Goal: Task Accomplishment & Management: Manage account settings

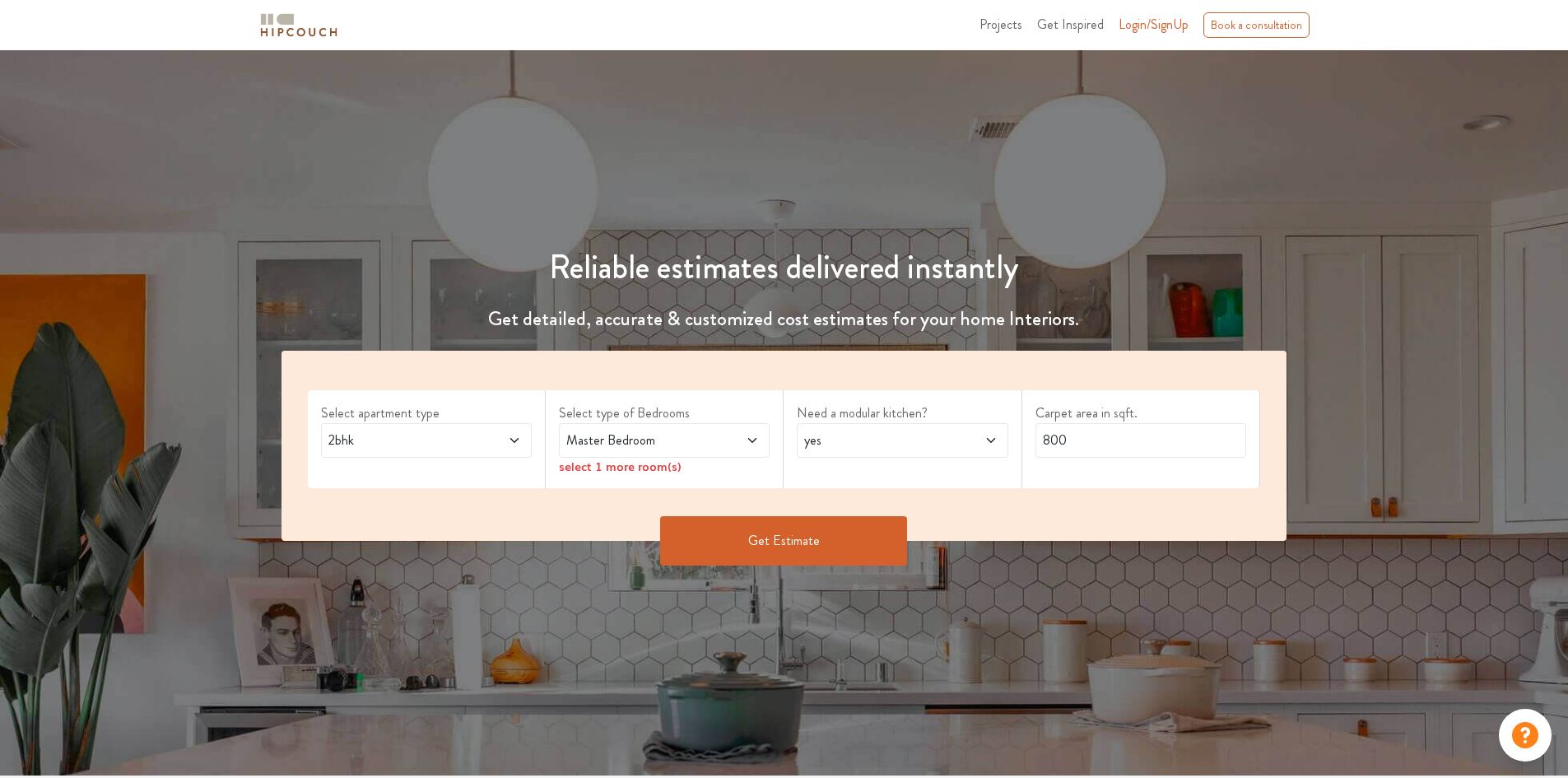
click at [453, 440] on span "2bhk" at bounding box center [399, 440] width 147 height 19
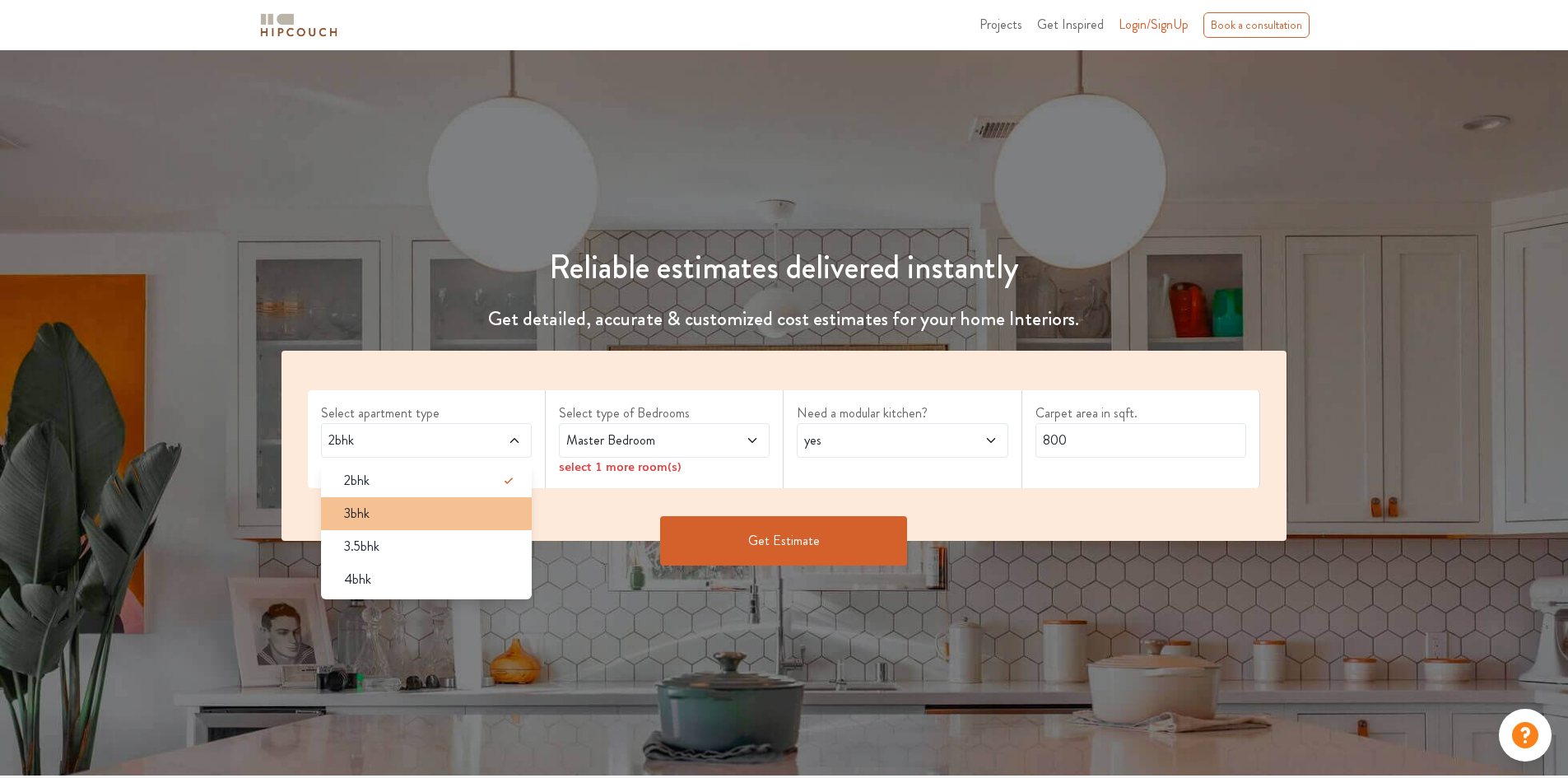
click at [429, 521] on div "3bhk" at bounding box center [431, 513] width 201 height 19
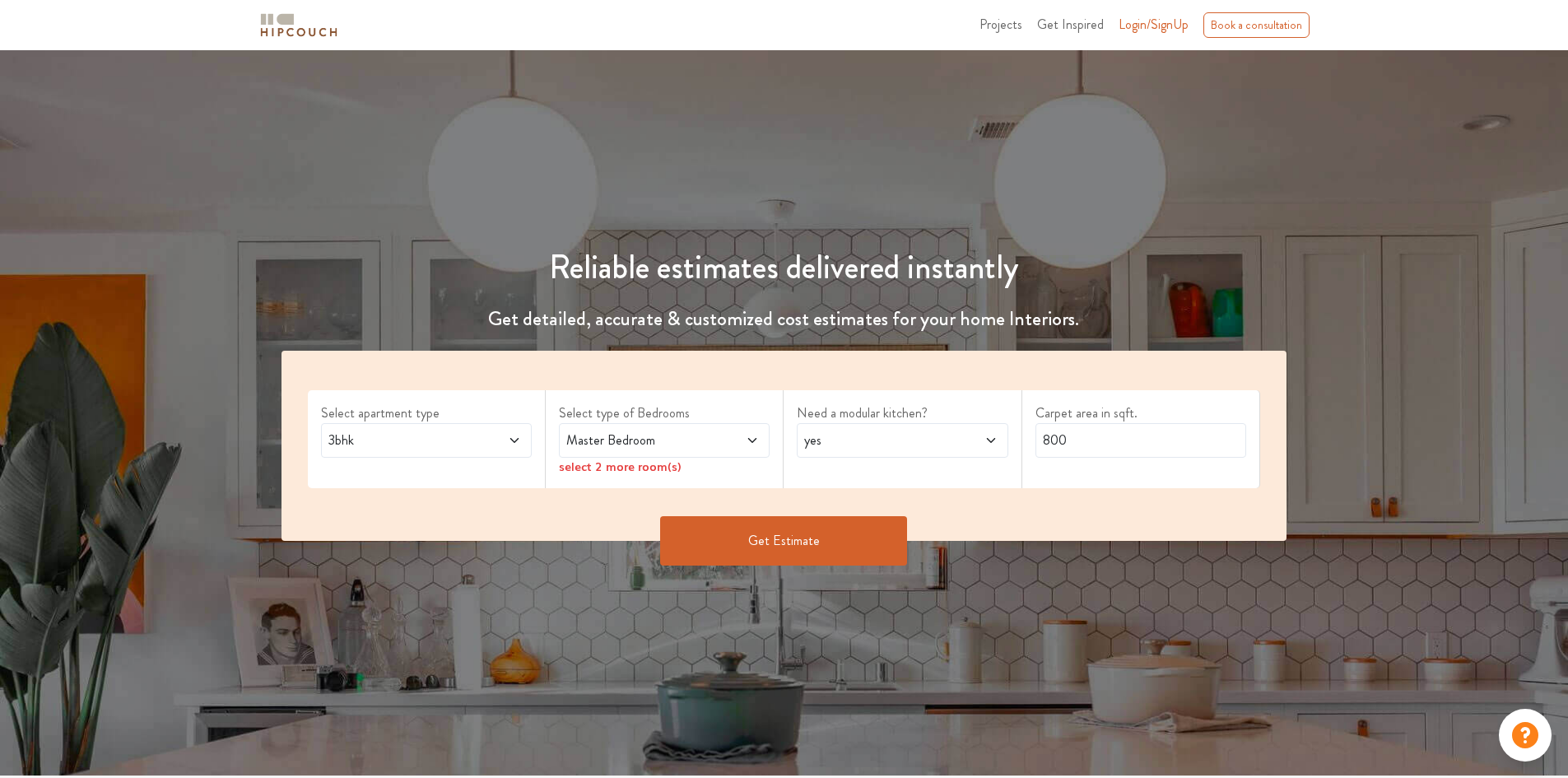
click at [654, 433] on span "Master Bedroom" at bounding box center [636, 440] width 147 height 19
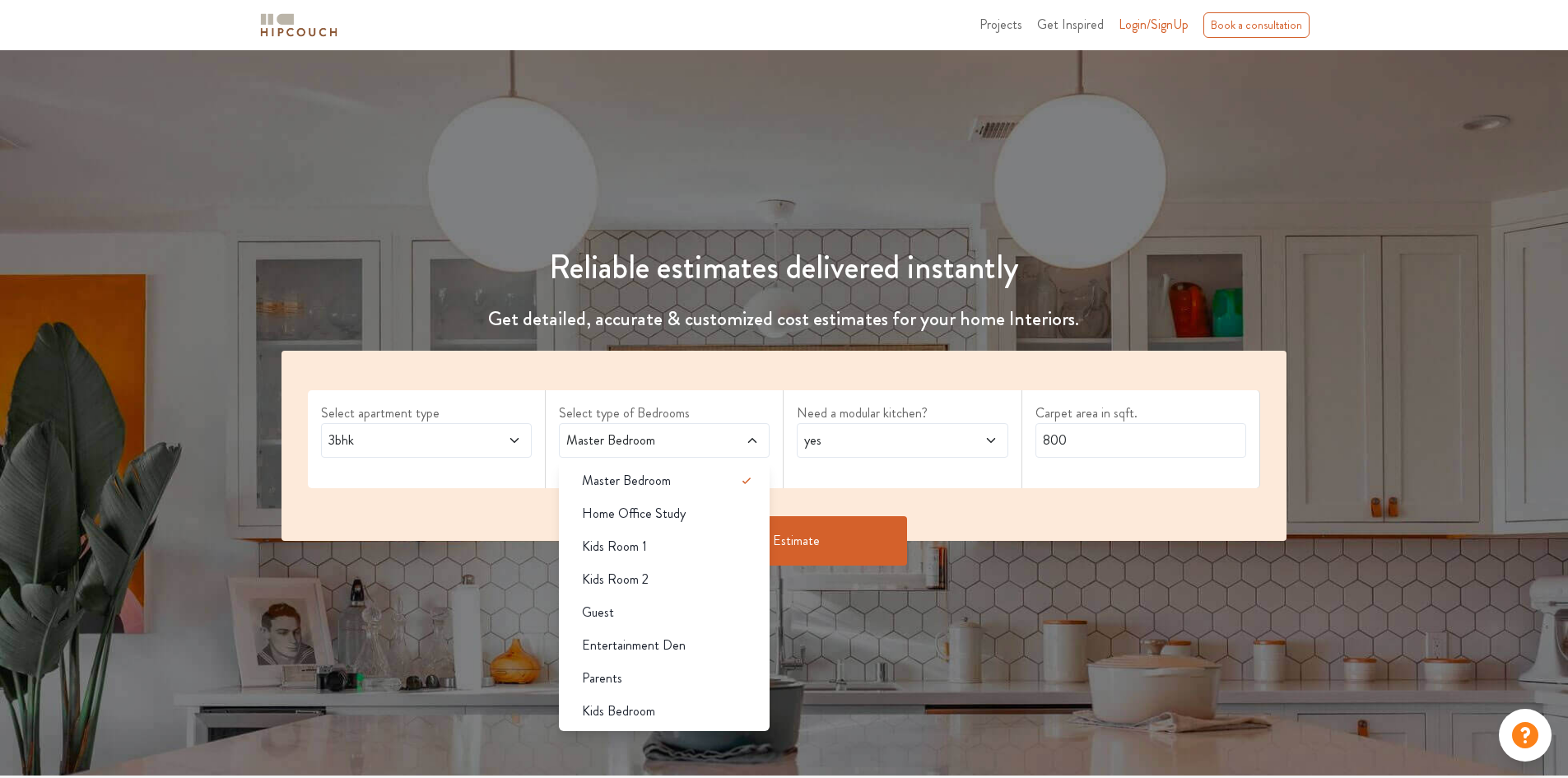
click at [516, 504] on div "Select apartment type 3bhk Select type of Bedrooms Master Bedroom Master Bedroo…" at bounding box center [784, 445] width 1006 height 190
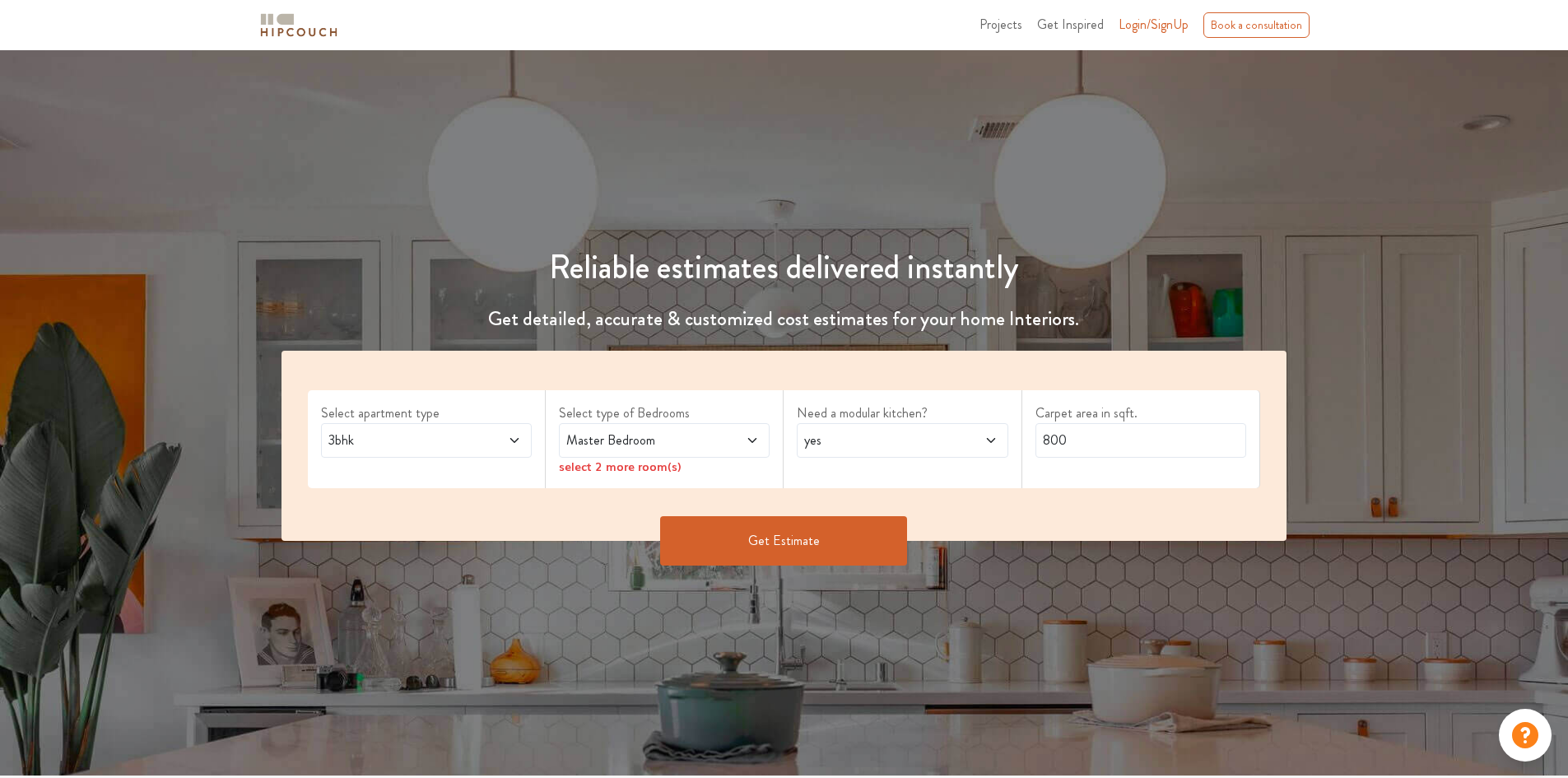
click at [630, 472] on div "select 2 more room(s)" at bounding box center [664, 466] width 210 height 18
click at [733, 440] on span at bounding box center [734, 440] width 49 height 19
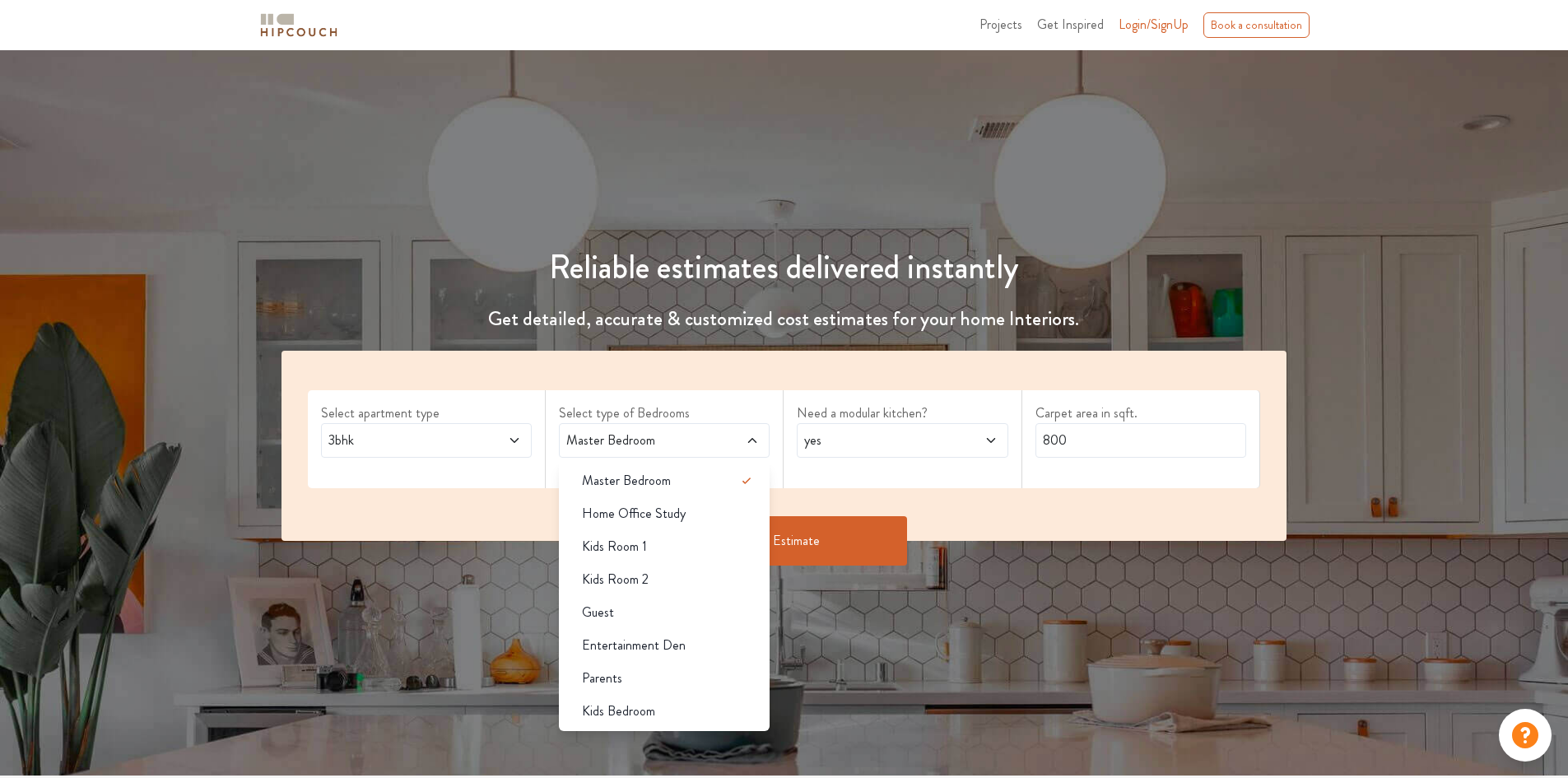
click at [495, 447] on span at bounding box center [496, 440] width 49 height 19
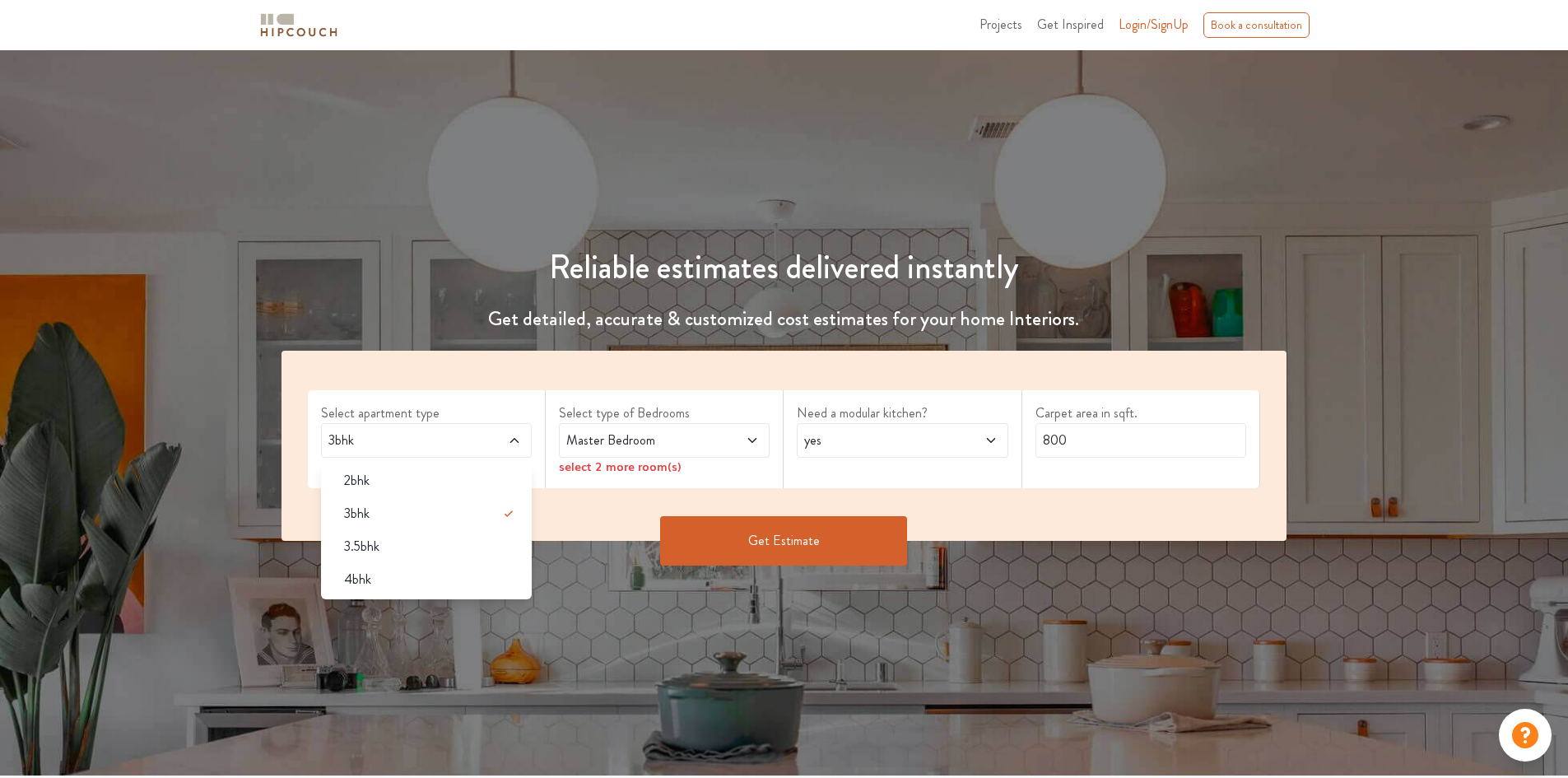
drag, startPoint x: 435, startPoint y: 547, endPoint x: 423, endPoint y: 536, distance: 16.3
click at [436, 546] on div "3.5bhk" at bounding box center [431, 546] width 201 height 19
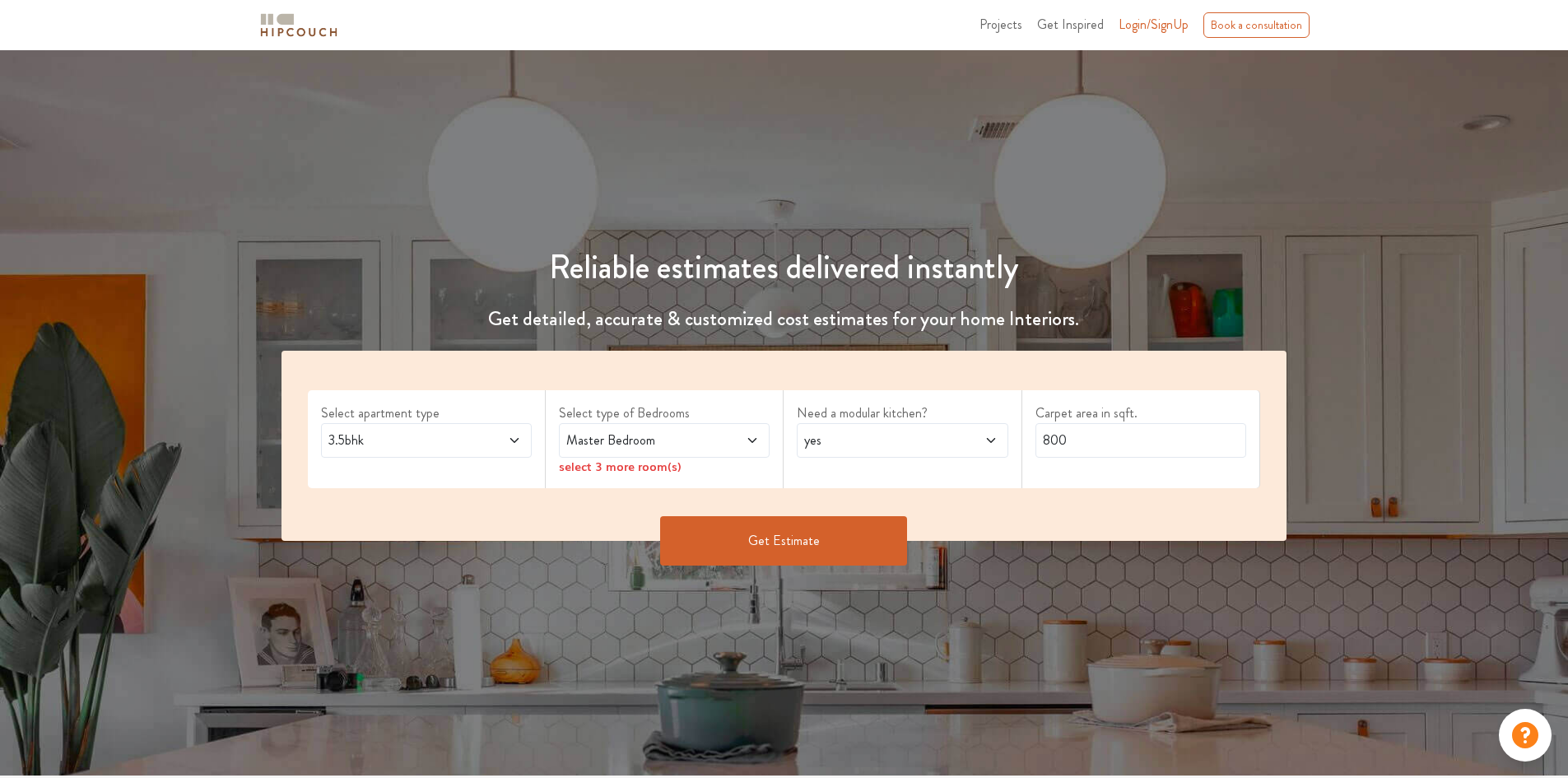
click at [628, 441] on span "Master Bedroom" at bounding box center [636, 440] width 147 height 19
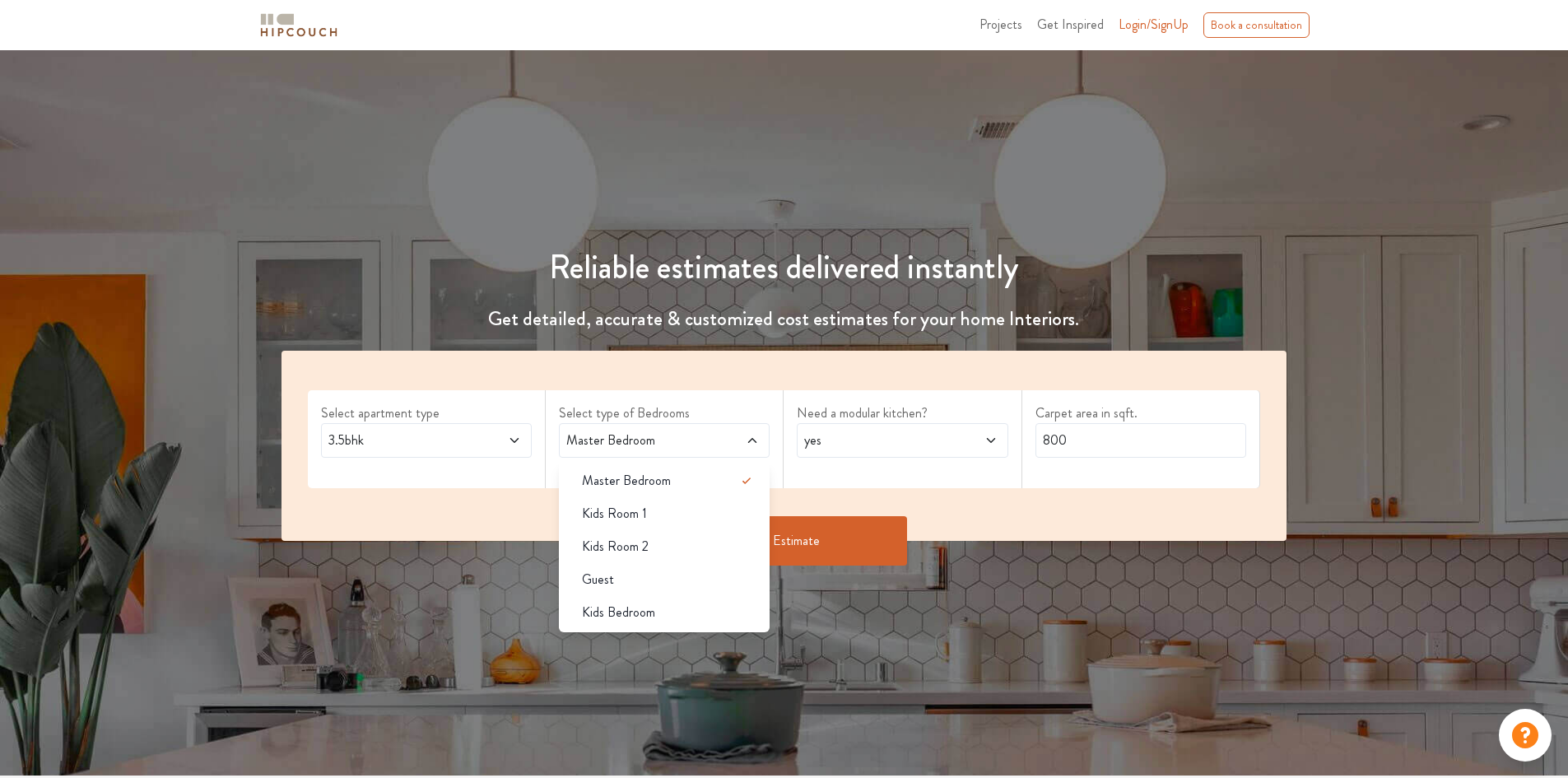
click at [506, 511] on div "Select apartment type 3.5bhk Select type of Bedrooms Master Bedroom Master Bedr…" at bounding box center [784, 445] width 1006 height 190
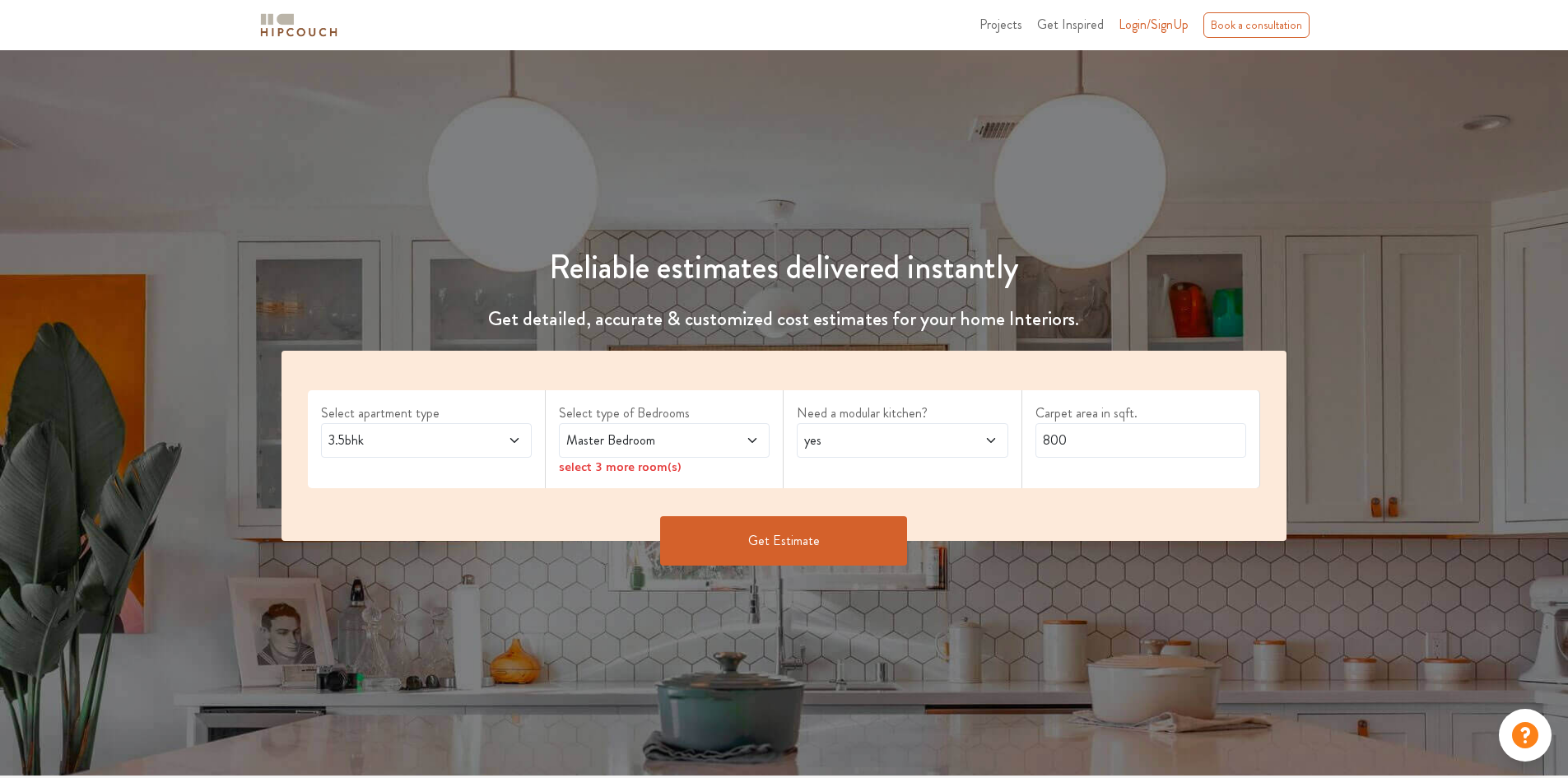
click at [628, 468] on div "select 3 more room(s)" at bounding box center [664, 466] width 210 height 18
click at [737, 438] on span at bounding box center [734, 440] width 49 height 19
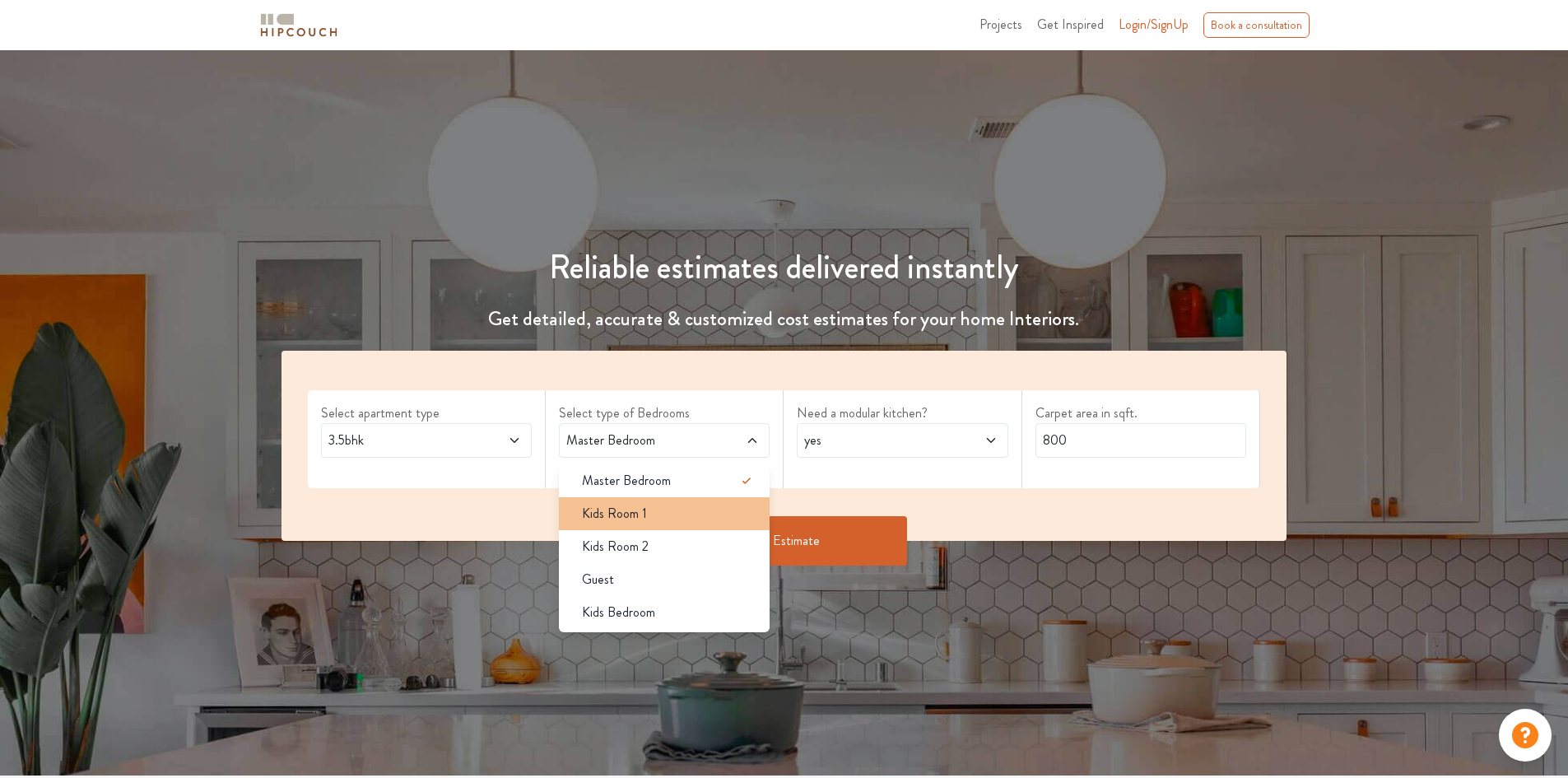
click at [662, 517] on div "Kids Room 1" at bounding box center [669, 513] width 201 height 19
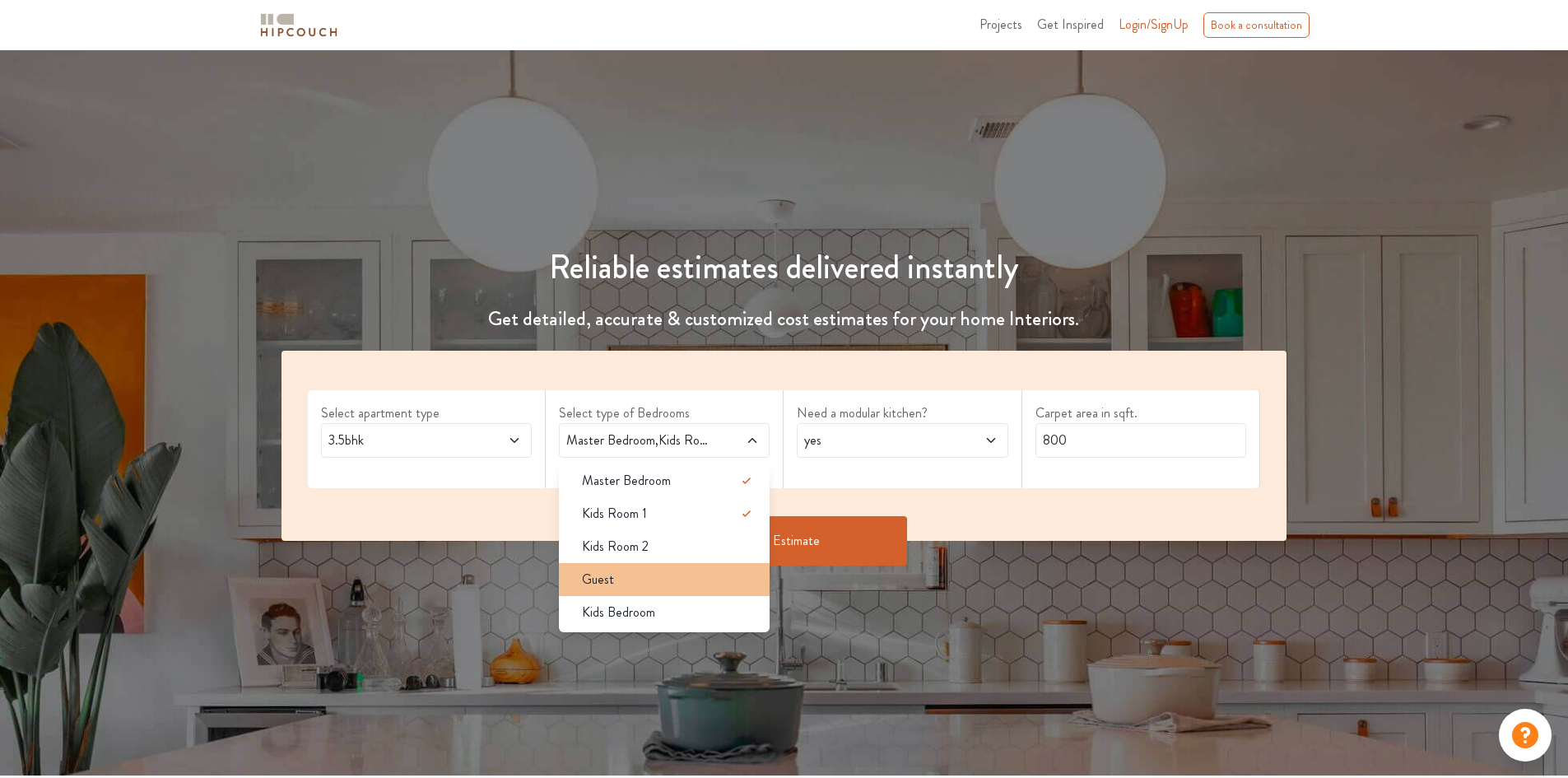
click at [646, 571] on div "Guest" at bounding box center [669, 579] width 201 height 19
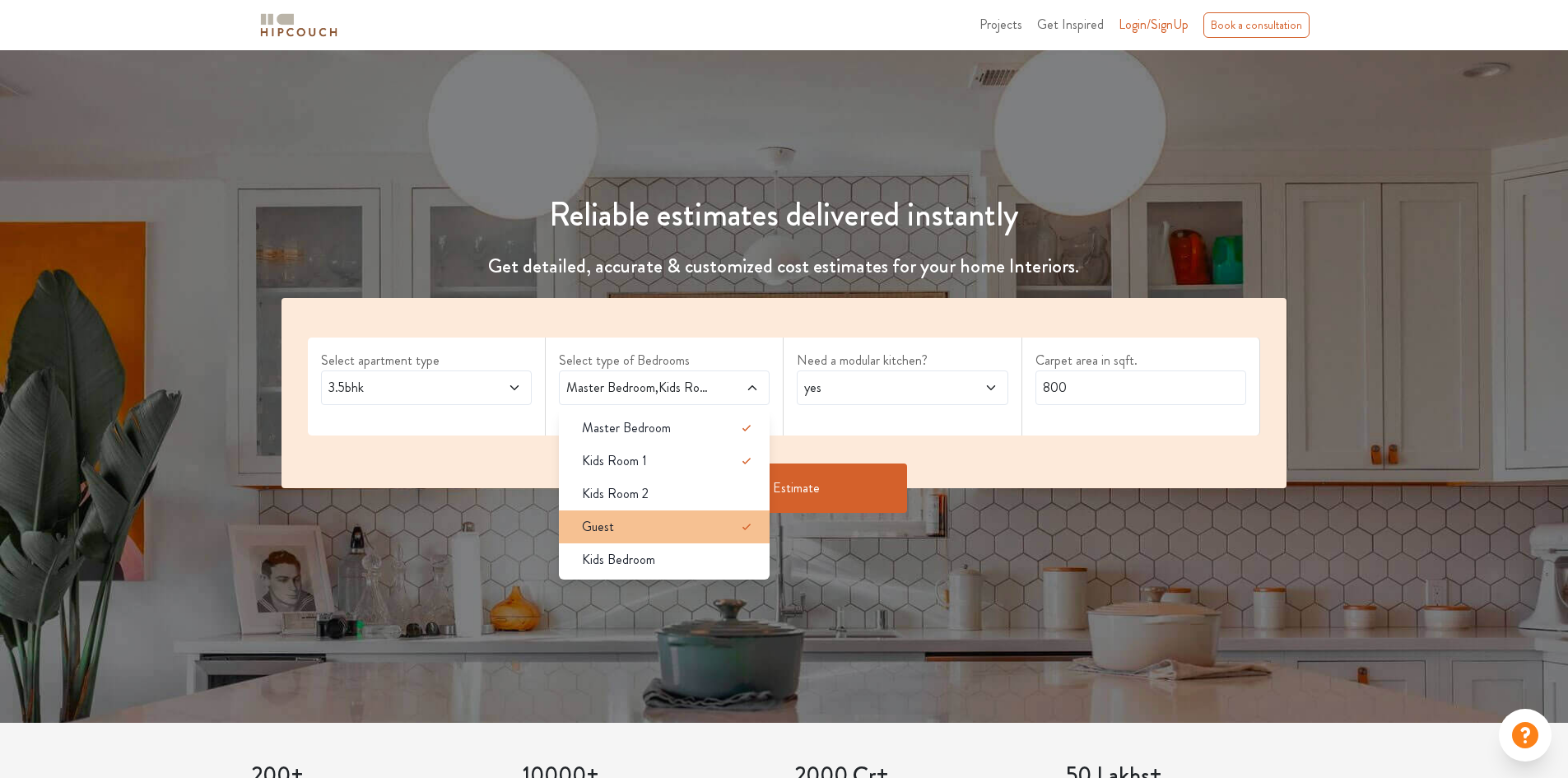
scroll to position [83, 0]
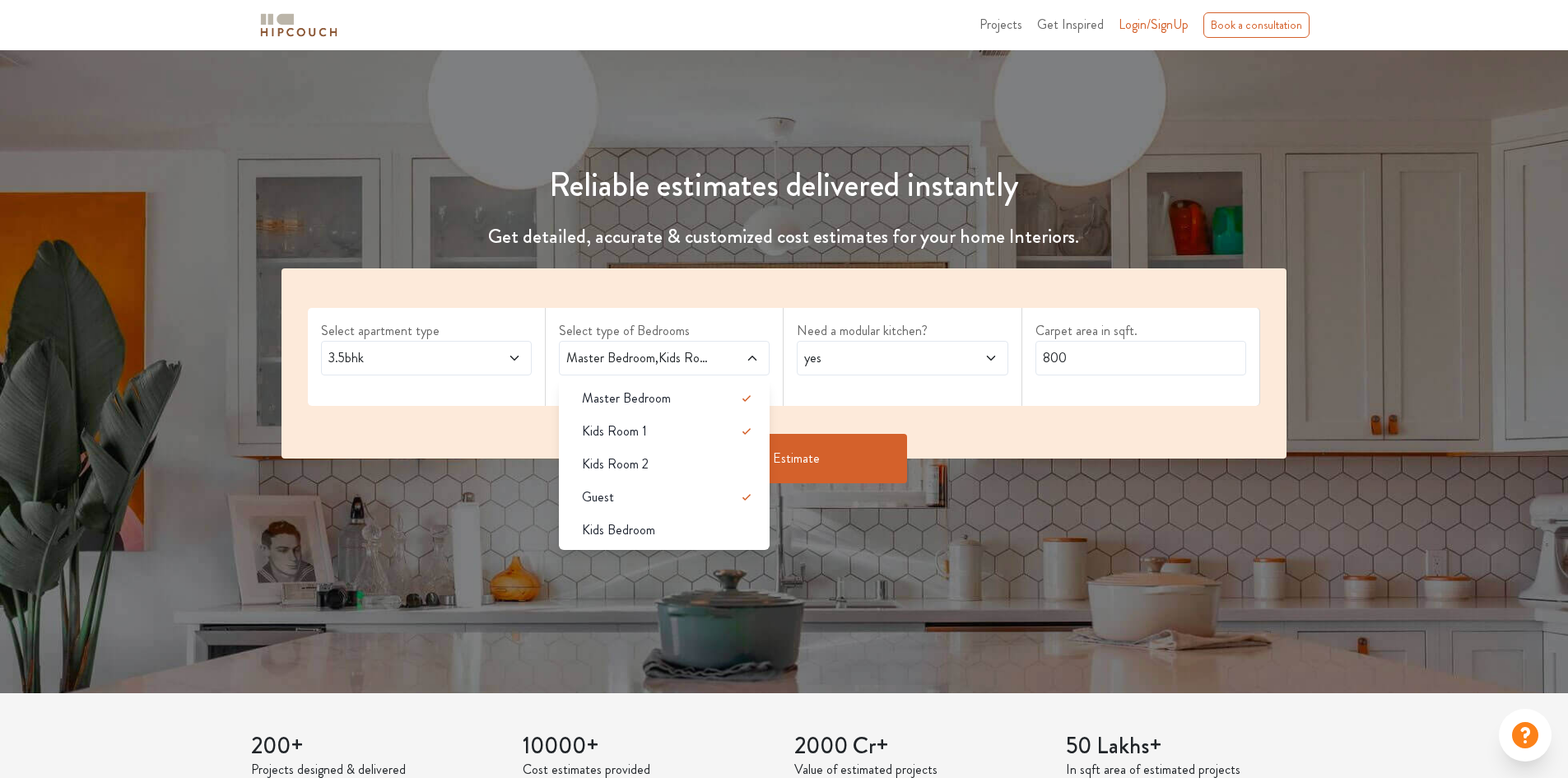
click at [436, 362] on span "3.5bhk" at bounding box center [399, 357] width 147 height 19
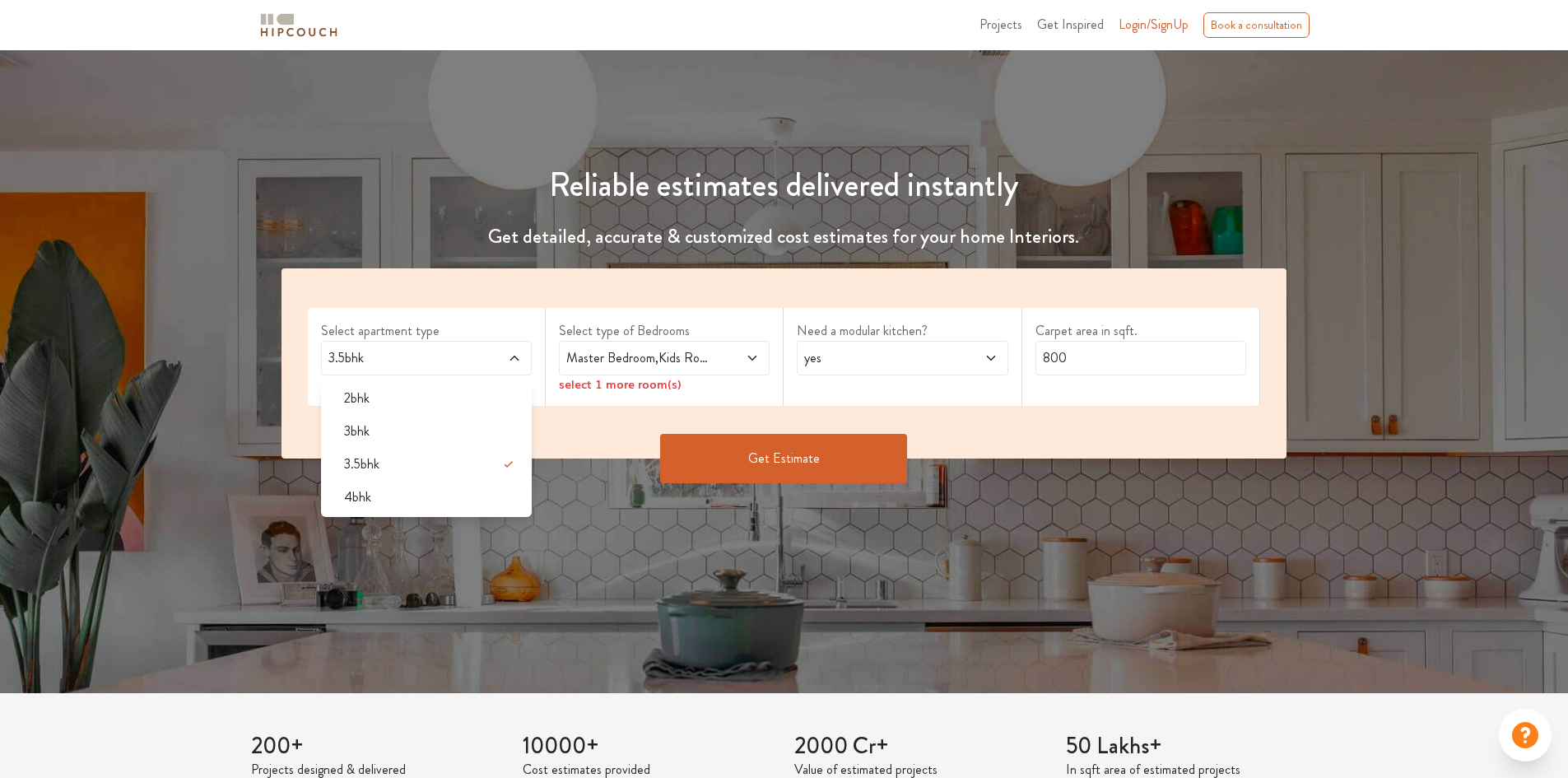
click at [438, 362] on span "3.5bhk" at bounding box center [399, 357] width 147 height 19
click at [412, 505] on div "4bhk" at bounding box center [431, 496] width 201 height 19
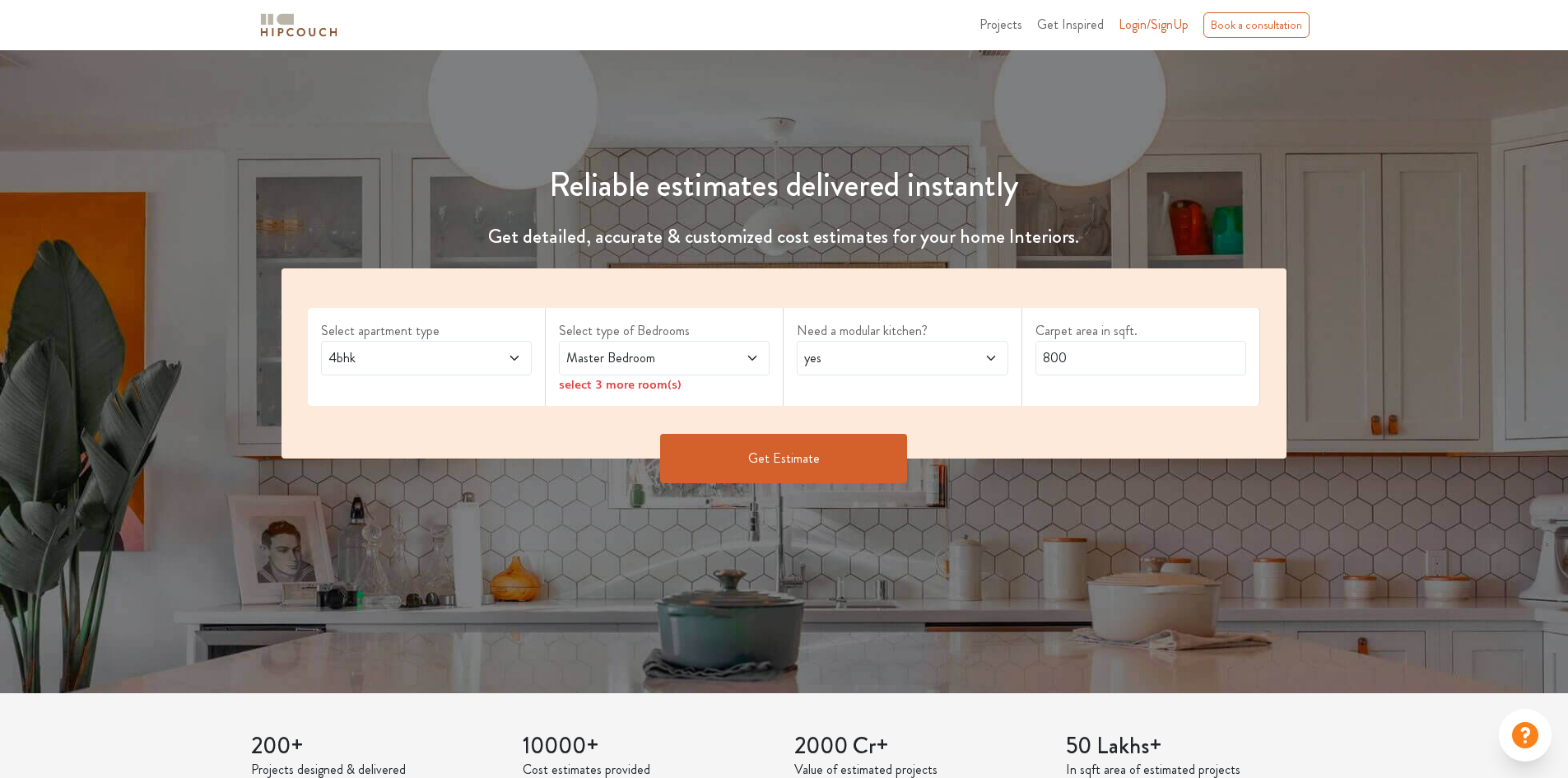
click at [682, 365] on span "Master Bedroom" at bounding box center [636, 357] width 147 height 19
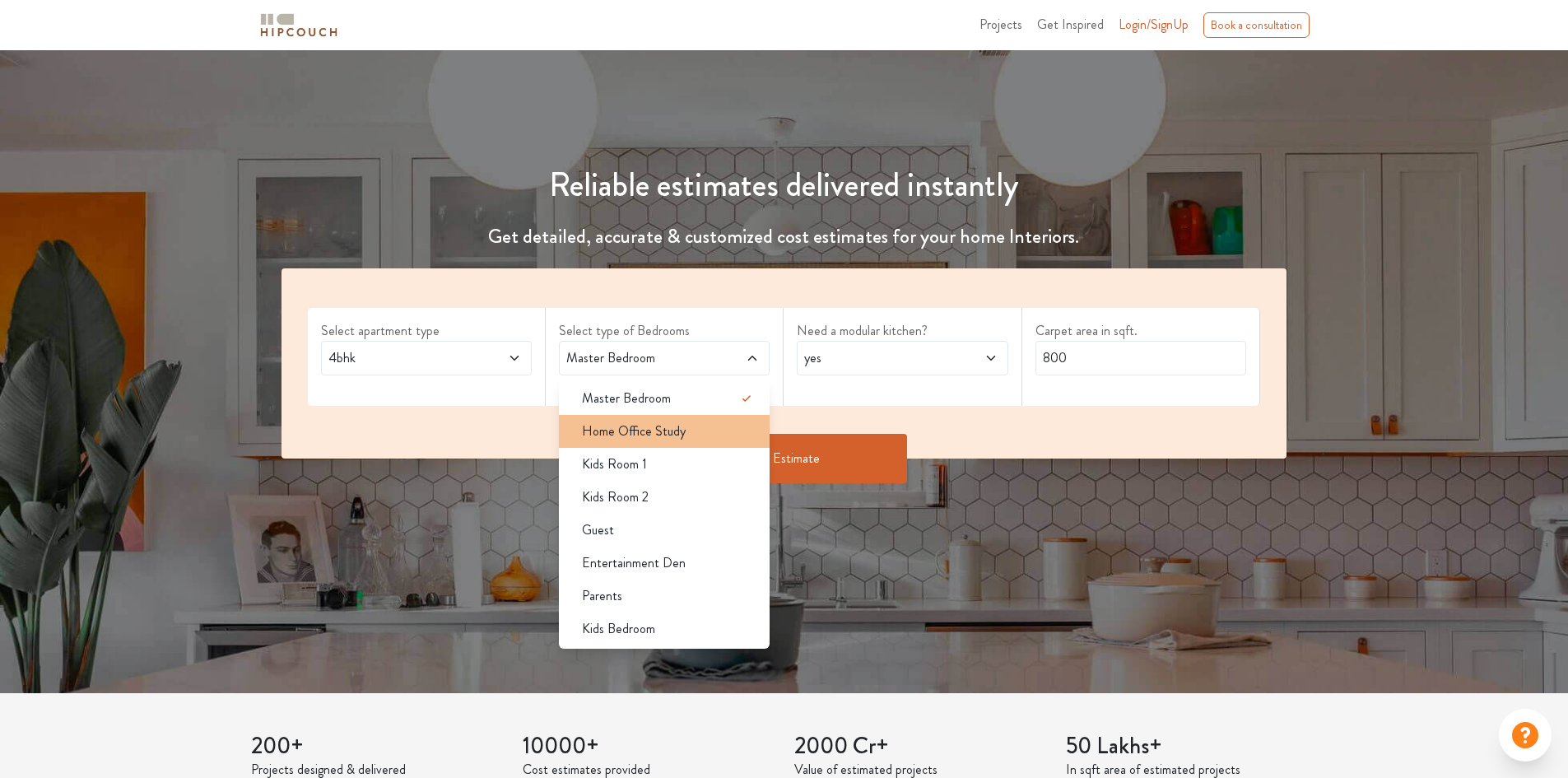
click at [661, 429] on span "Home Office Study" at bounding box center [634, 430] width 104 height 19
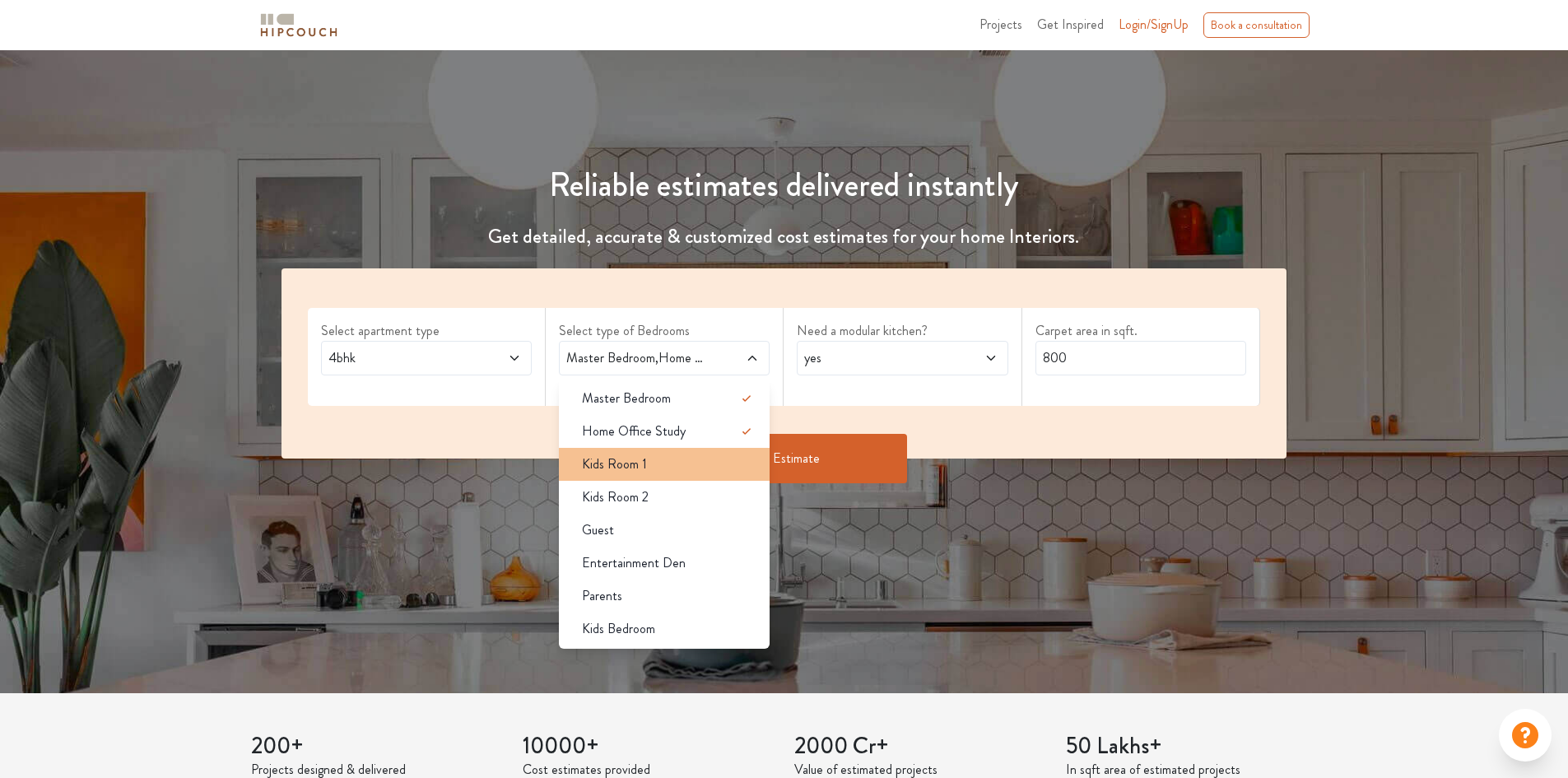
click at [649, 467] on div "Kids Room 1" at bounding box center [669, 464] width 201 height 19
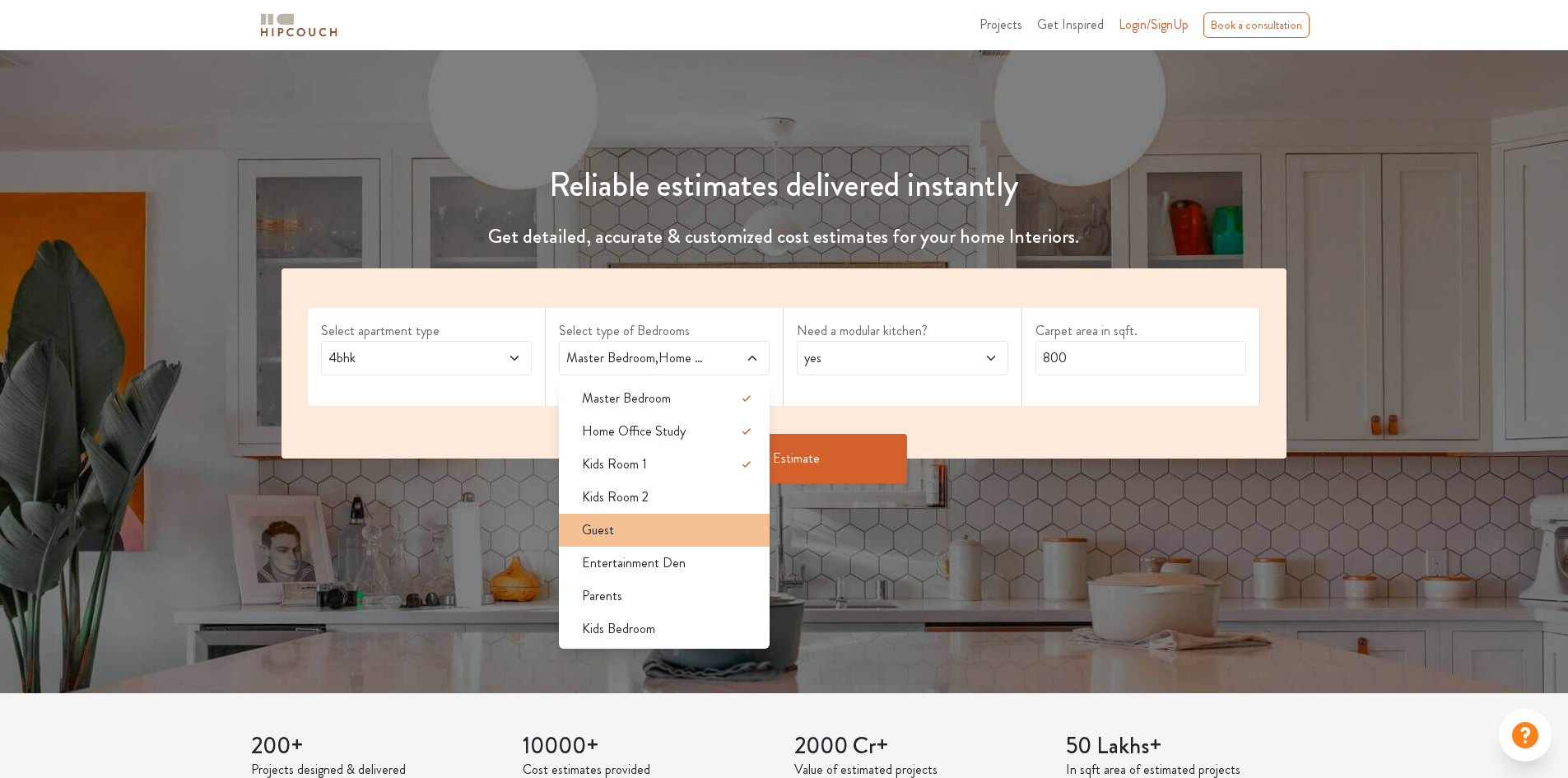
click at [605, 527] on span "Guest" at bounding box center [598, 529] width 32 height 19
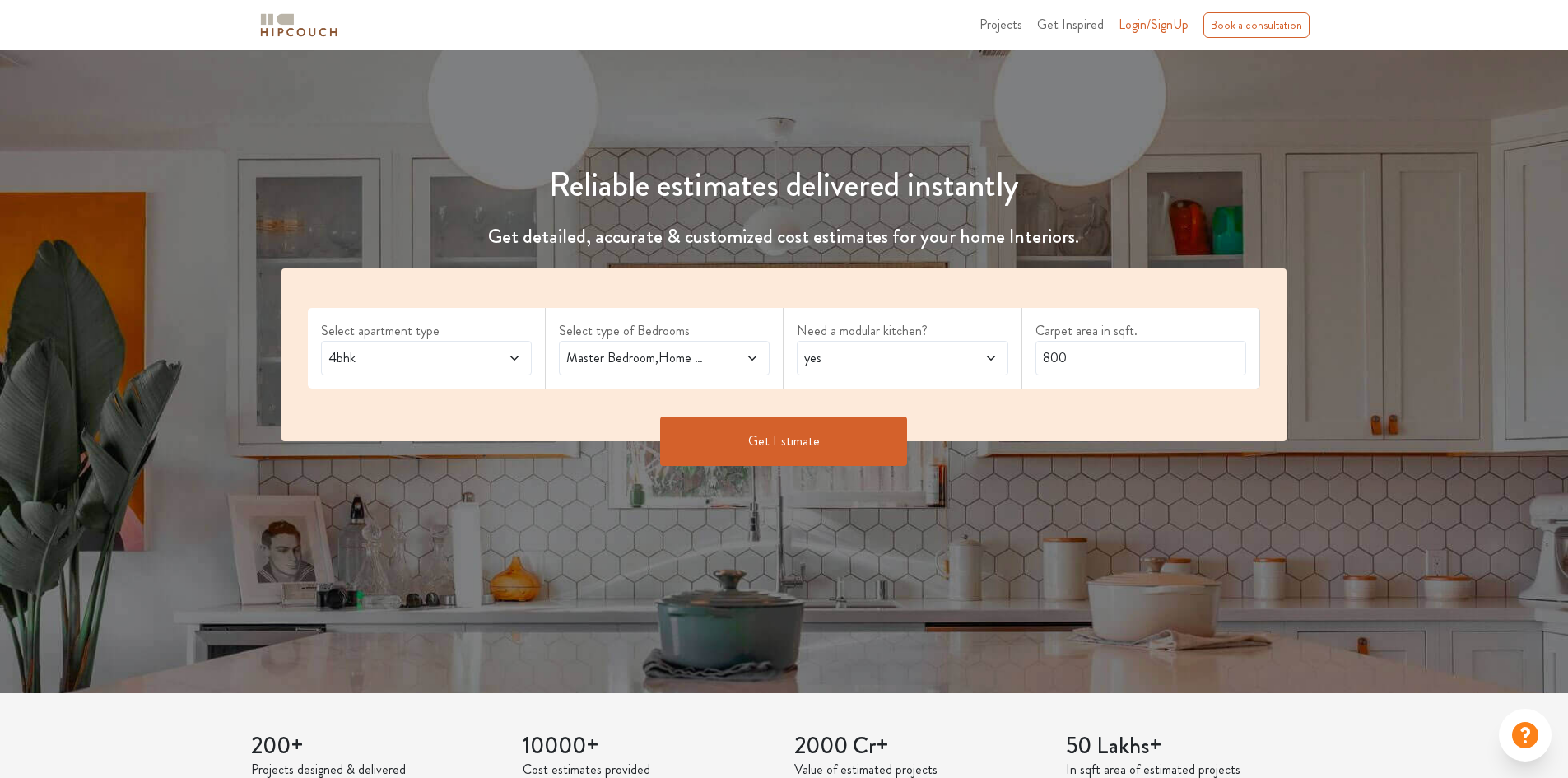
click at [880, 355] on span "yes" at bounding box center [874, 357] width 147 height 19
click at [1081, 406] on div "Select apartment type 4bhk Select type of Bedrooms Master Bedroom,Home Office S…" at bounding box center [784, 354] width 1006 height 172
click at [1061, 355] on input "800" at bounding box center [1141, 357] width 210 height 34
type input "1600"
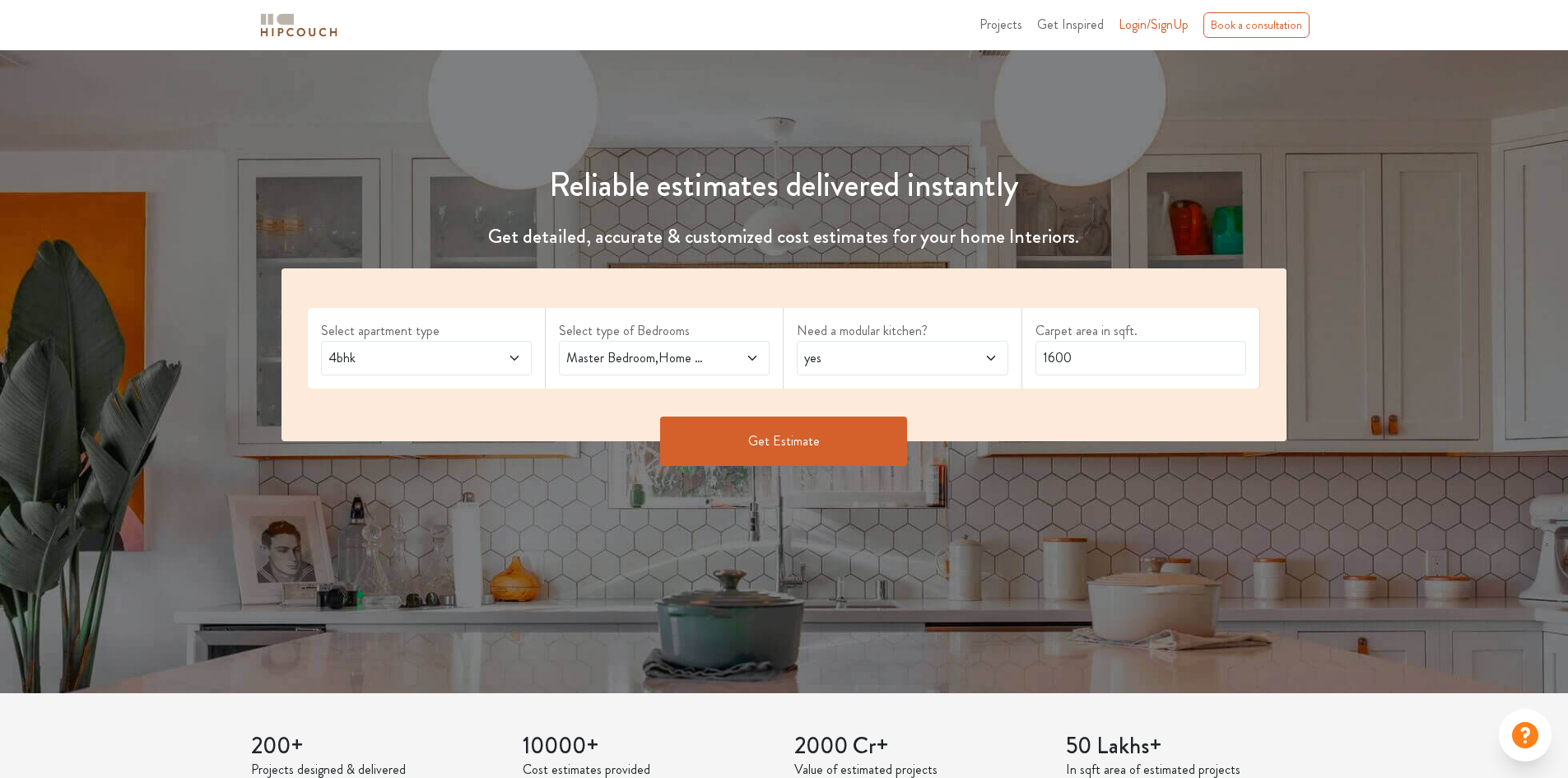
click at [752, 430] on button "Get Estimate" at bounding box center [784, 440] width 247 height 49
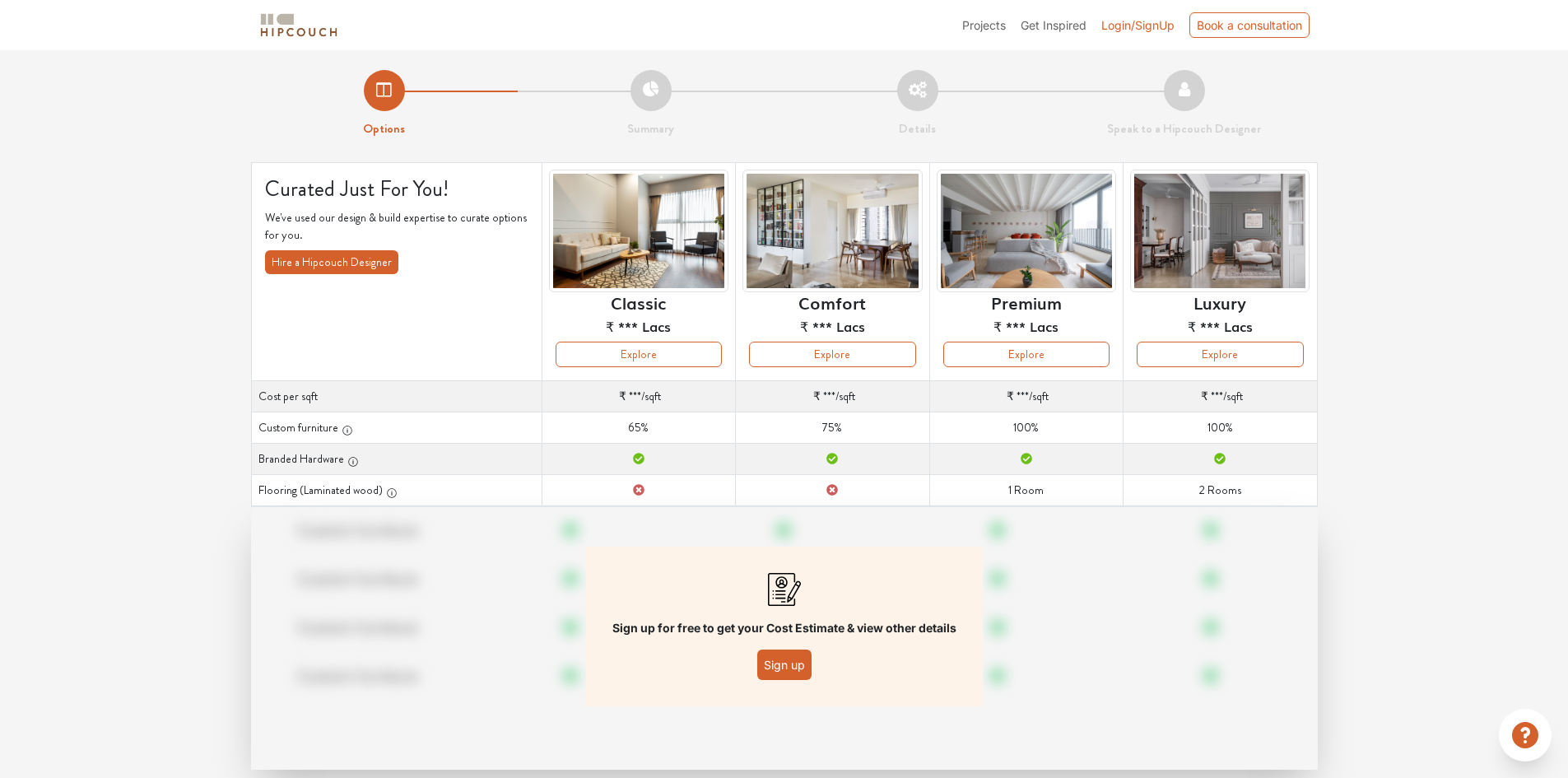
click at [785, 664] on button "Sign up" at bounding box center [784, 664] width 55 height 31
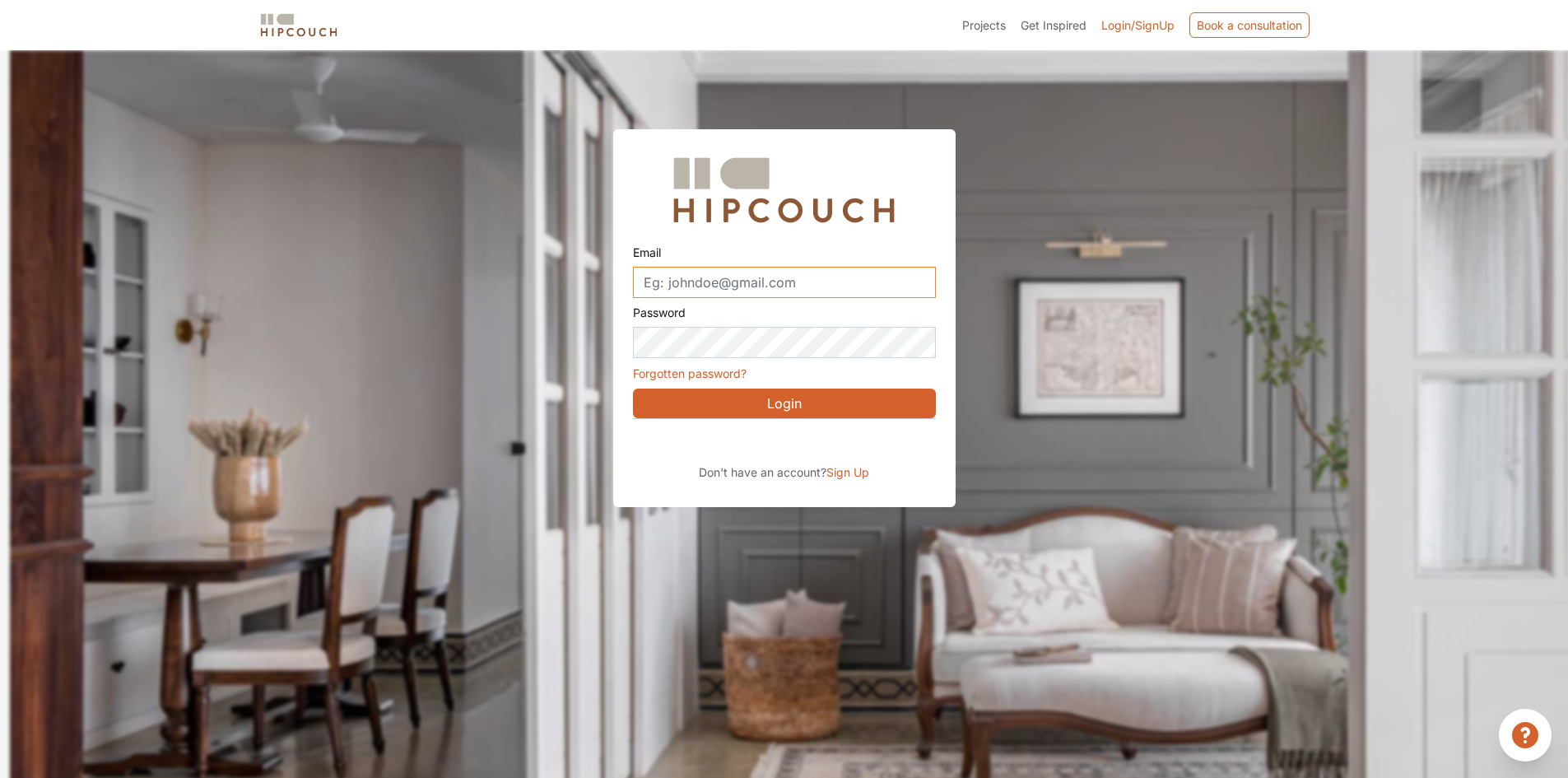
click at [675, 290] on input "Email" at bounding box center [784, 283] width 303 height 32
type input "3dspacesinteriors@gmail.com"
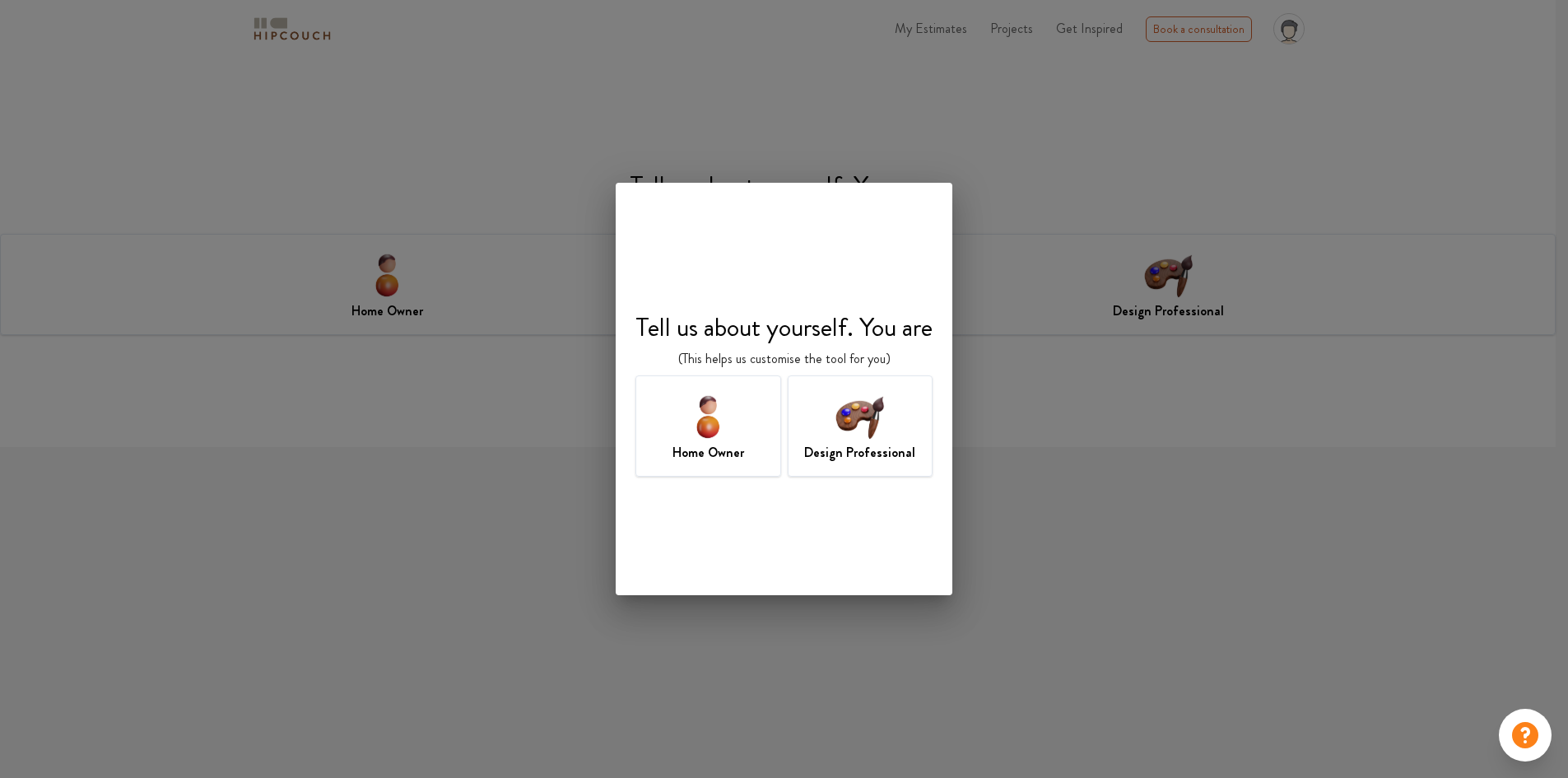
click at [845, 428] on img at bounding box center [860, 416] width 54 height 54
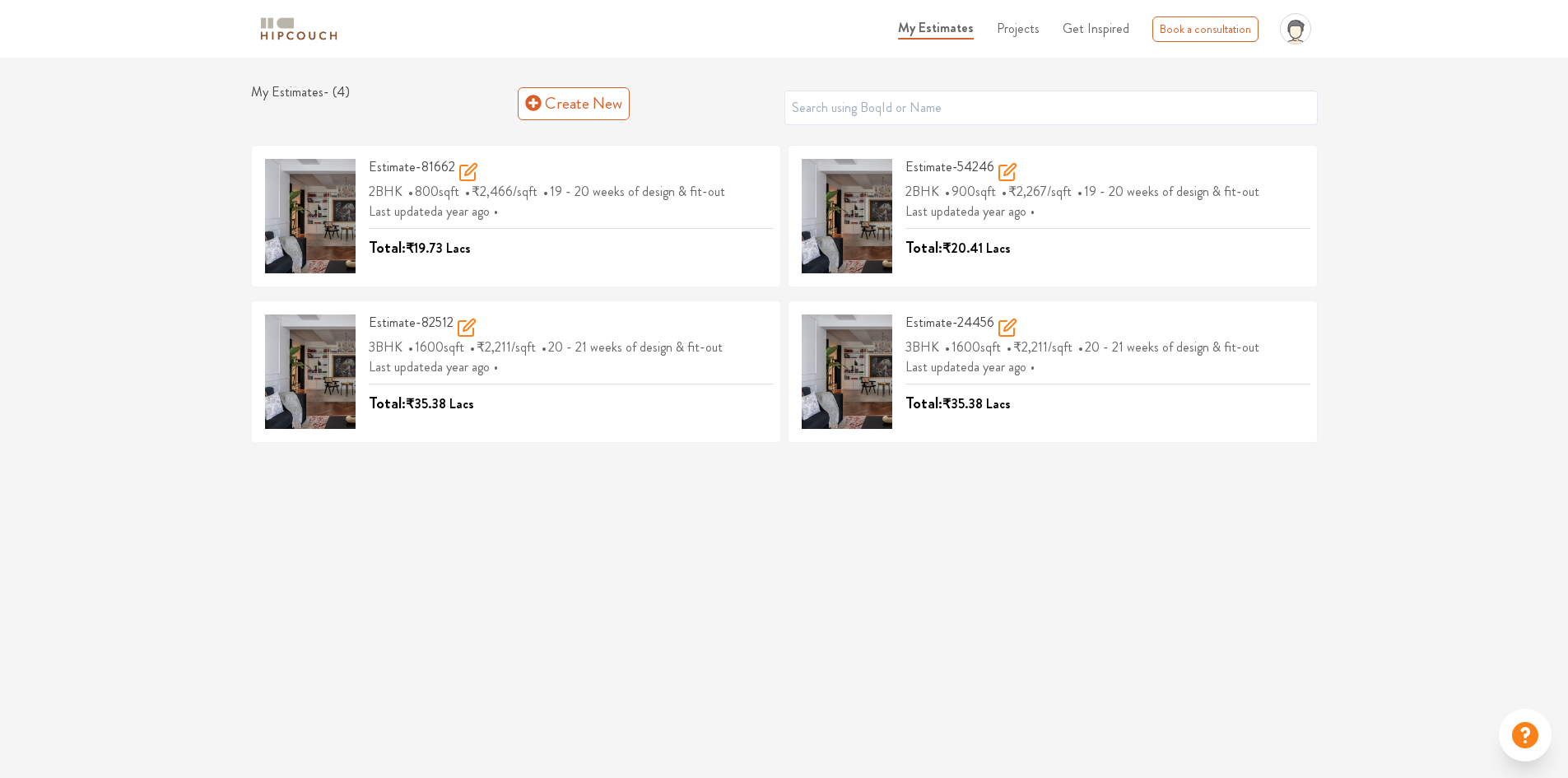
click at [1218, 494] on div "My Estimates Projects Get Inspired Book a consultation profile pic Upload Boq L…" at bounding box center [784, 389] width 1568 height 778
click at [463, 333] on icon at bounding box center [466, 327] width 19 height 19
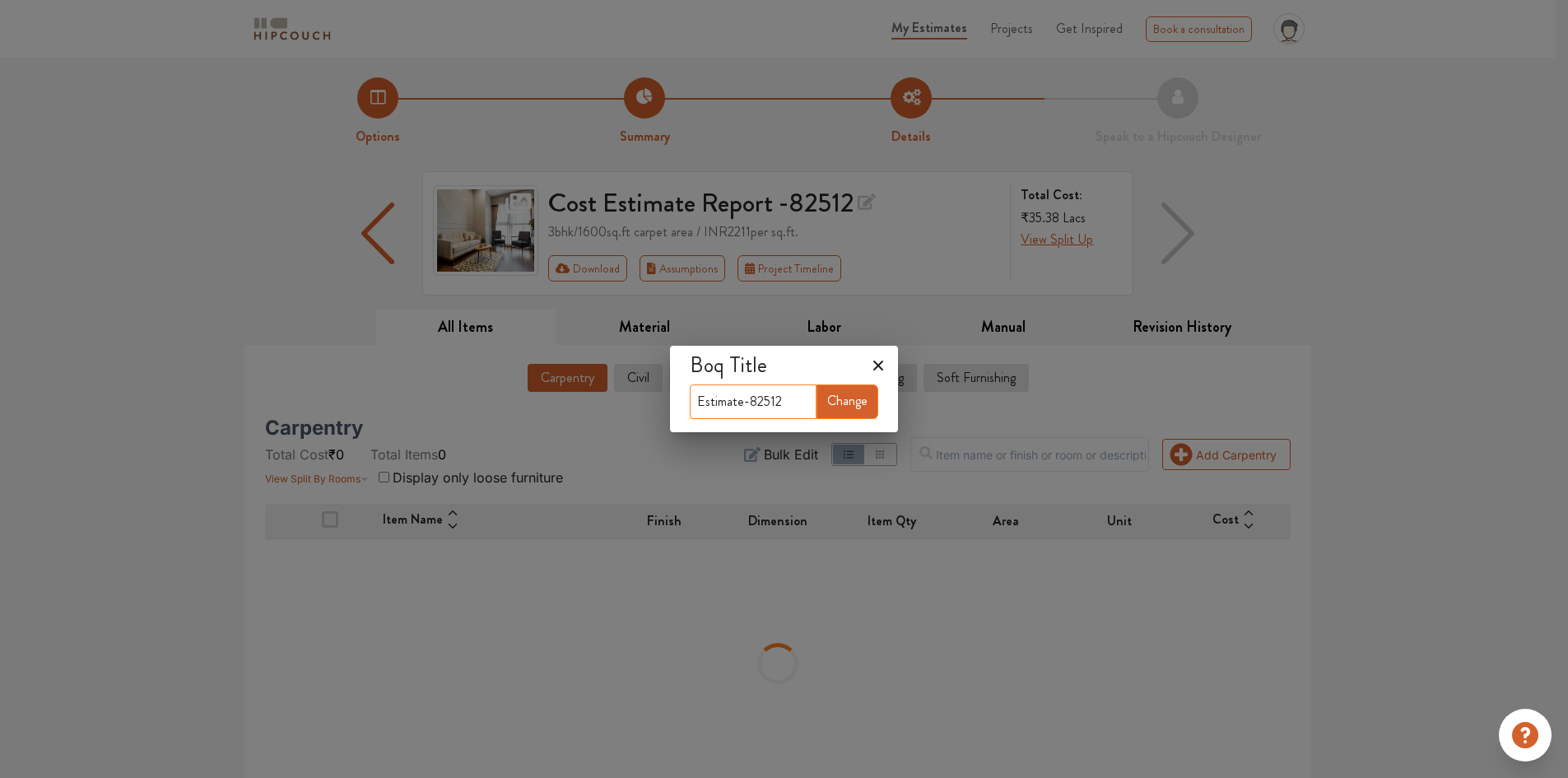
click at [763, 395] on input "Estimate-82512" at bounding box center [753, 402] width 127 height 34
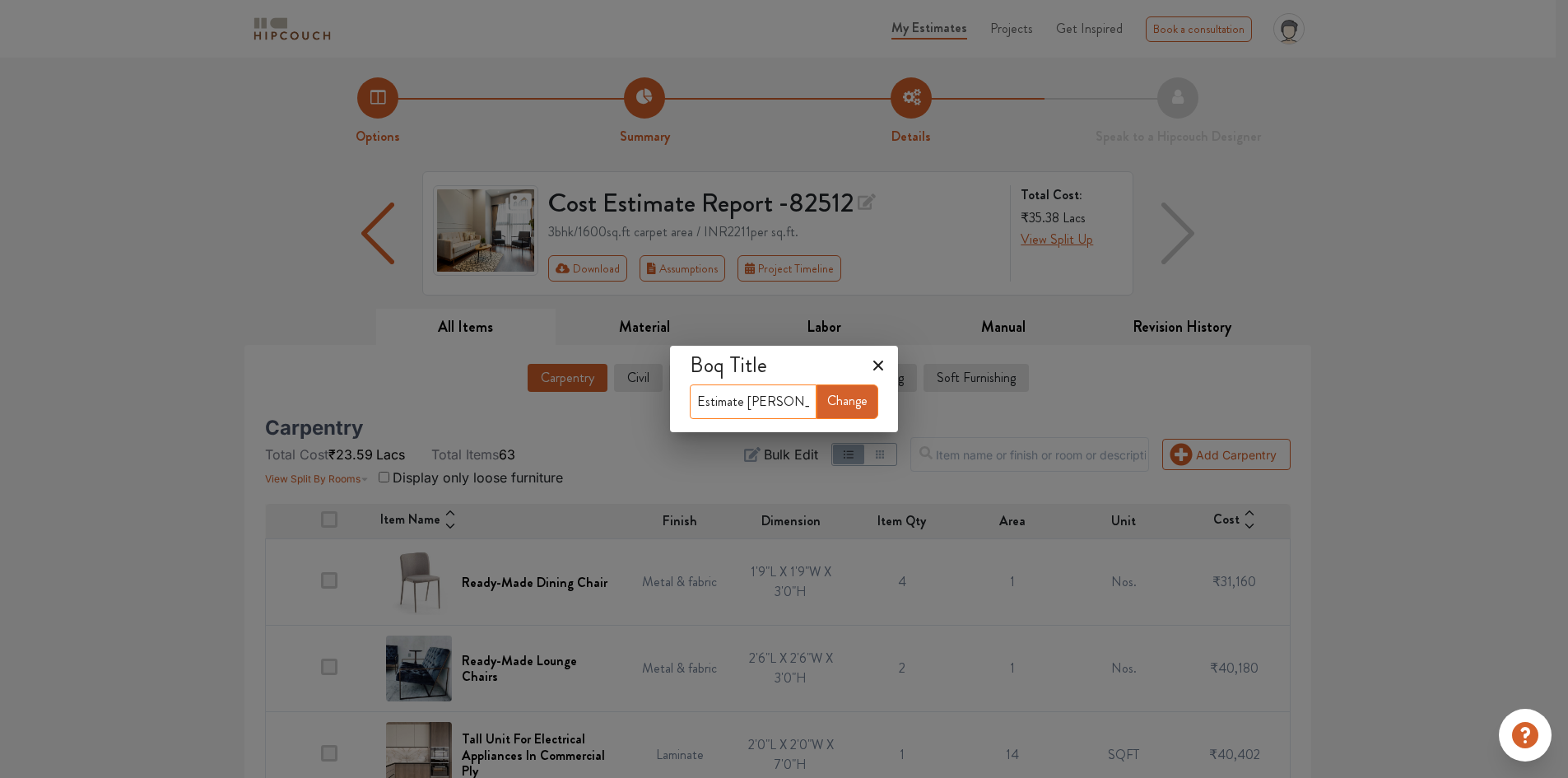
type input "Estimate [PERSON_NAME]"
click at [863, 397] on button "Change" at bounding box center [848, 402] width 62 height 34
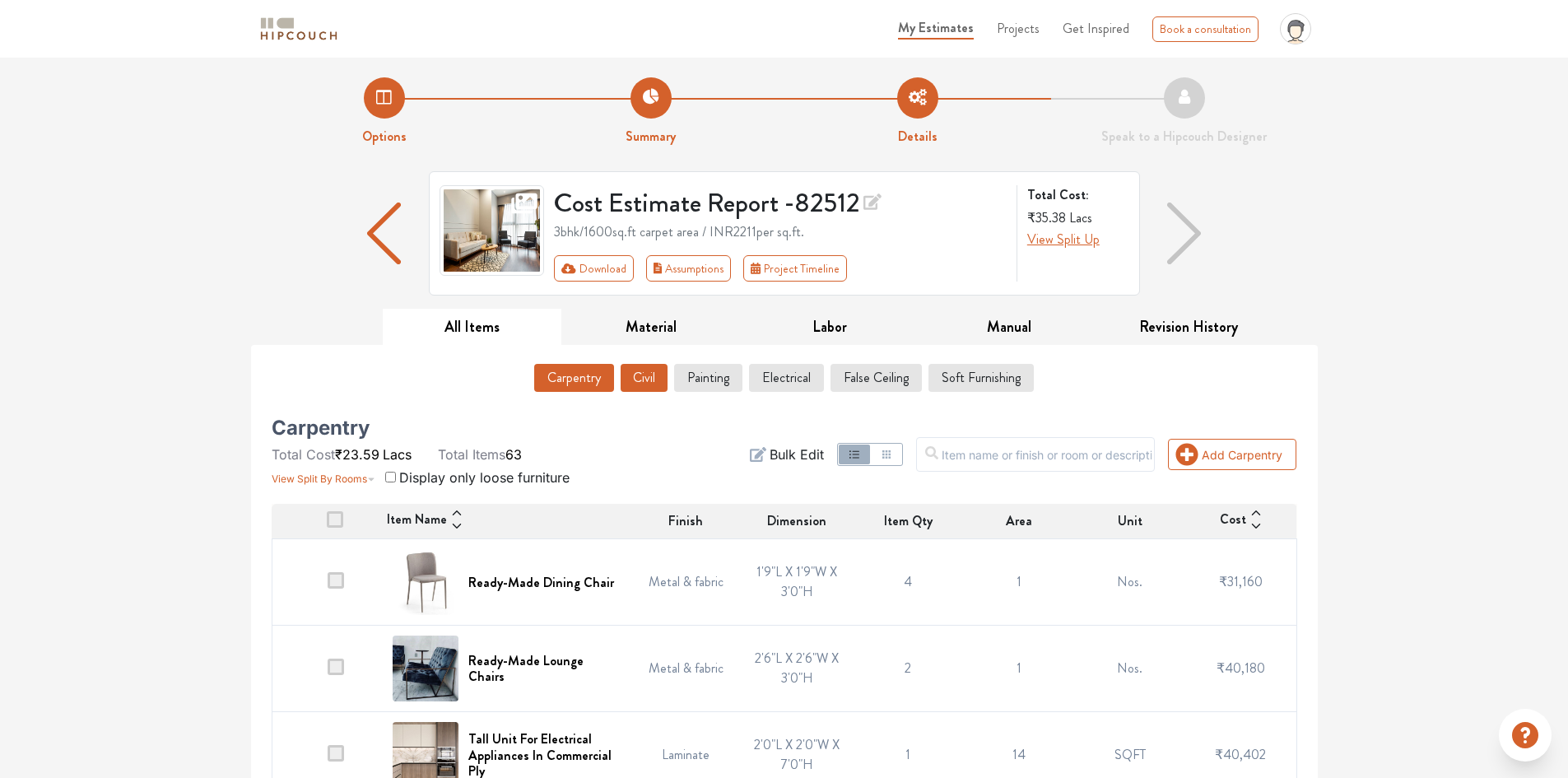
click at [653, 379] on button "Civil" at bounding box center [644, 377] width 47 height 28
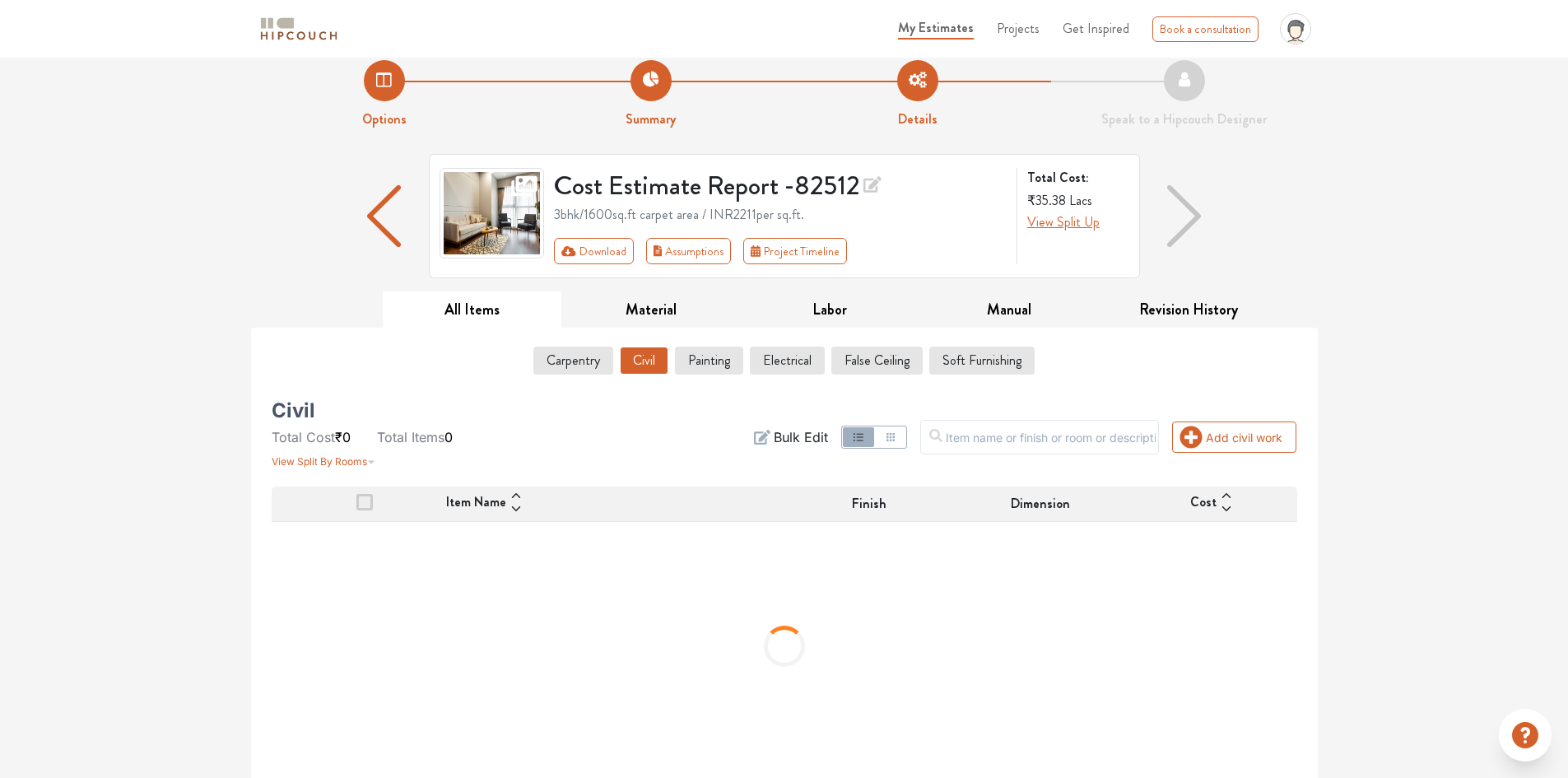
scroll to position [22, 0]
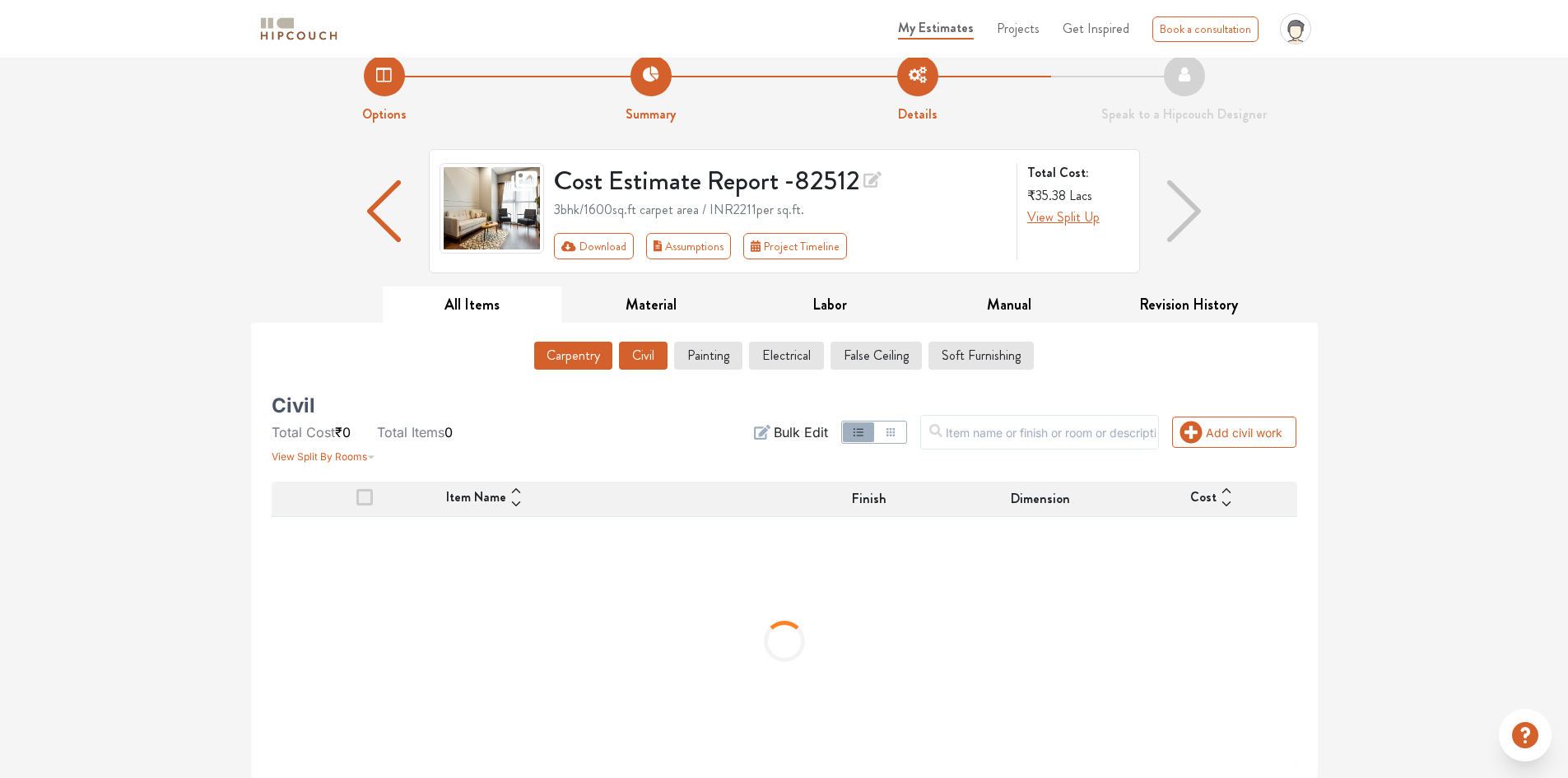
click at [583, 351] on button "Carpentry" at bounding box center [573, 355] width 78 height 28
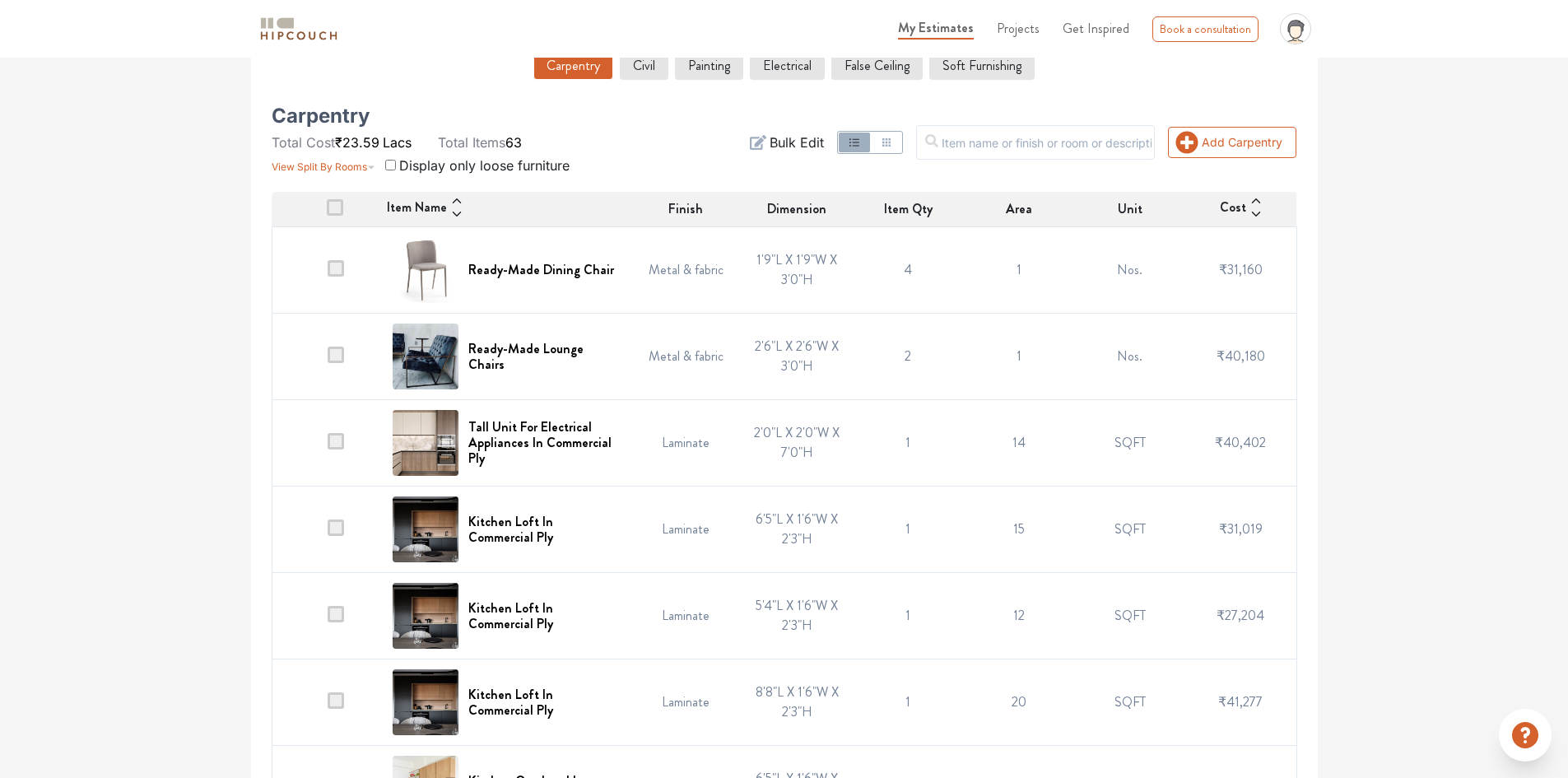
scroll to position [351, 0]
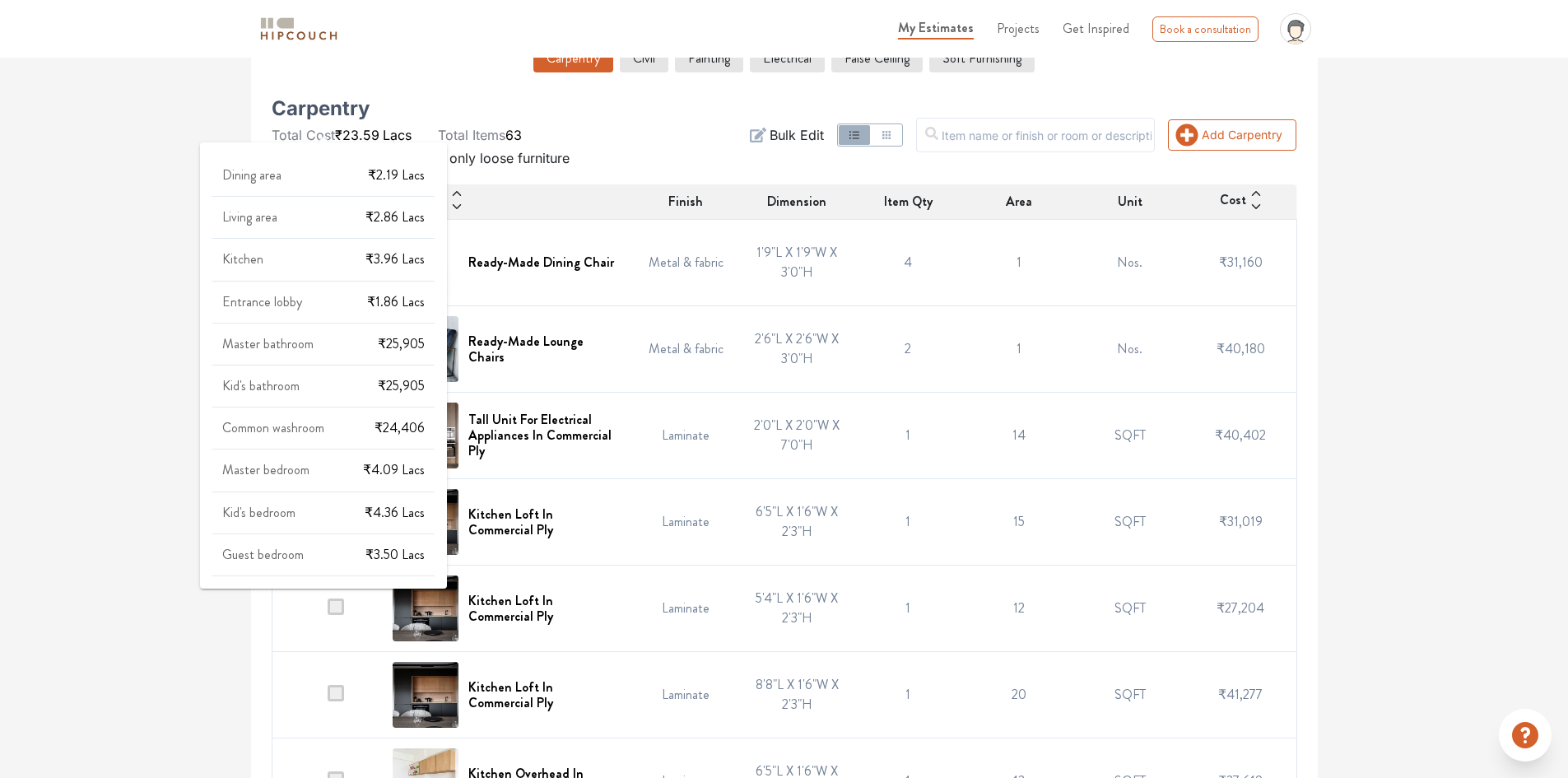
click at [312, 153] on span "View Split By Rooms" at bounding box center [319, 159] width 96 height 12
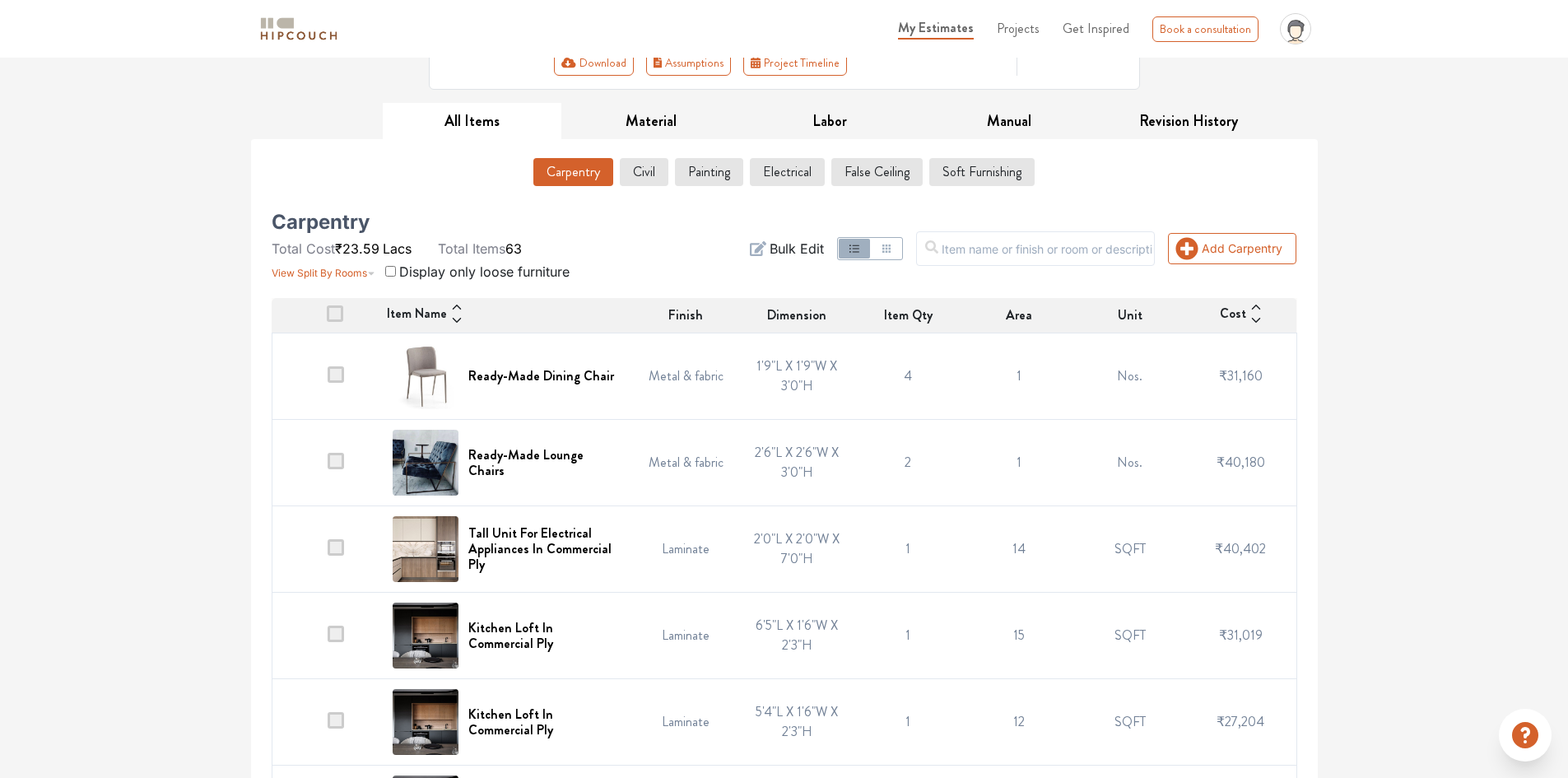
scroll to position [247, 0]
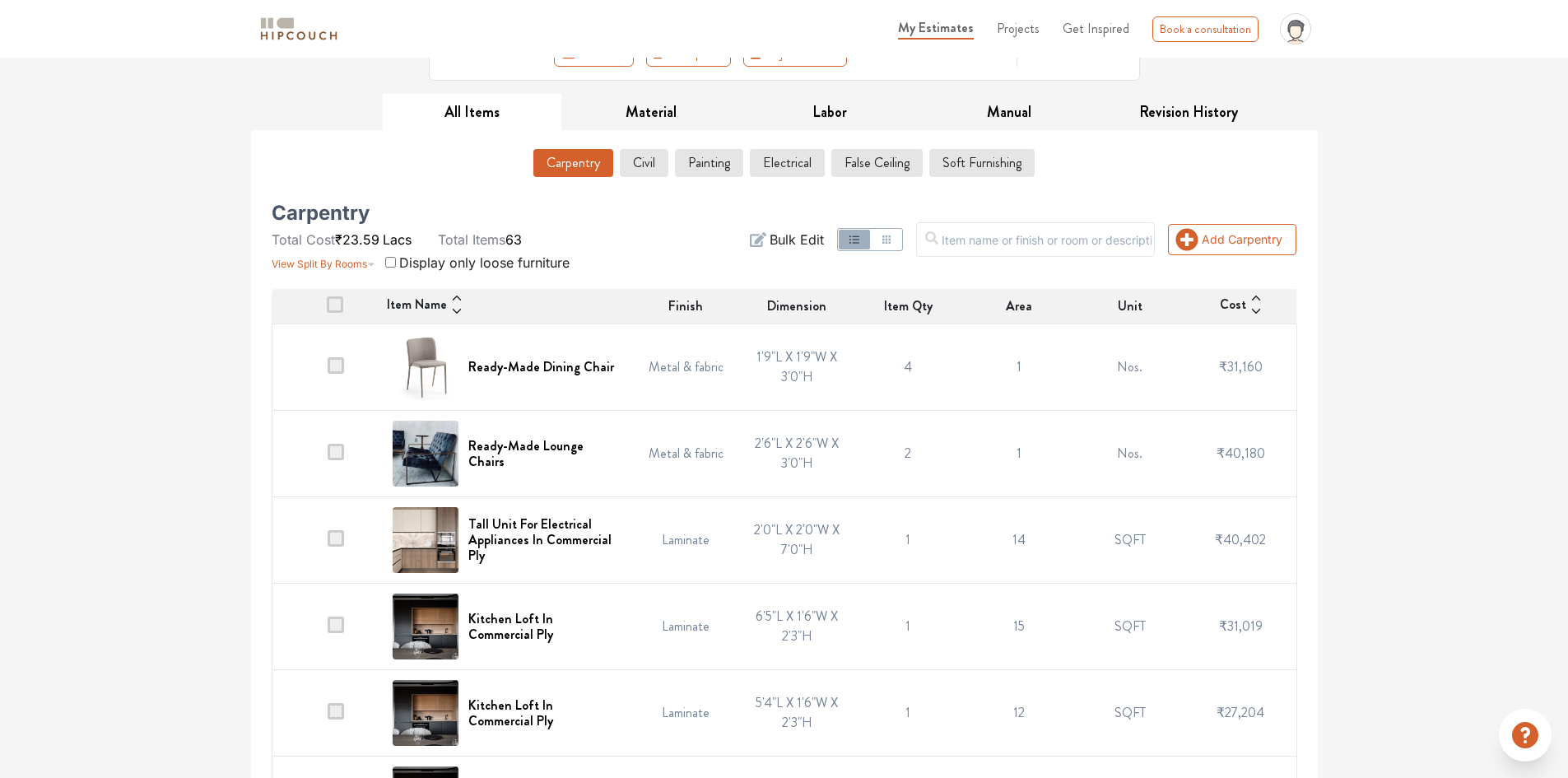
click at [337, 357] on span at bounding box center [336, 365] width 17 height 17
click at [327, 371] on input "checkbox" at bounding box center [327, 371] width 0 height 0
click at [338, 357] on span at bounding box center [336, 365] width 17 height 17
click at [327, 371] on input "checkbox" at bounding box center [327, 371] width 0 height 0
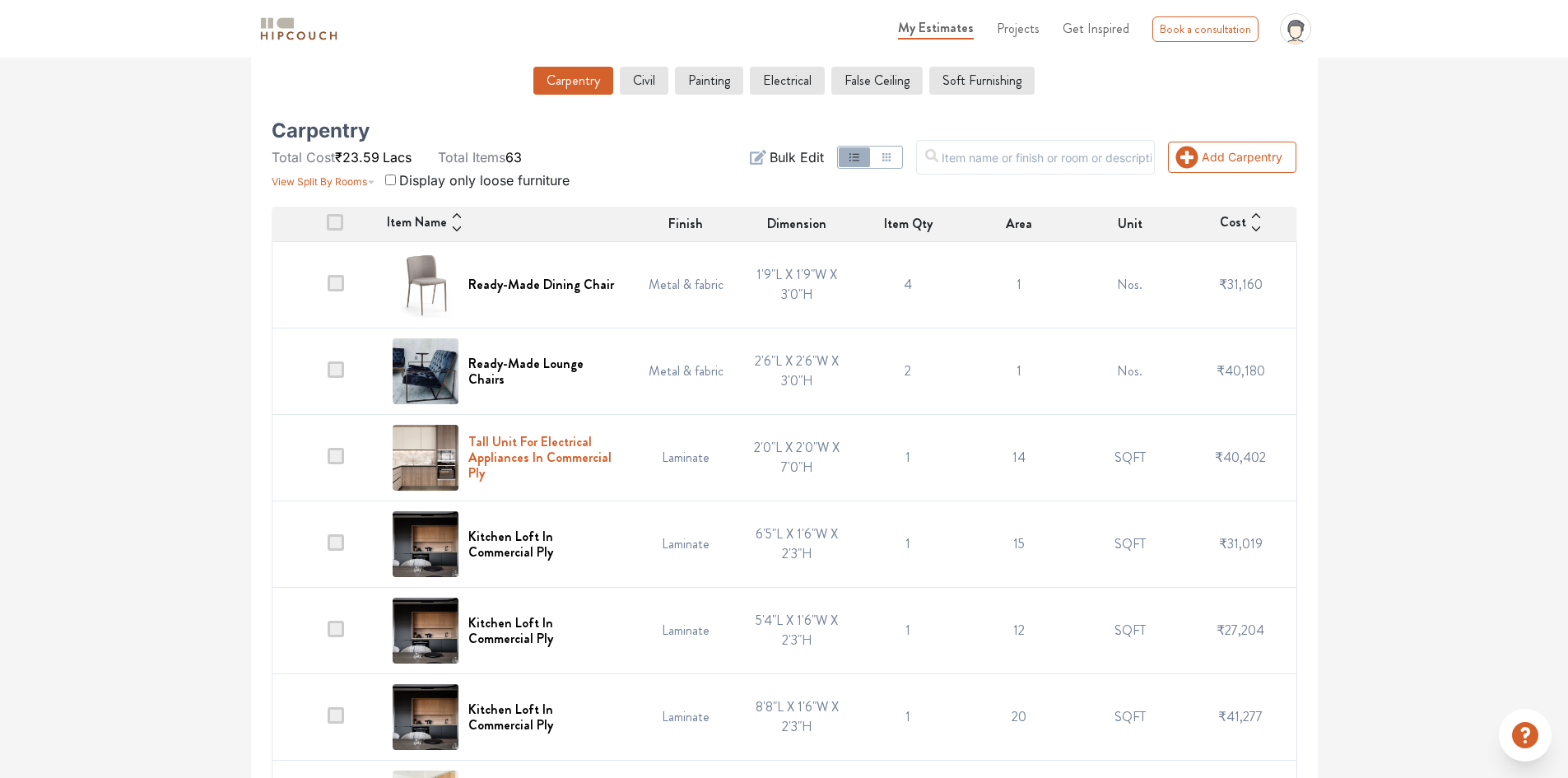
click at [567, 434] on h6 "Tall Unit For Electrical Appliances In Commercial Ply" at bounding box center [544, 457] width 152 height 47
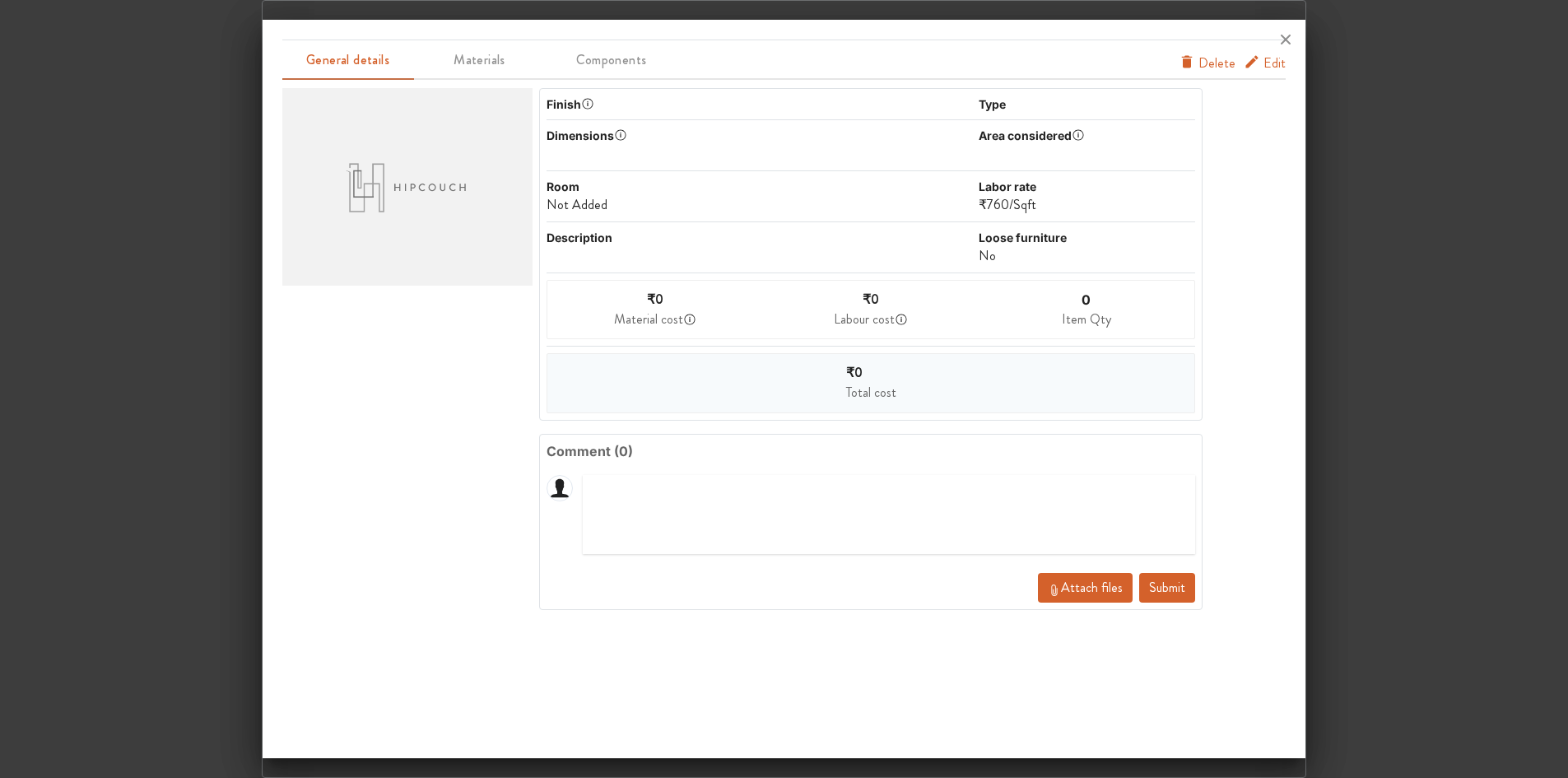
scroll to position [0, 0]
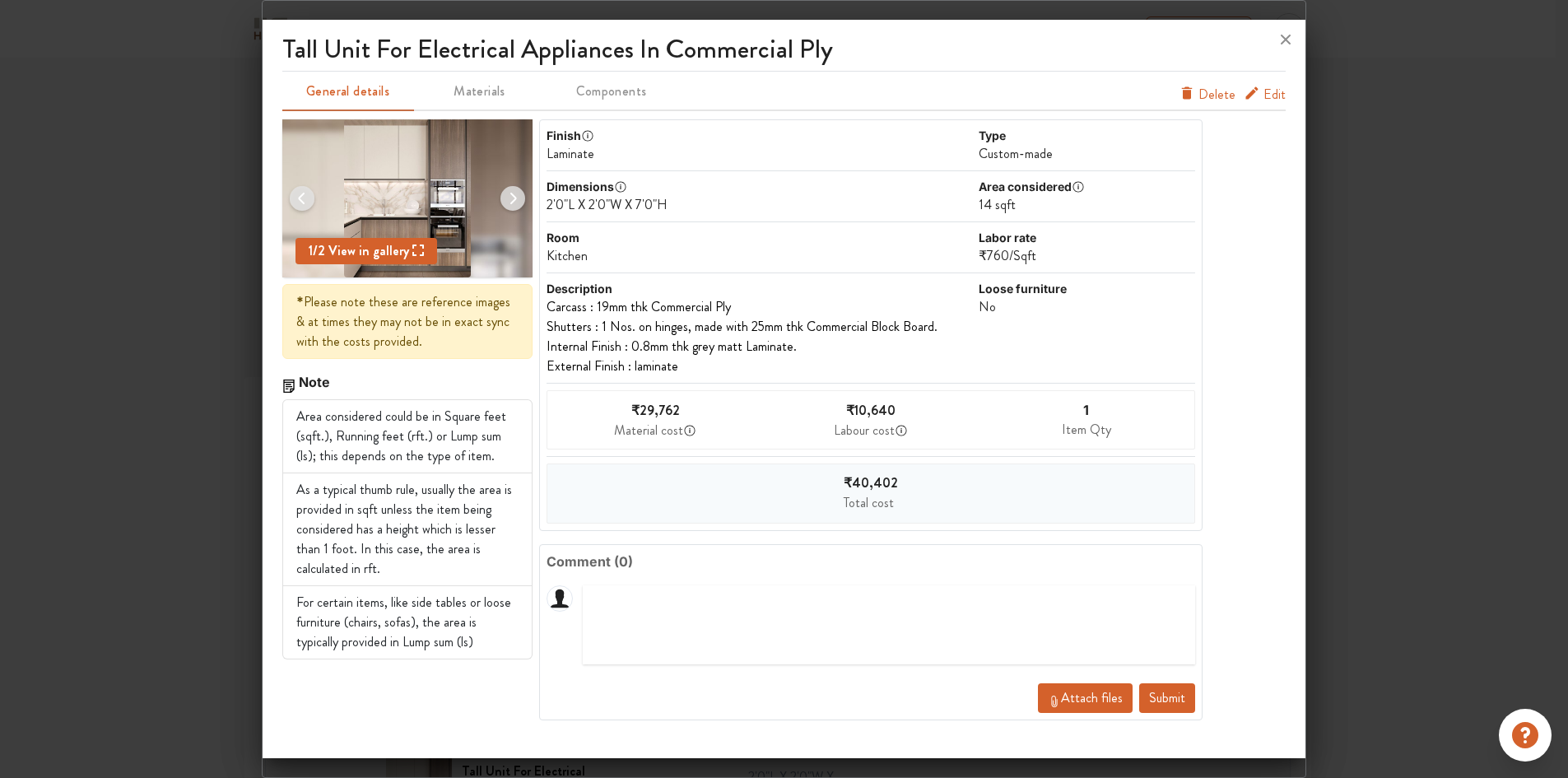
click at [1275, 94] on span "Edit" at bounding box center [1274, 94] width 22 height 19
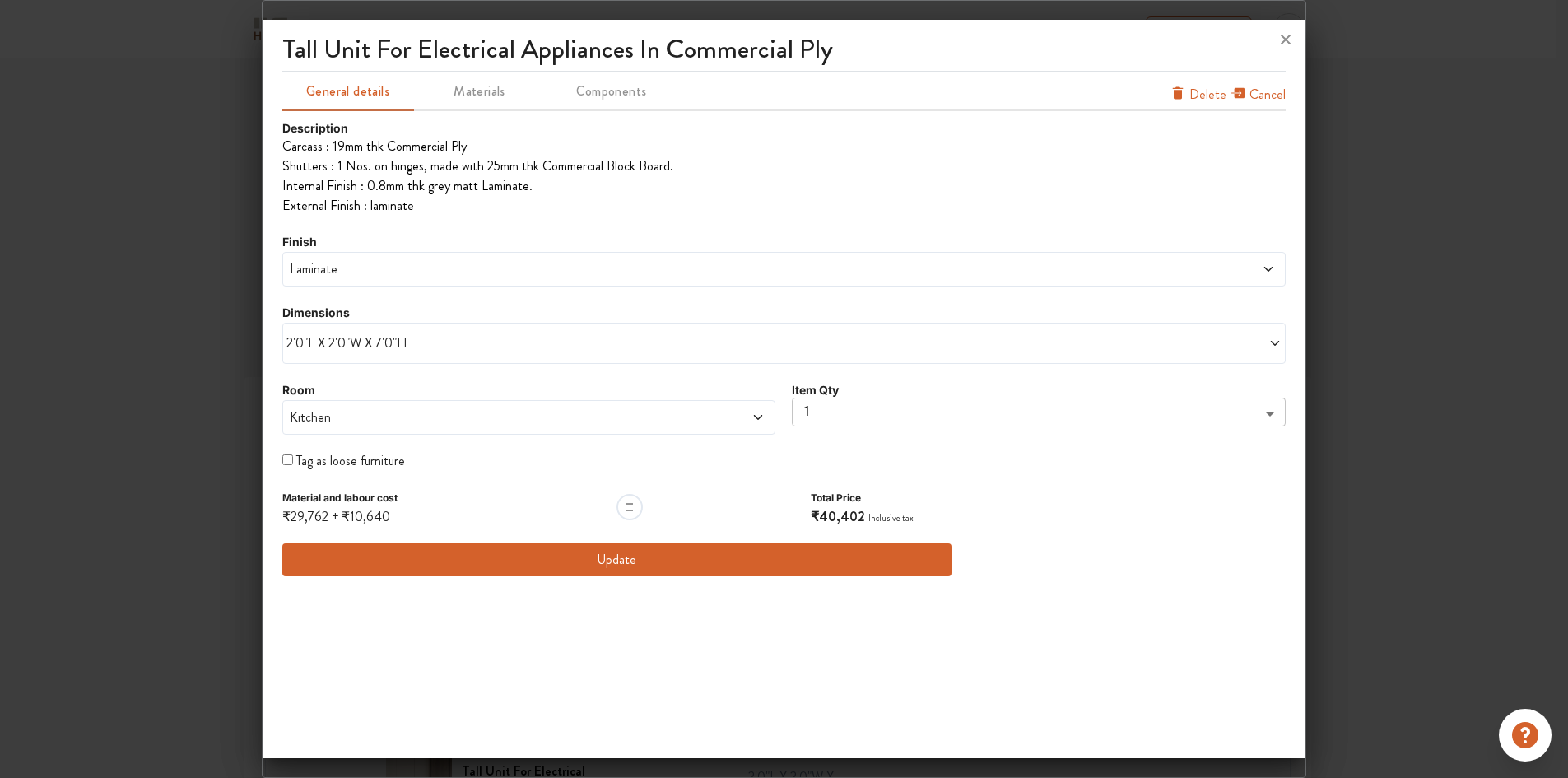
click at [687, 268] on span "Laminate" at bounding box center [657, 269] width 743 height 19
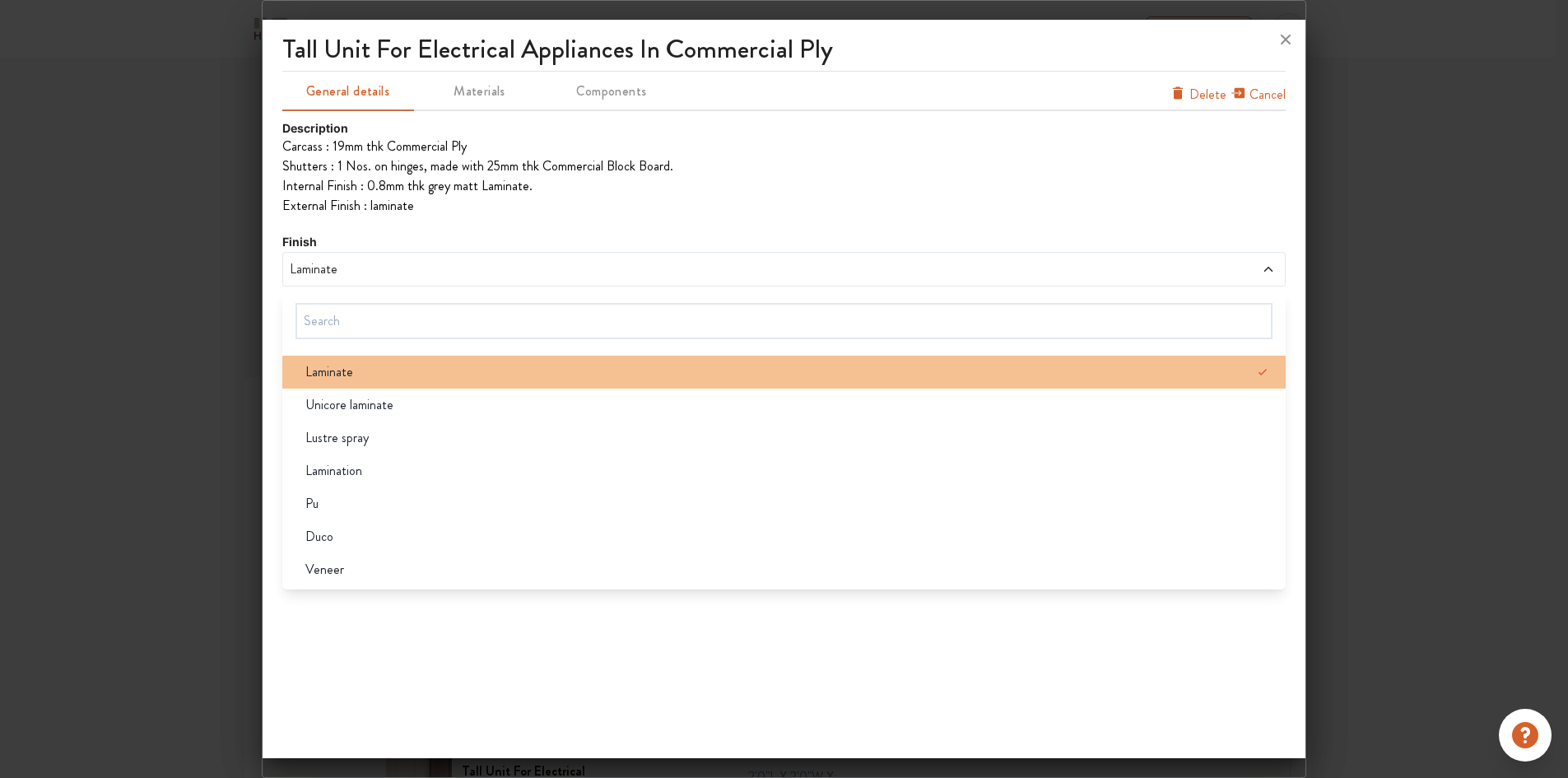
click at [538, 370] on div "Laminate" at bounding box center [789, 372] width 994 height 19
click at [333, 376] on span "Laminate" at bounding box center [328, 372] width 47 height 19
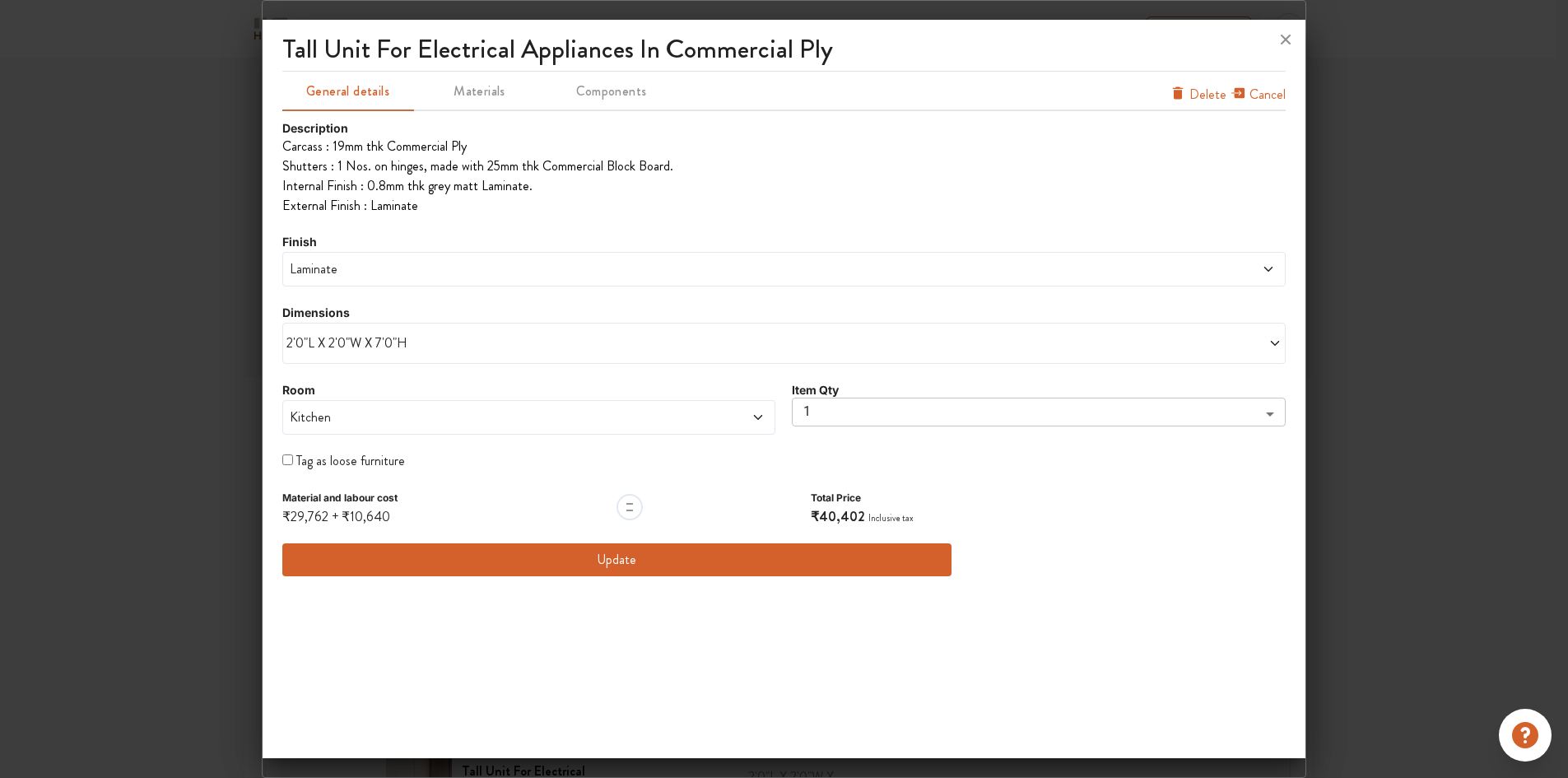
click at [475, 97] on span "Materials" at bounding box center [479, 91] width 128 height 23
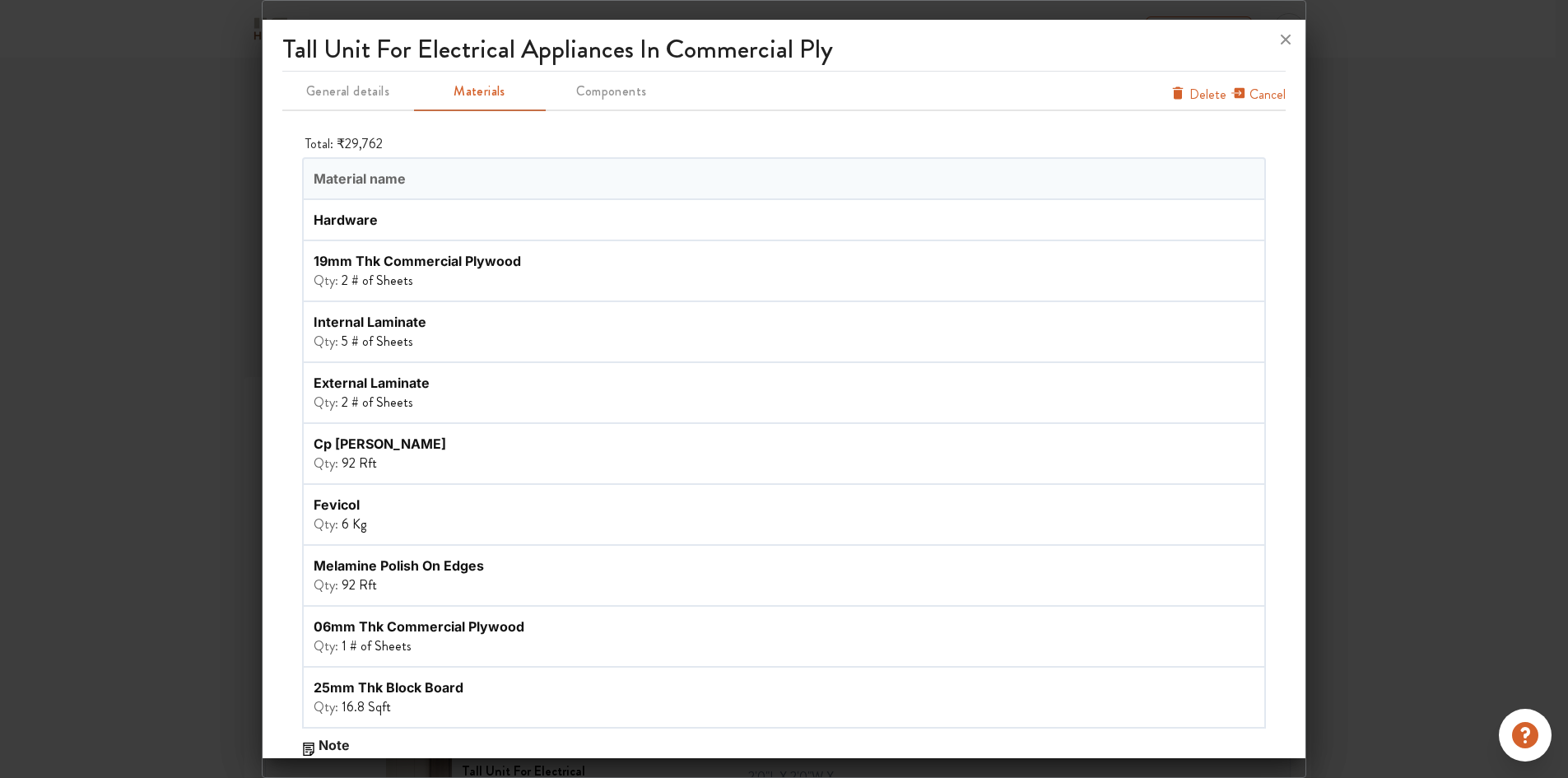
click at [583, 98] on span "Components" at bounding box center [611, 91] width 128 height 23
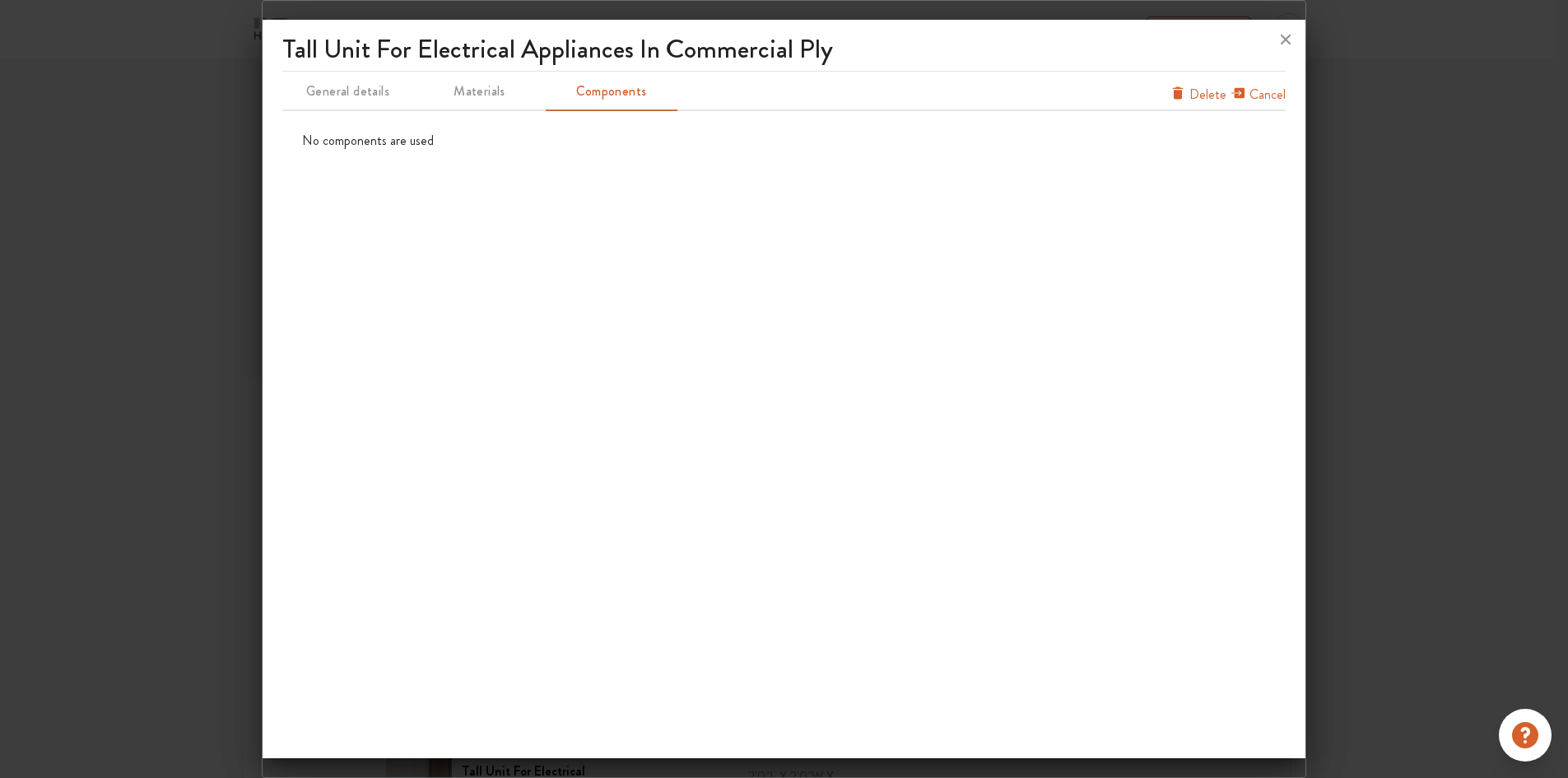
click at [312, 90] on span "General details" at bounding box center [348, 91] width 128 height 23
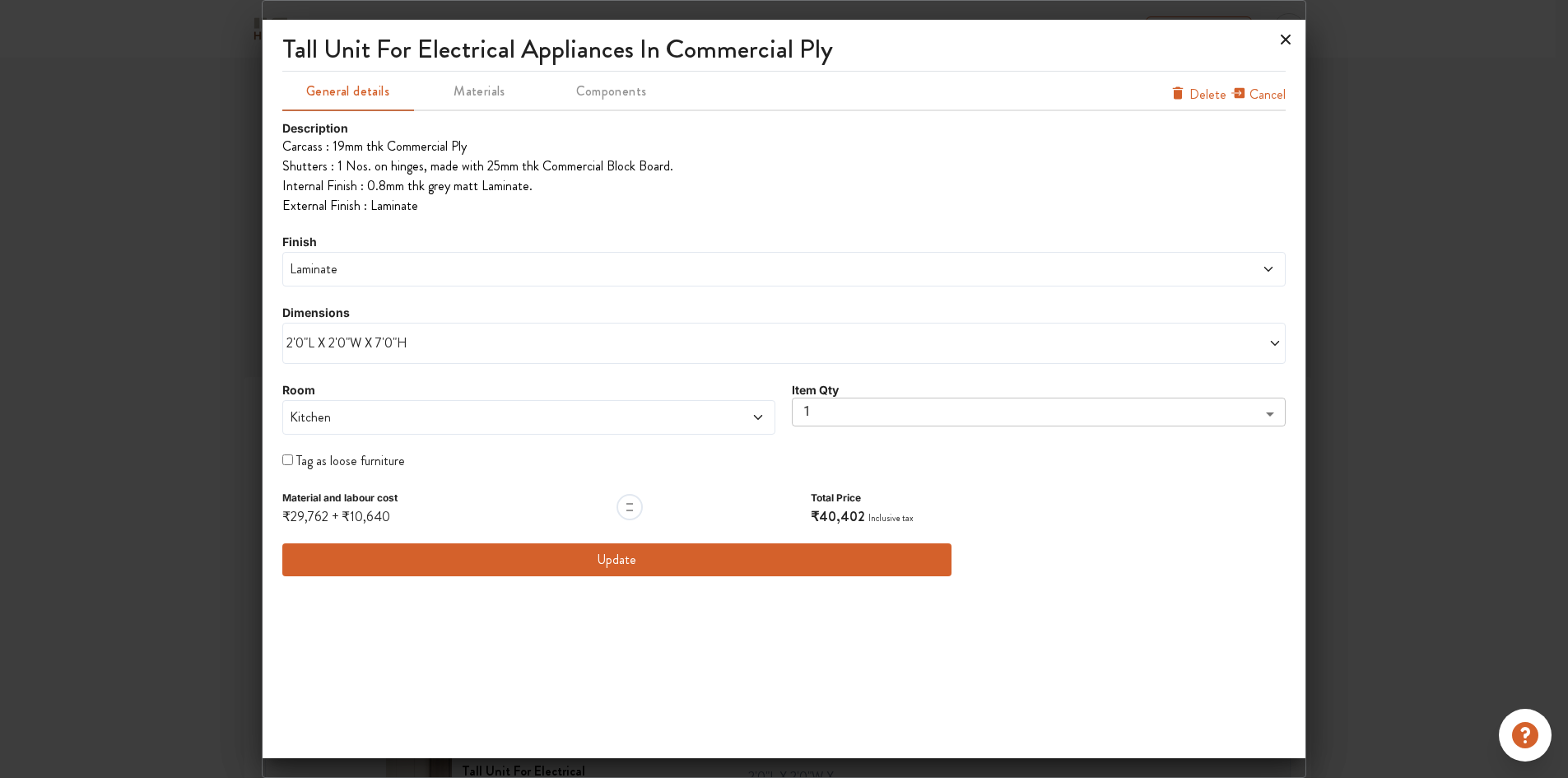
click at [1280, 43] on icon at bounding box center [1285, 39] width 26 height 26
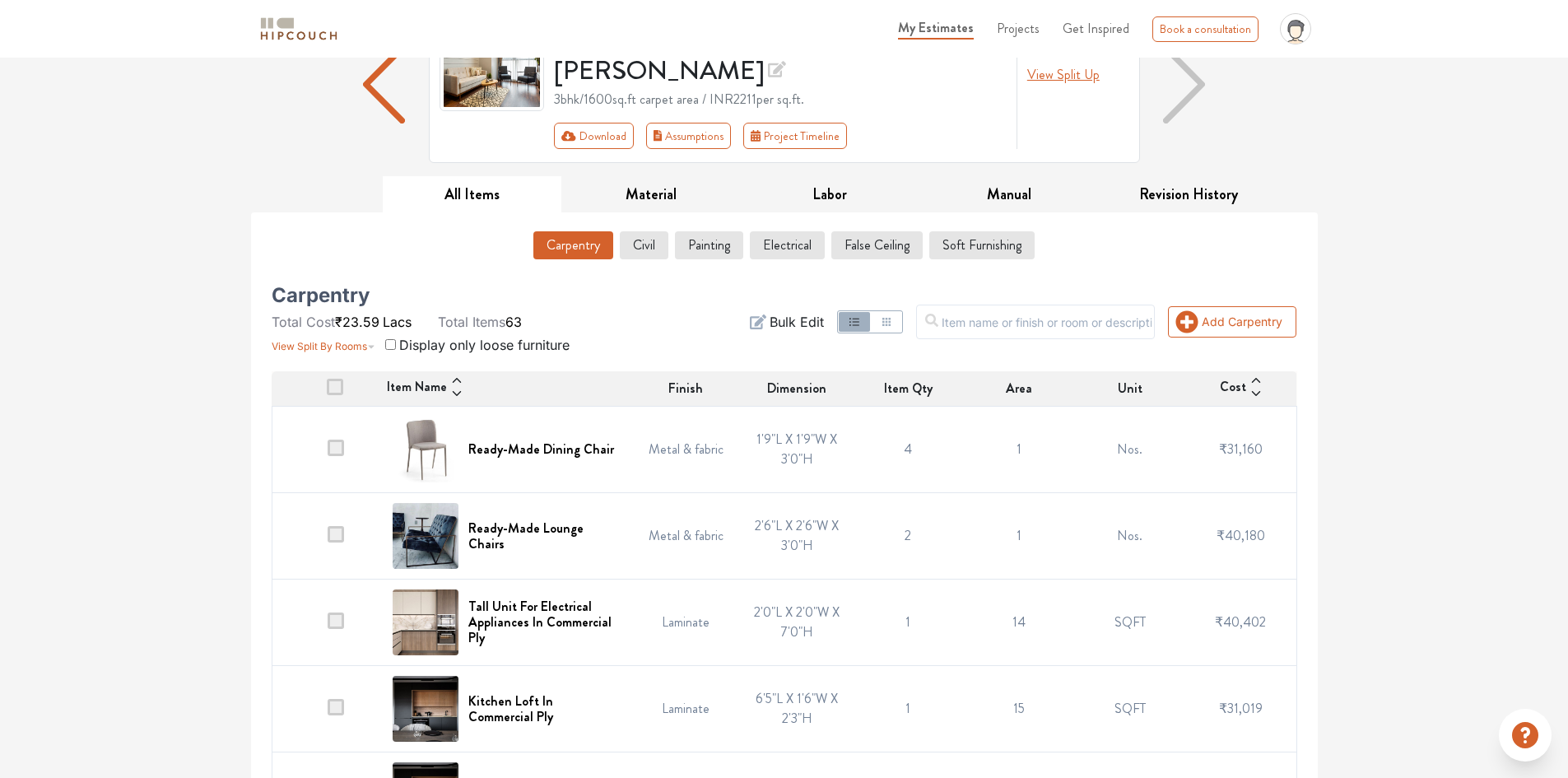
scroll to position [247, 0]
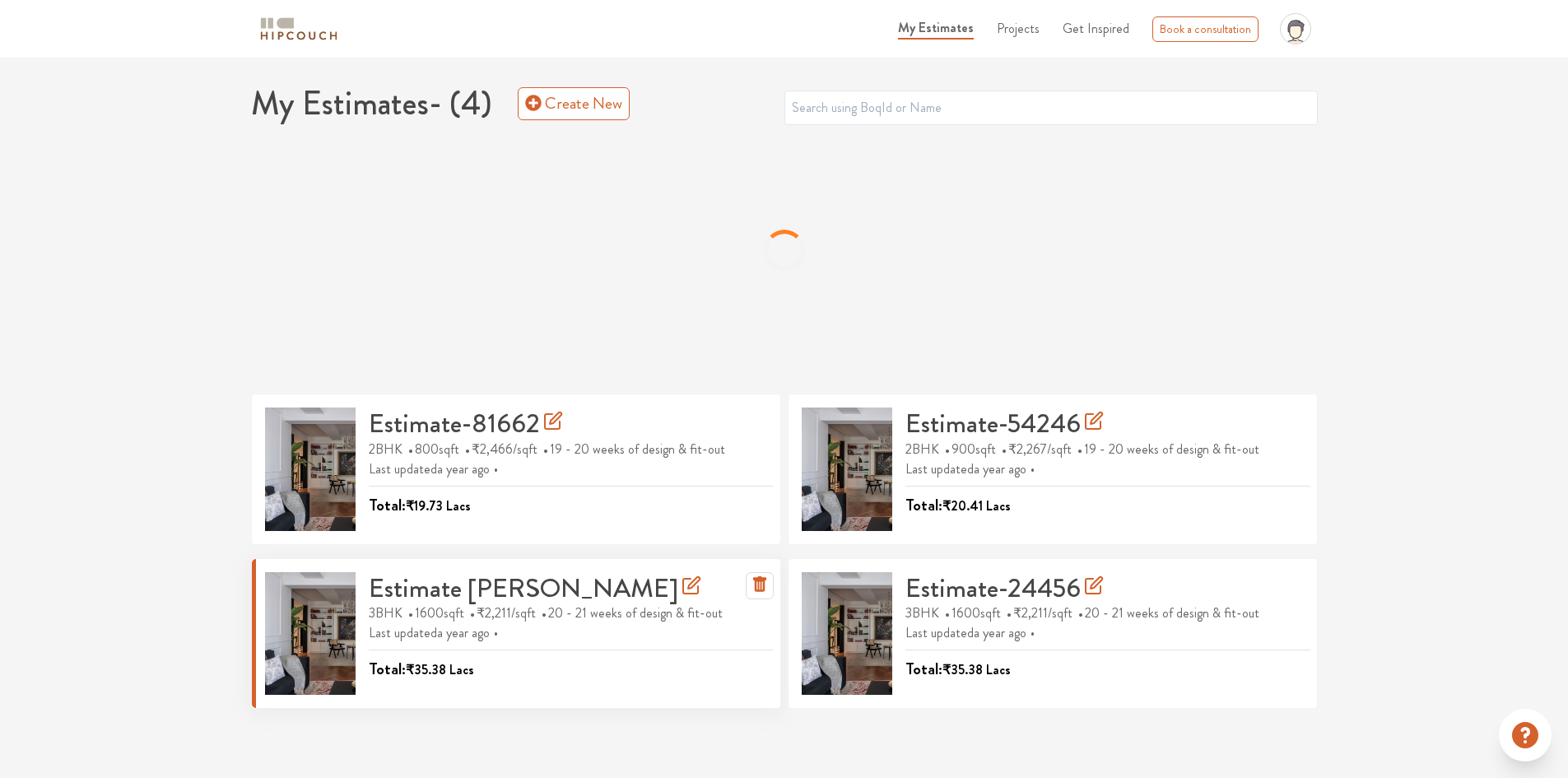
click at [683, 589] on icon at bounding box center [691, 586] width 15 height 15
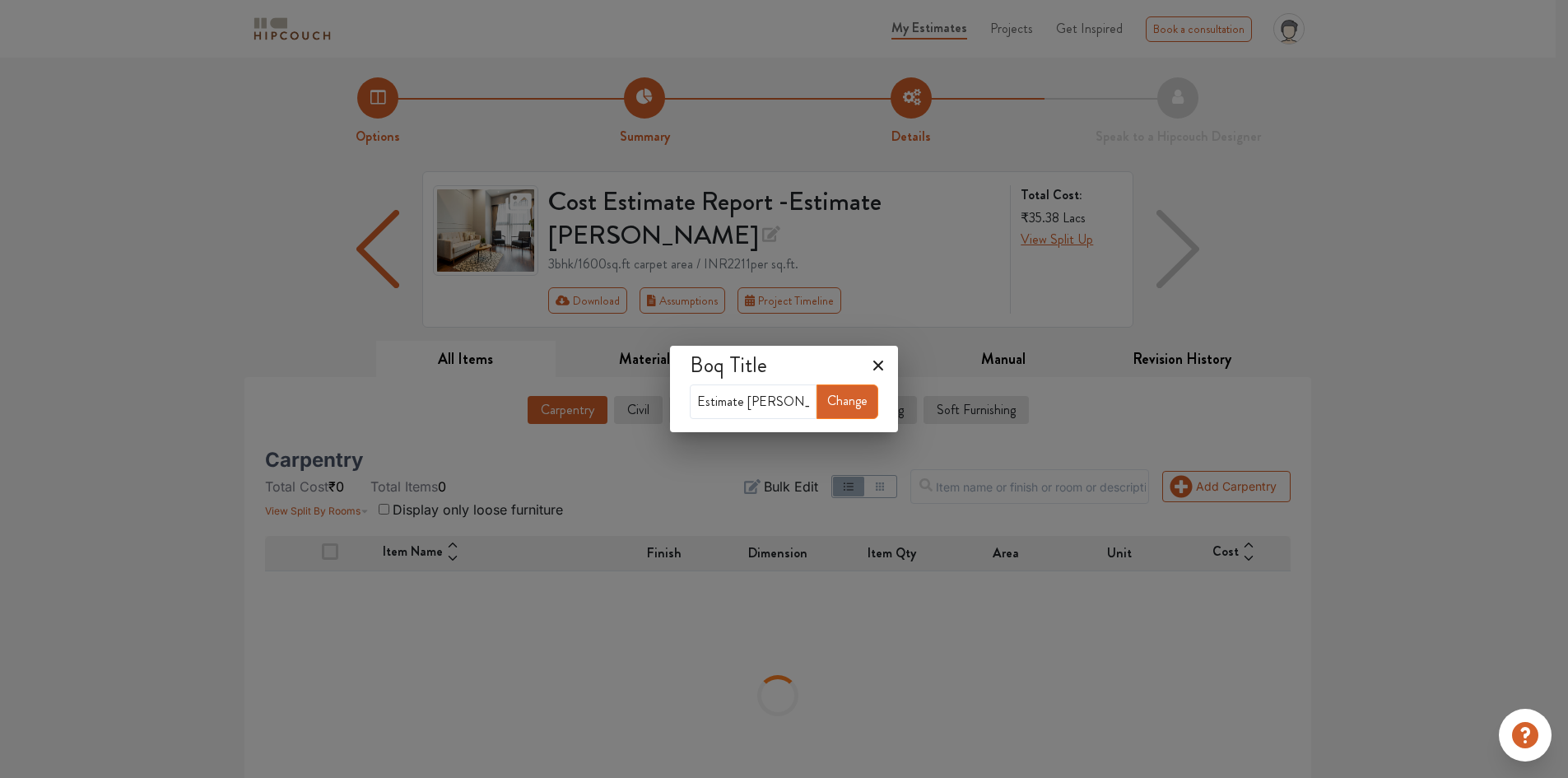
click at [884, 370] on icon at bounding box center [878, 365] width 26 height 26
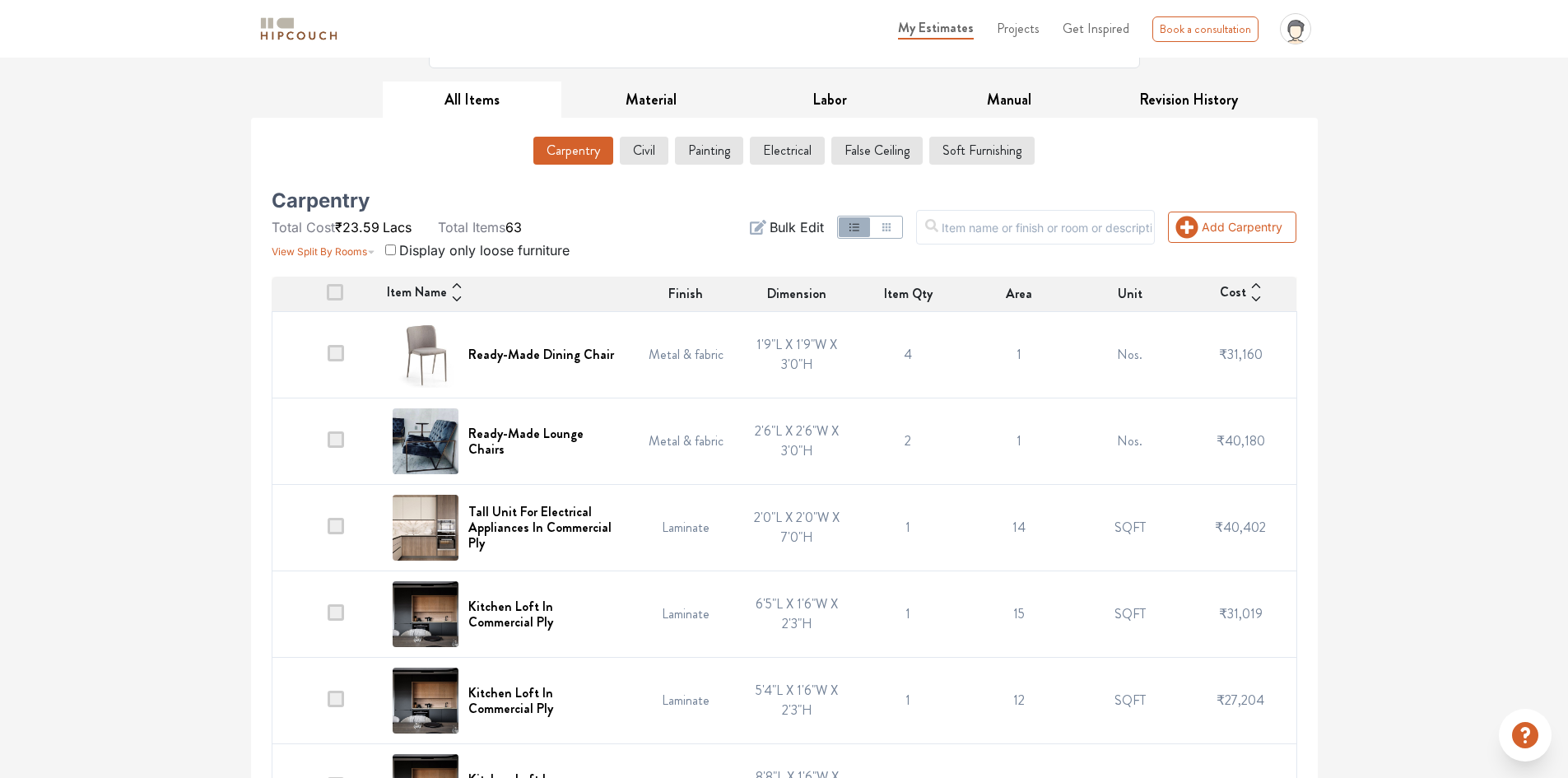
scroll to position [269, 0]
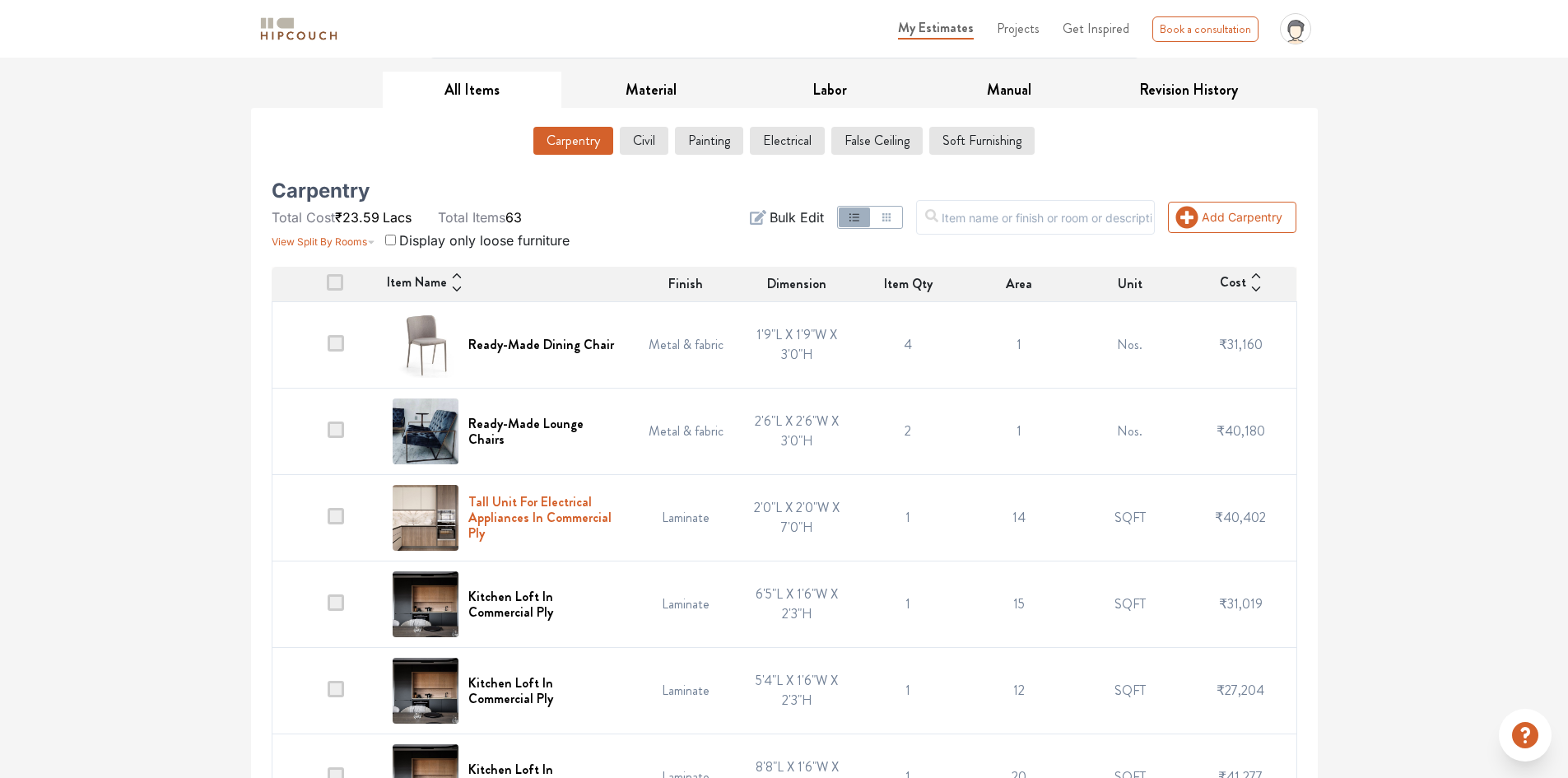
click at [516, 494] on h6 "Tall Unit For Electrical Appliances In Commercial Ply" at bounding box center [544, 517] width 152 height 47
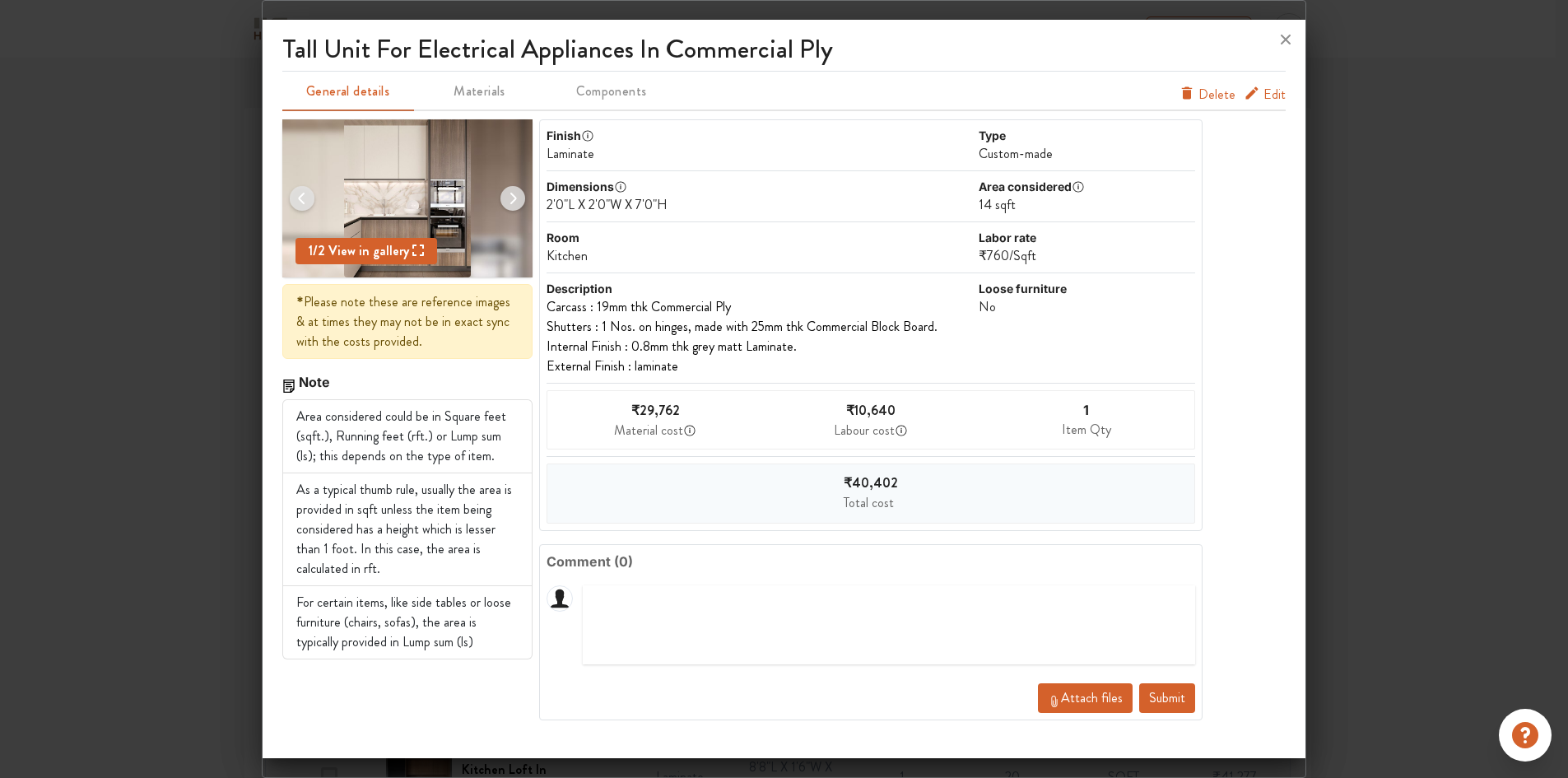
click at [1277, 101] on span "Edit" at bounding box center [1274, 94] width 22 height 19
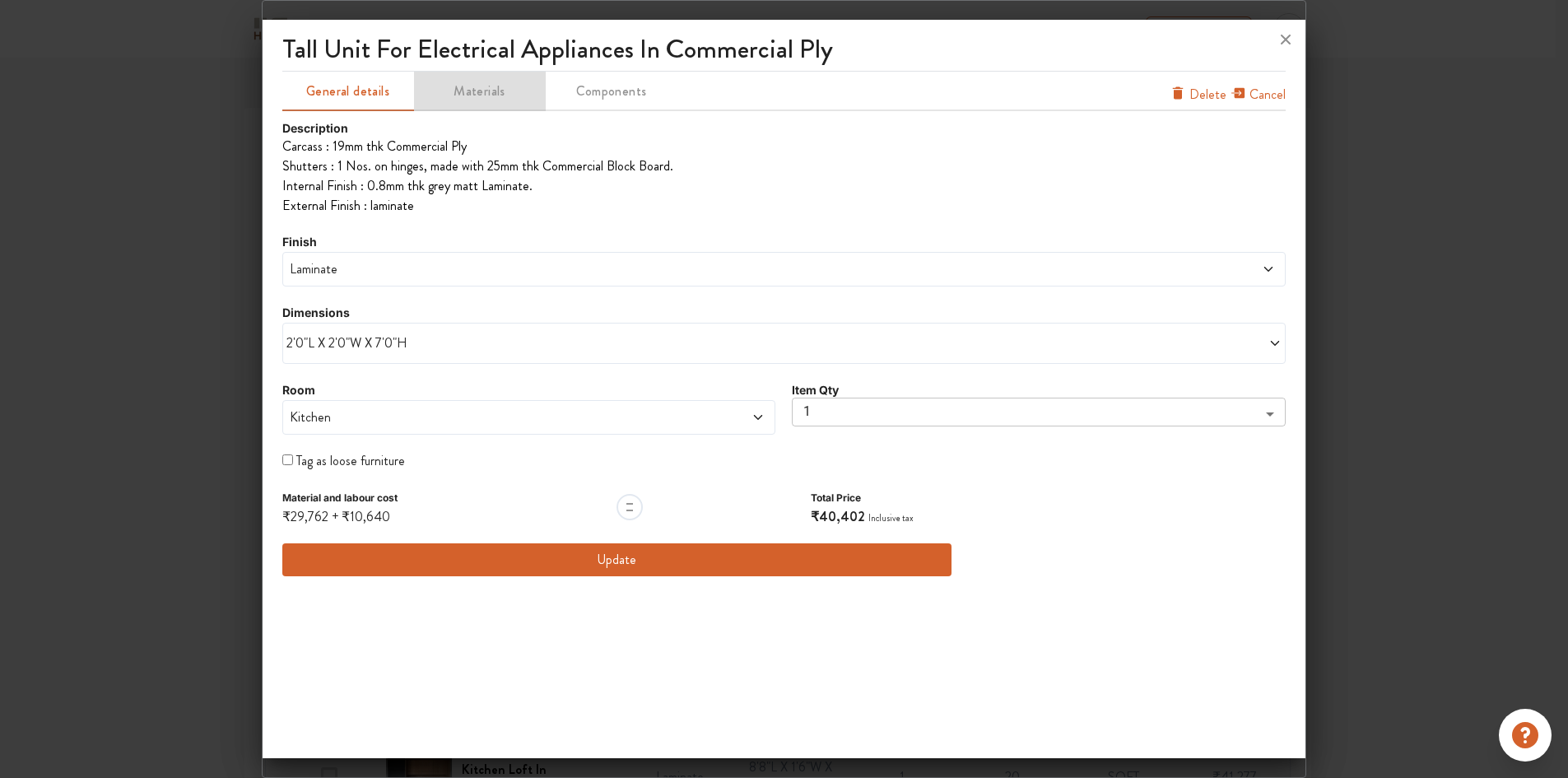
click at [500, 85] on span "Materials" at bounding box center [479, 91] width 128 height 23
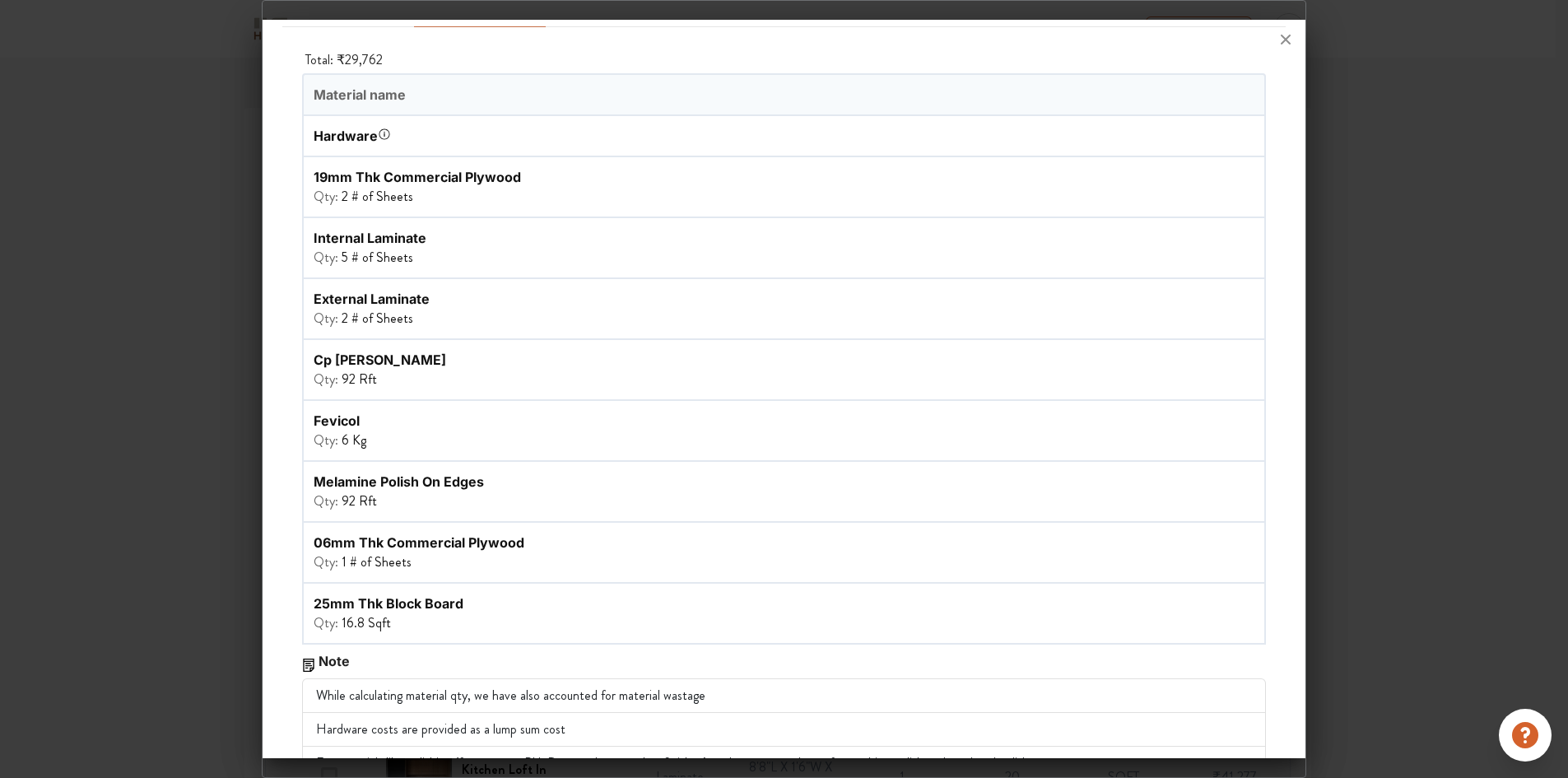
scroll to position [0, 0]
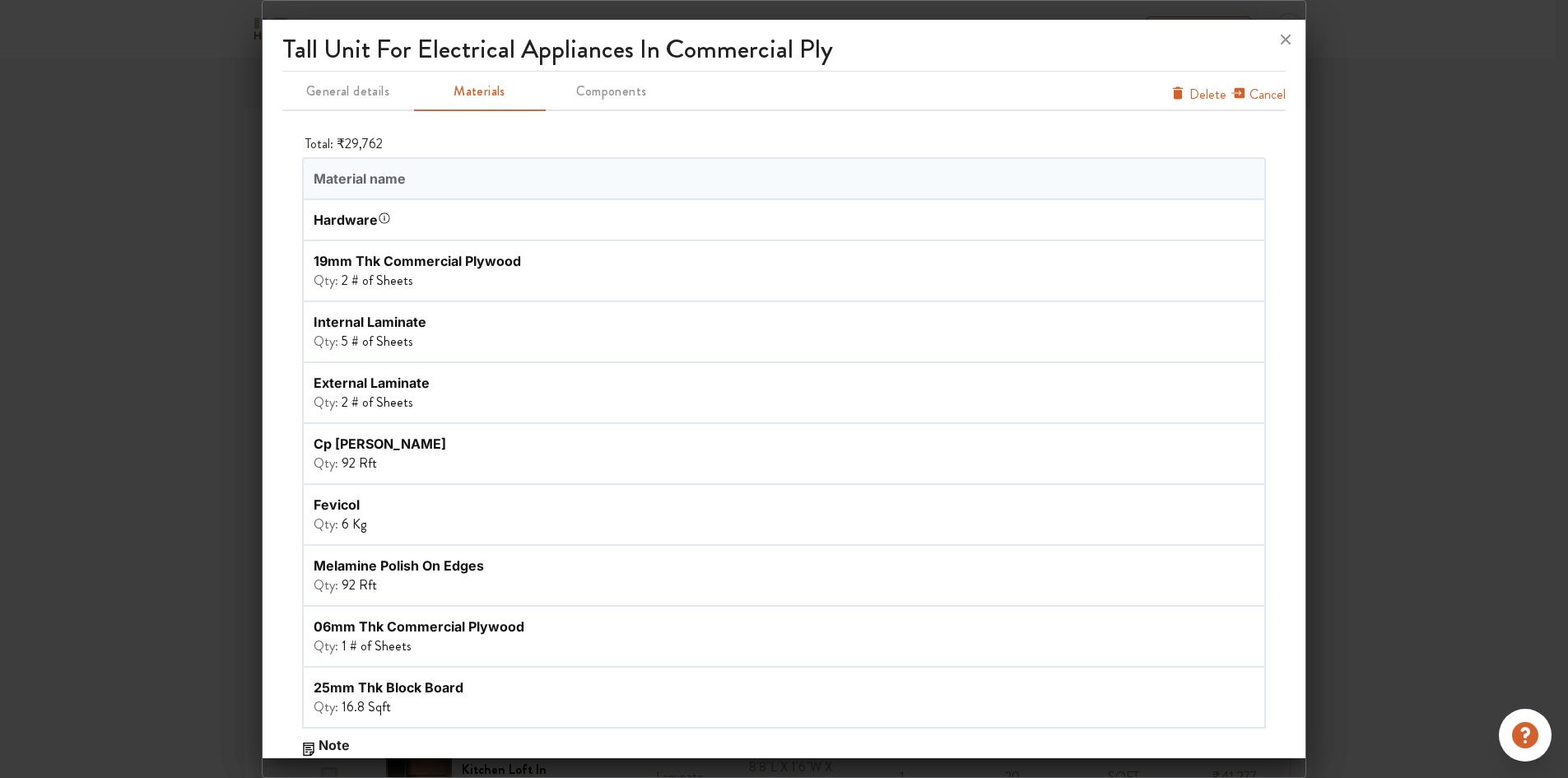
click at [628, 97] on span "Components" at bounding box center [611, 91] width 128 height 23
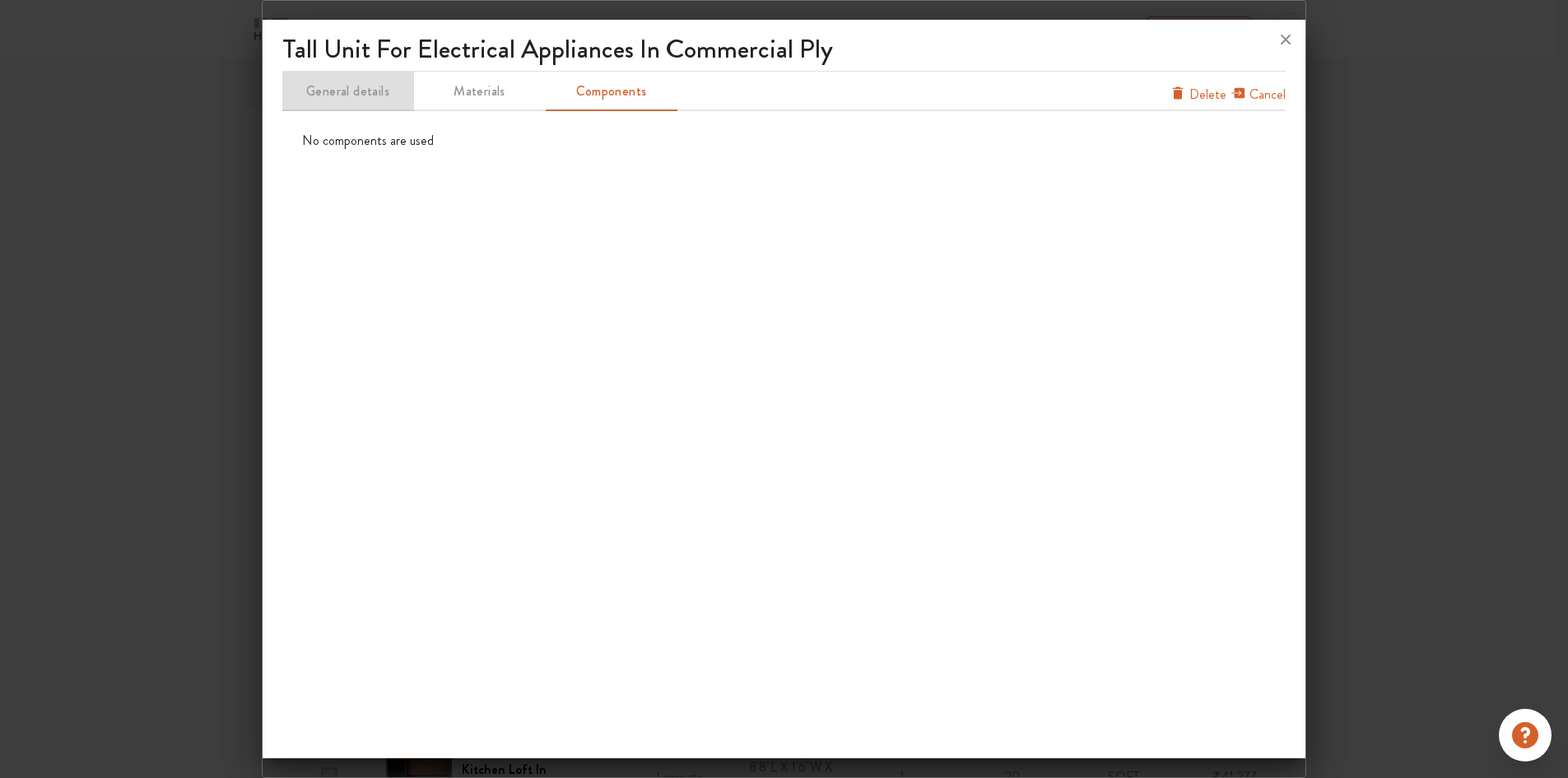
click at [351, 91] on span "General details" at bounding box center [348, 91] width 128 height 23
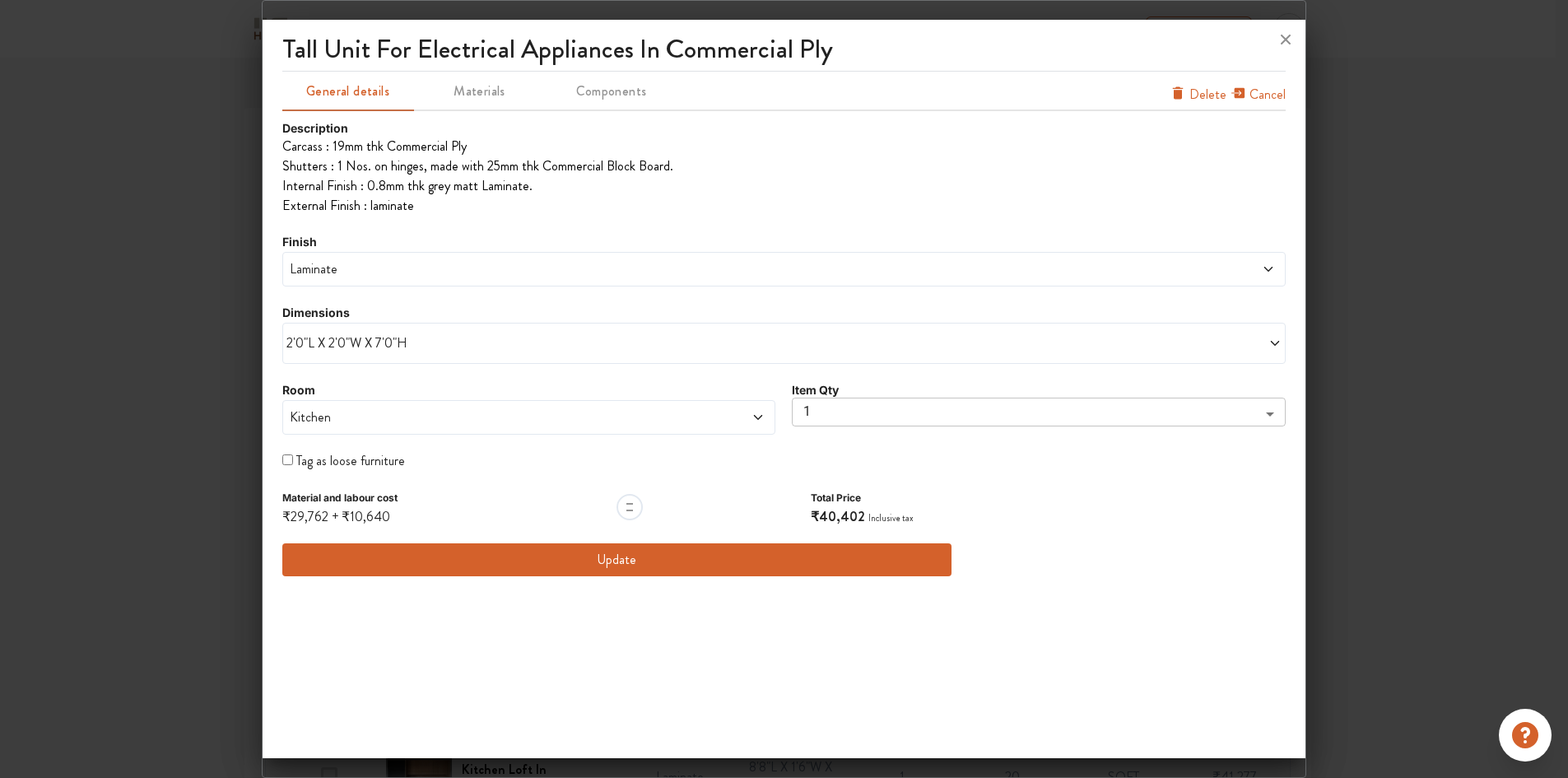
click at [386, 270] on span "Laminate" at bounding box center [657, 269] width 743 height 19
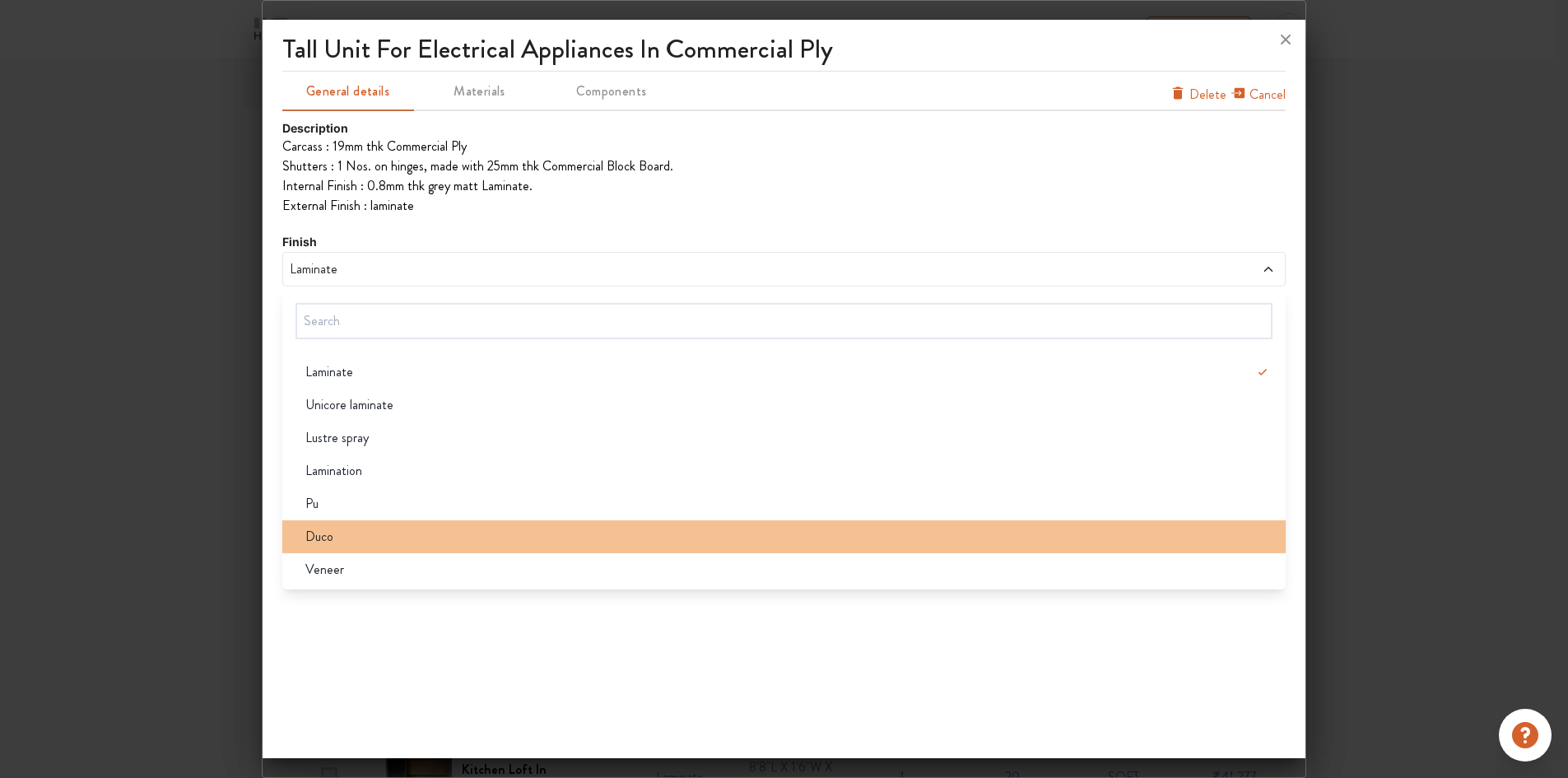
click at [344, 537] on div "Duco" at bounding box center [789, 536] width 994 height 19
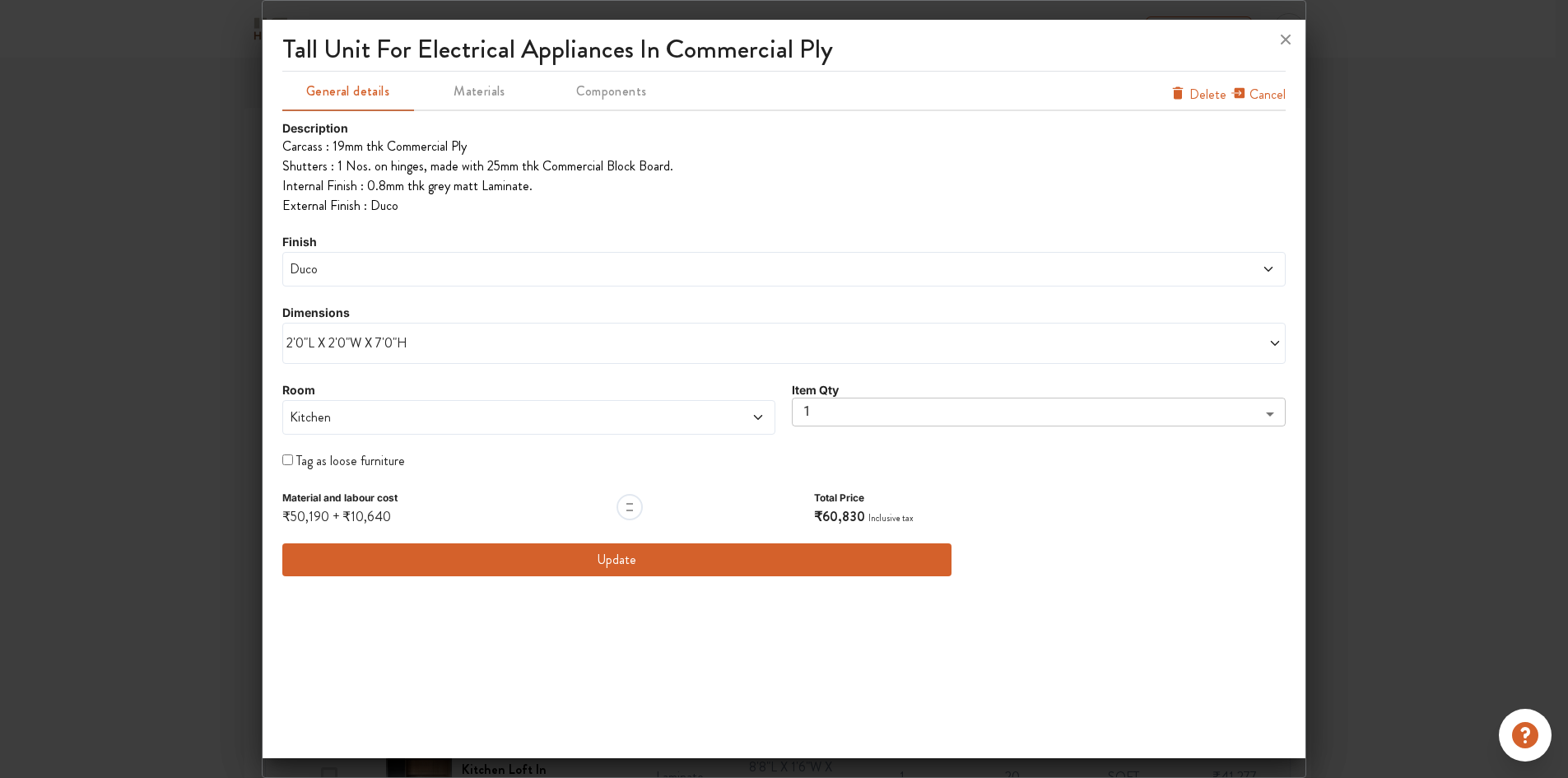
click at [565, 271] on span "Duco" at bounding box center [657, 269] width 743 height 19
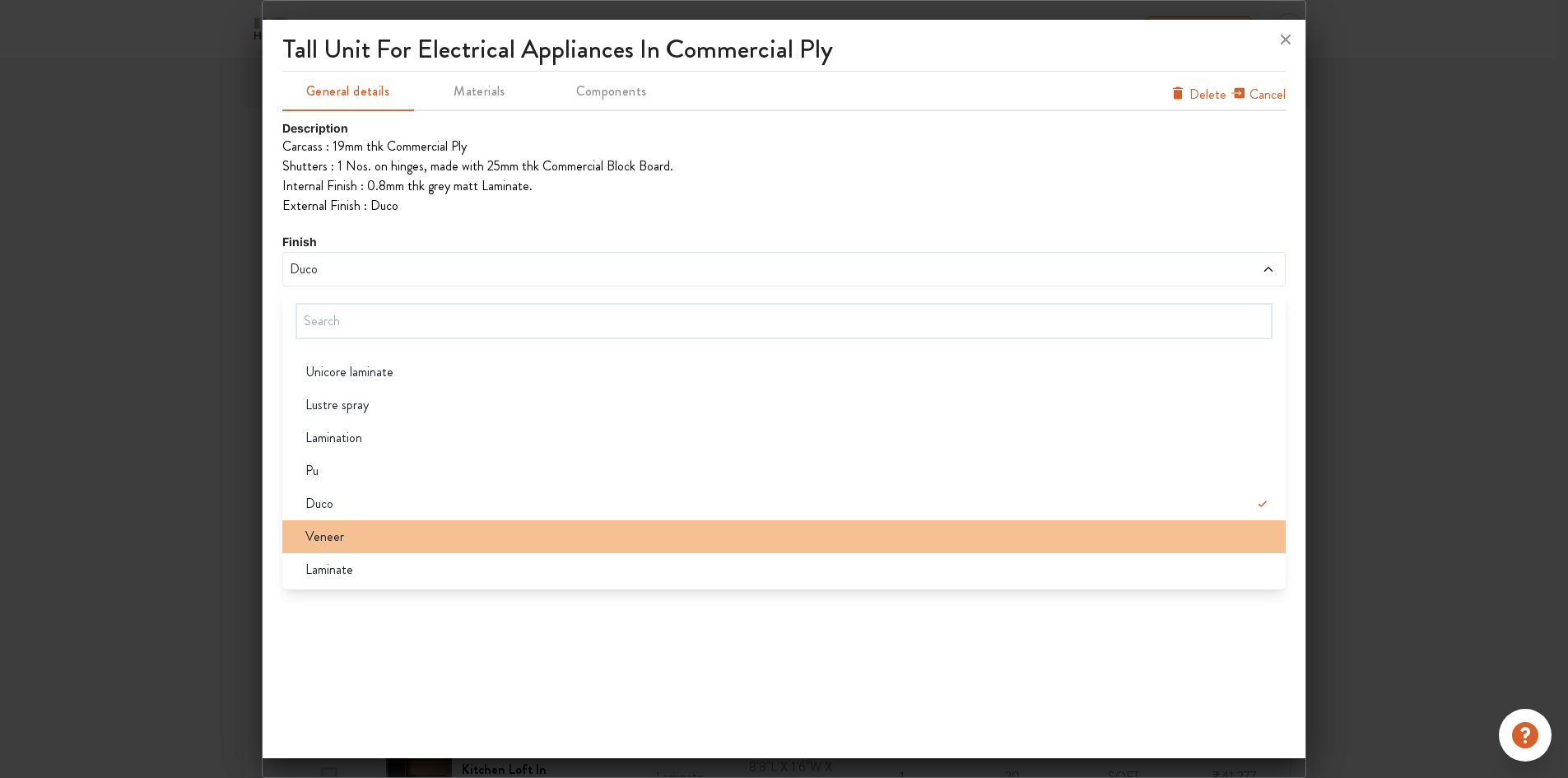
click at [348, 539] on div "Veneer" at bounding box center [789, 536] width 994 height 19
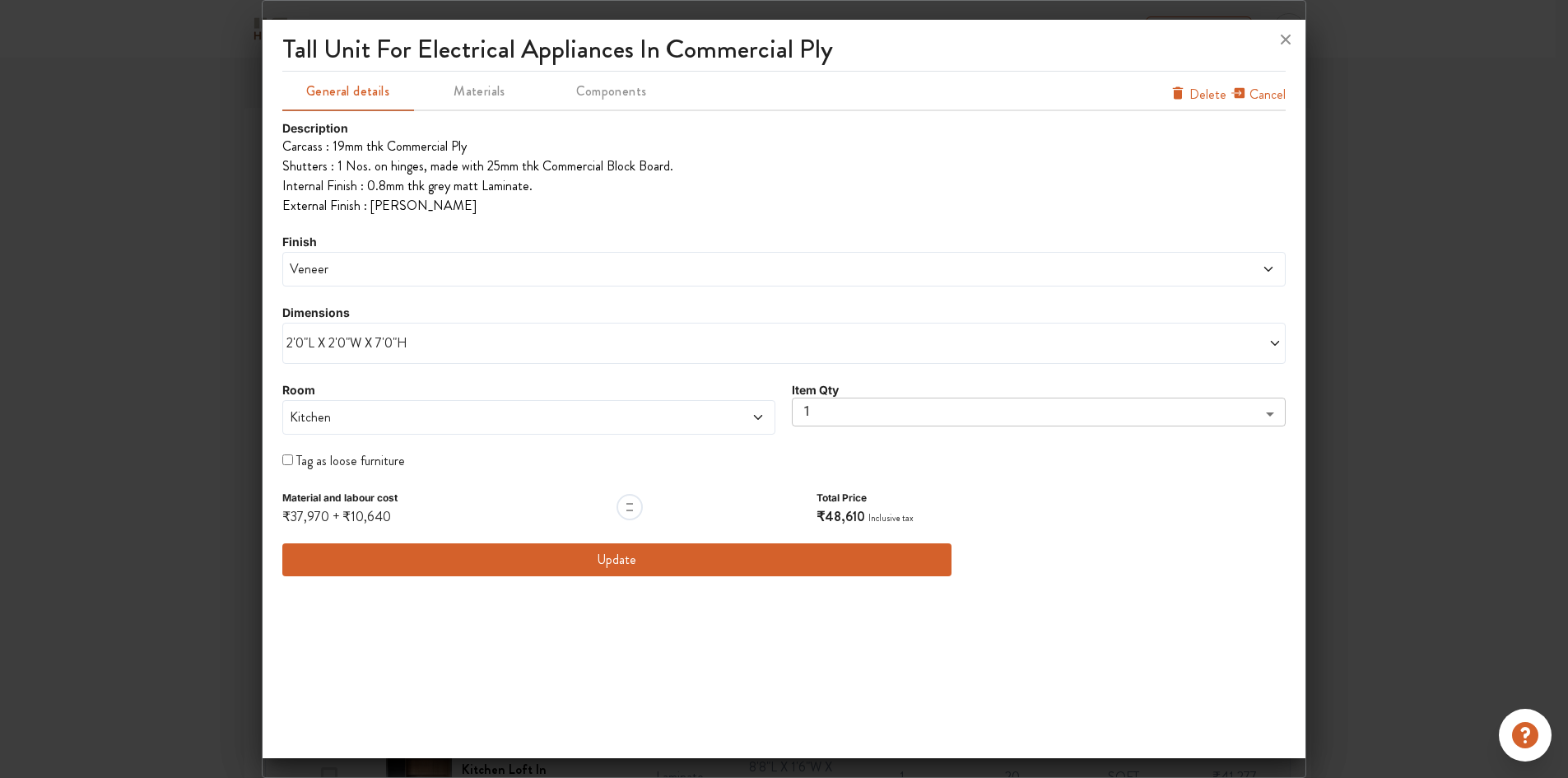
click at [398, 278] on span "Veneer" at bounding box center [657, 269] width 743 height 19
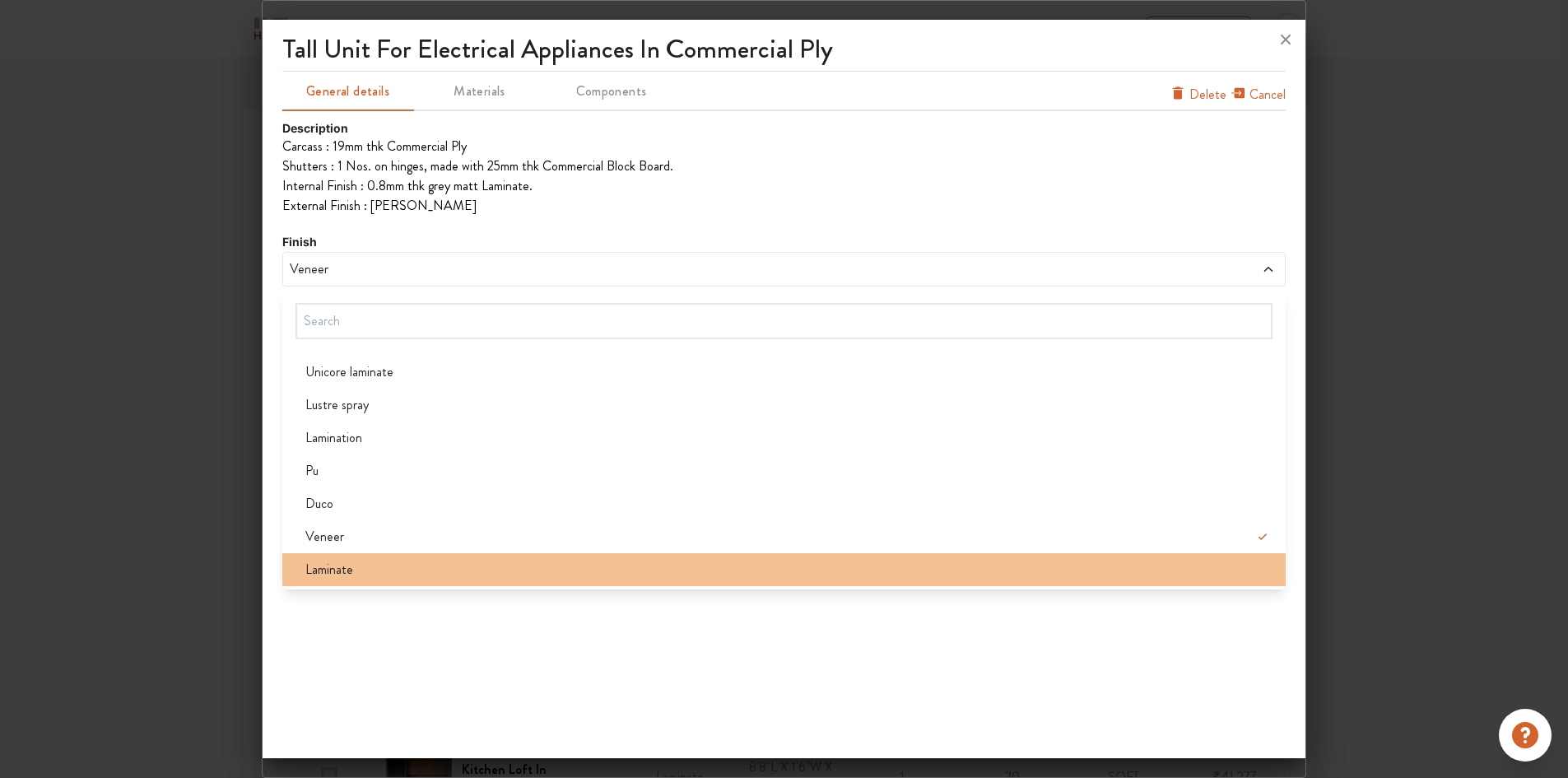
click at [373, 562] on div "Laminate" at bounding box center [789, 569] width 994 height 19
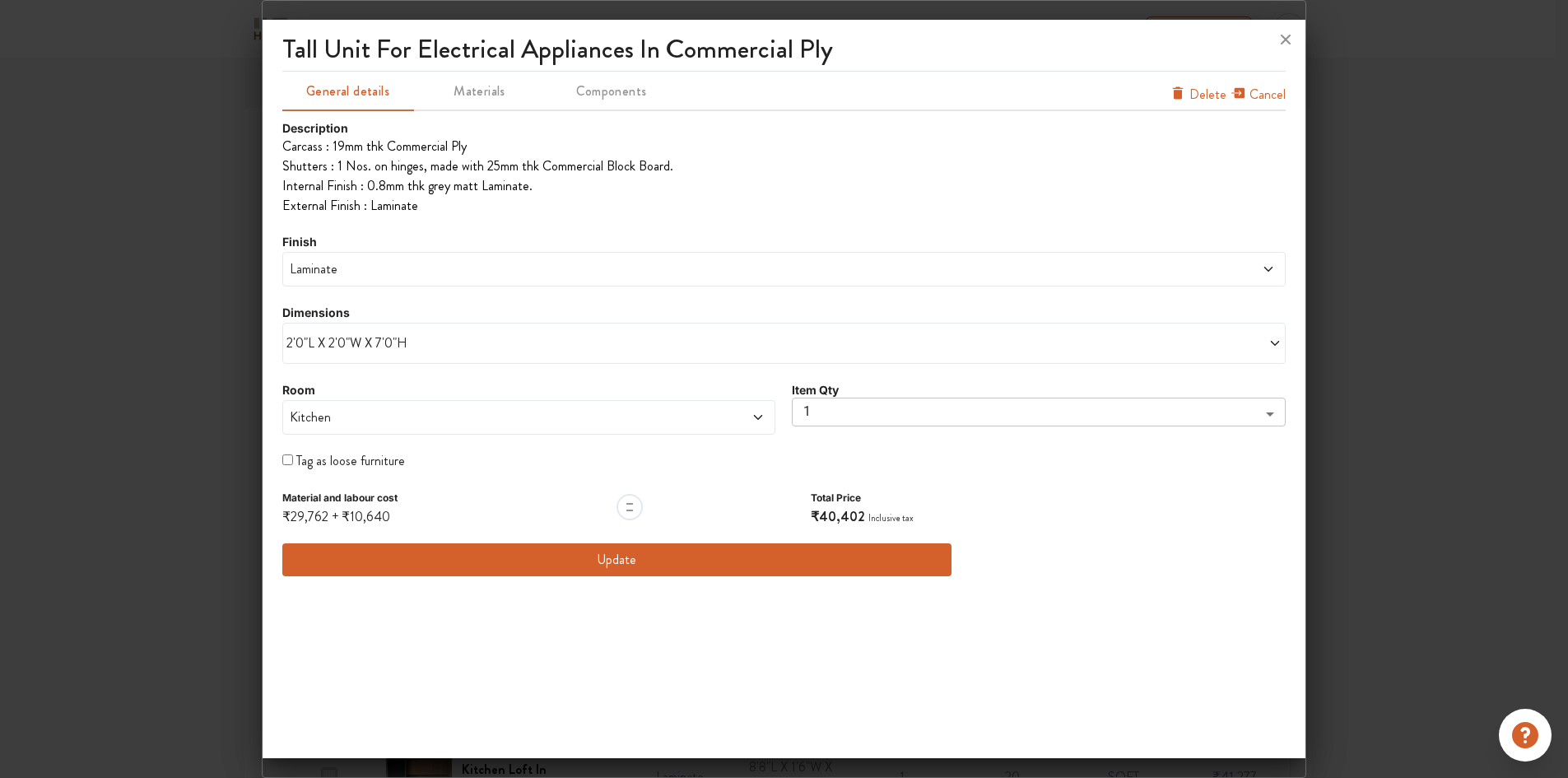
click at [1256, 92] on span "Cancel" at bounding box center [1267, 97] width 36 height 26
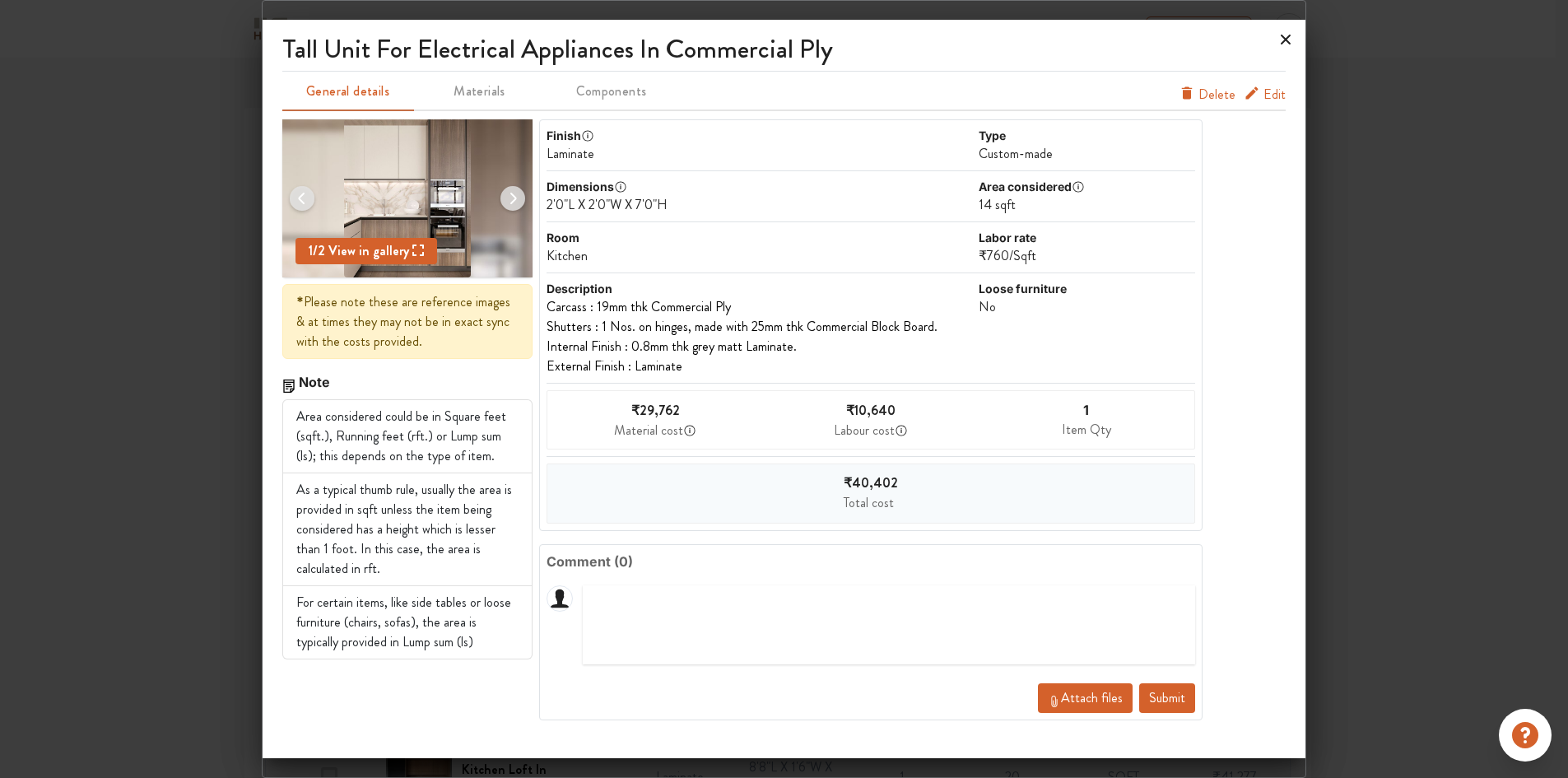
click at [1291, 42] on icon at bounding box center [1285, 39] width 26 height 26
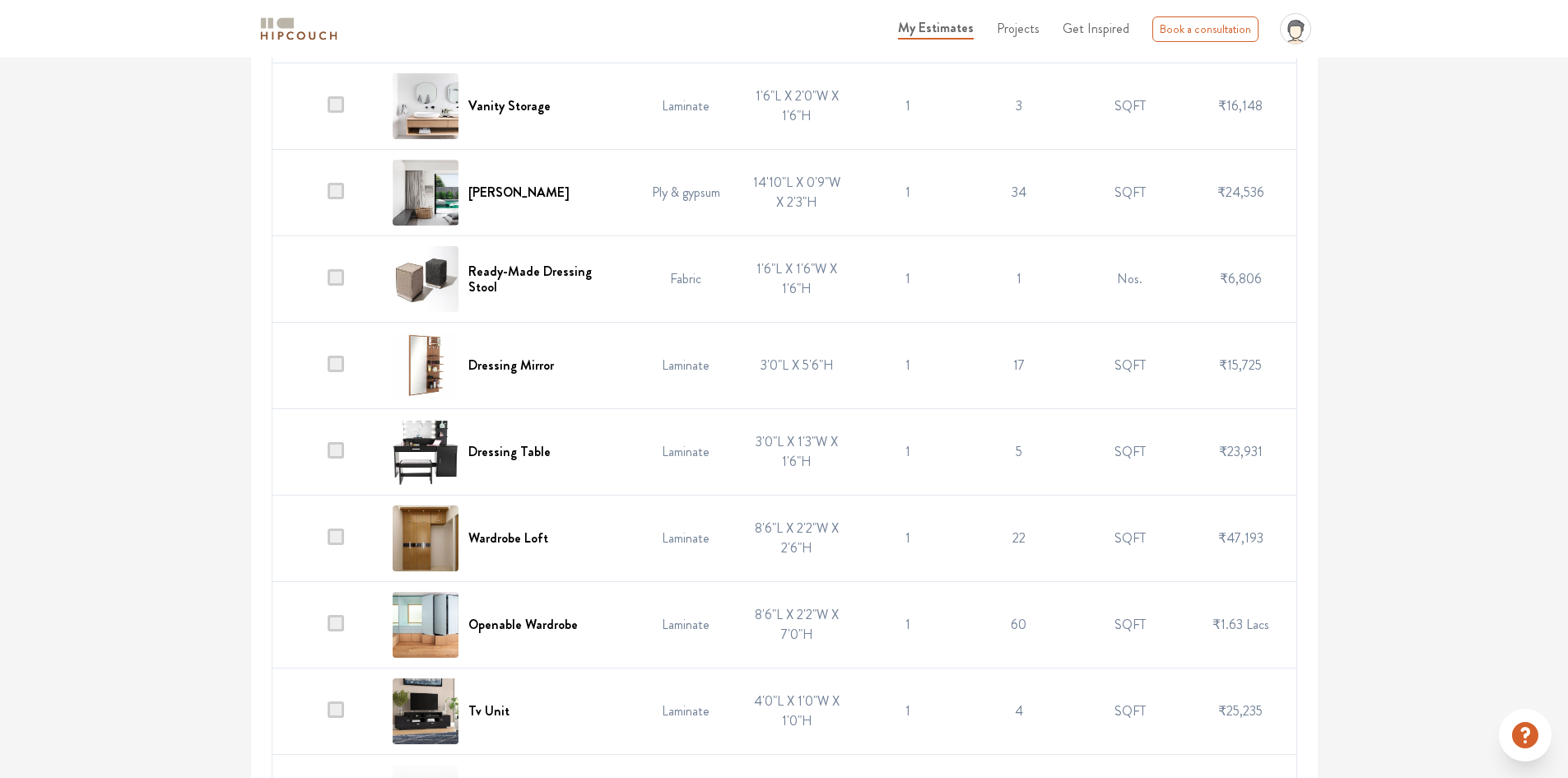
scroll to position [2245, 0]
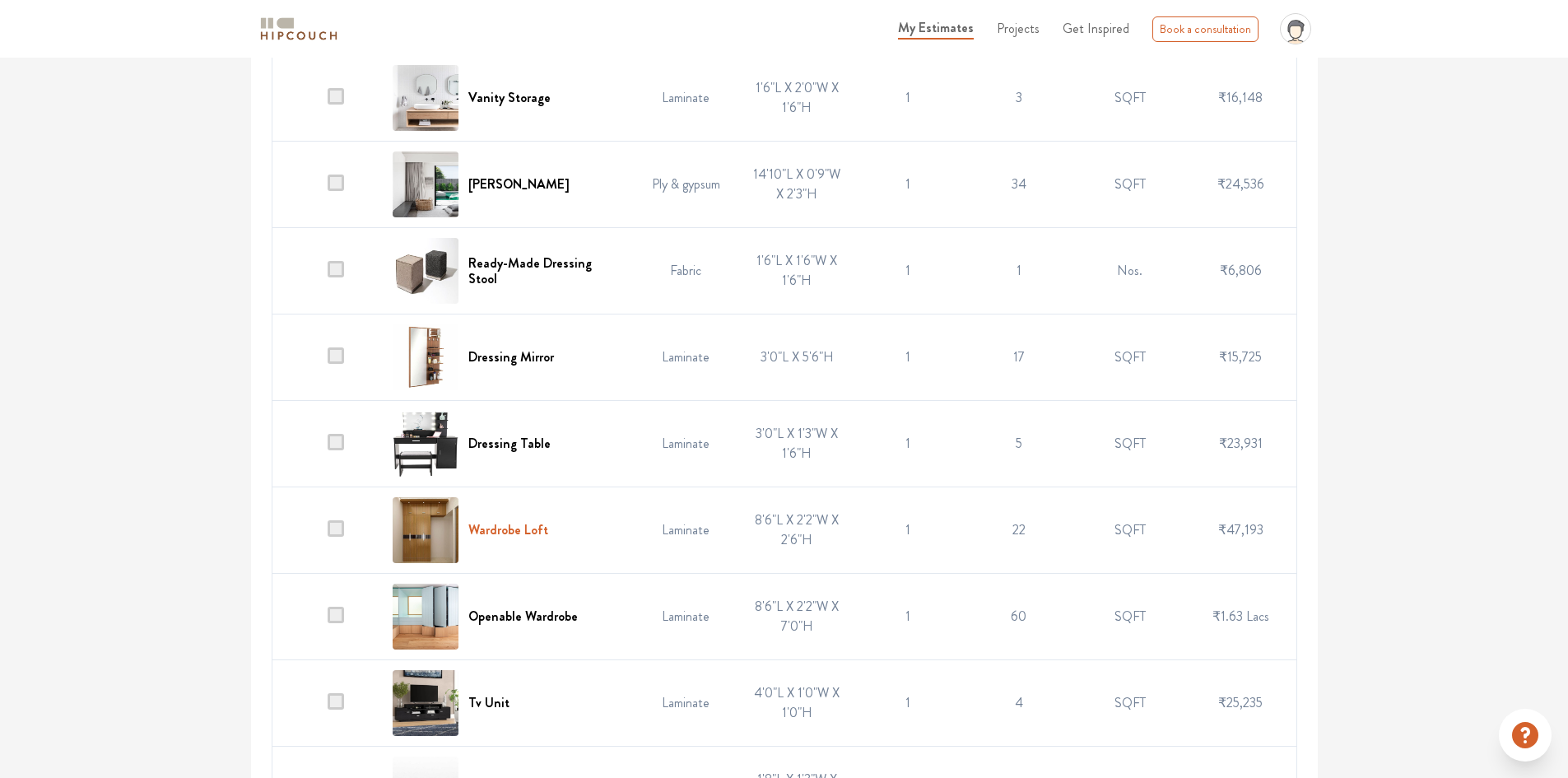
click at [526, 522] on h6 "Wardrobe Loft" at bounding box center [508, 529] width 80 height 16
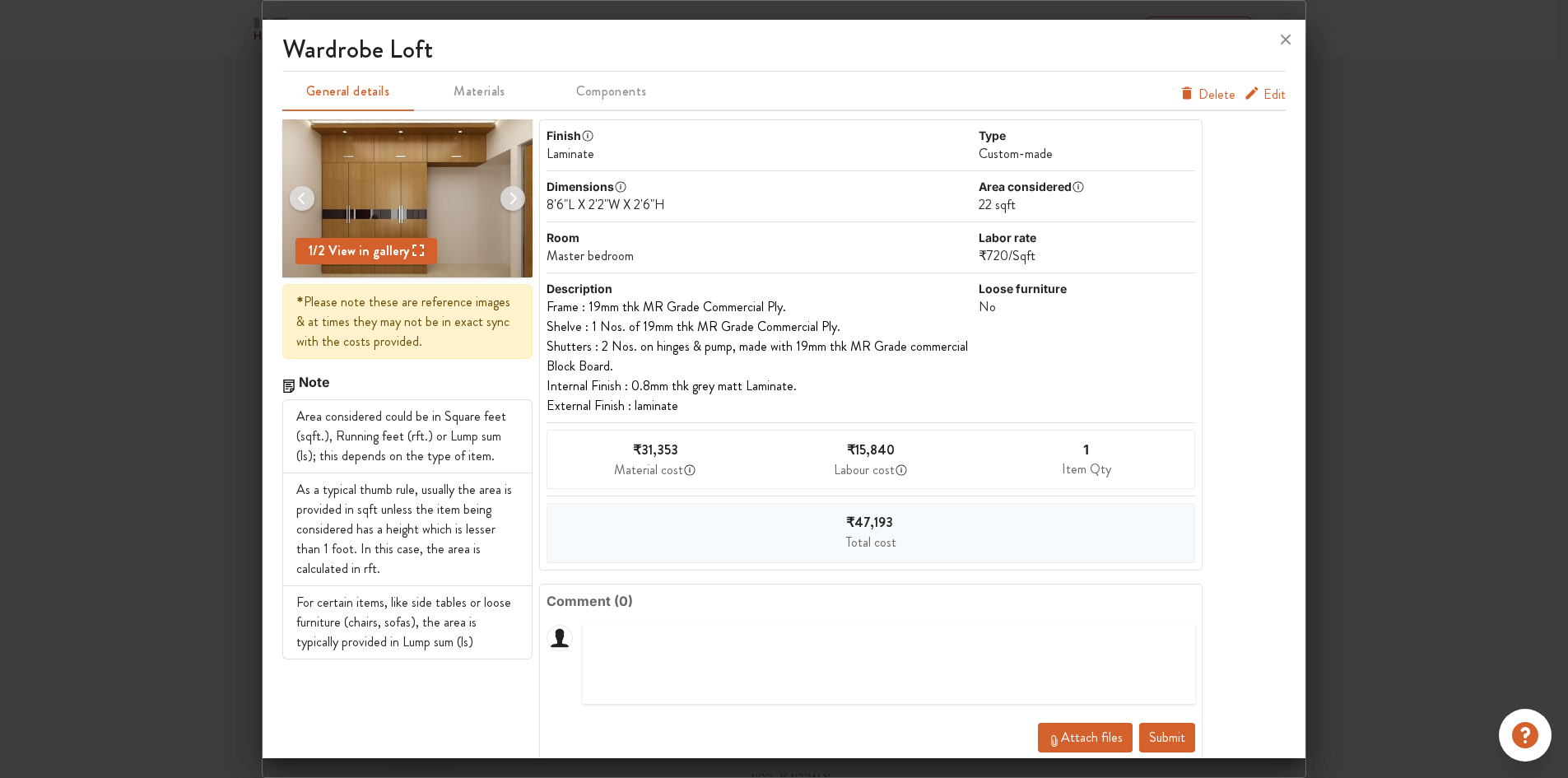
click at [512, 198] on img at bounding box center [513, 198] width 40 height 40
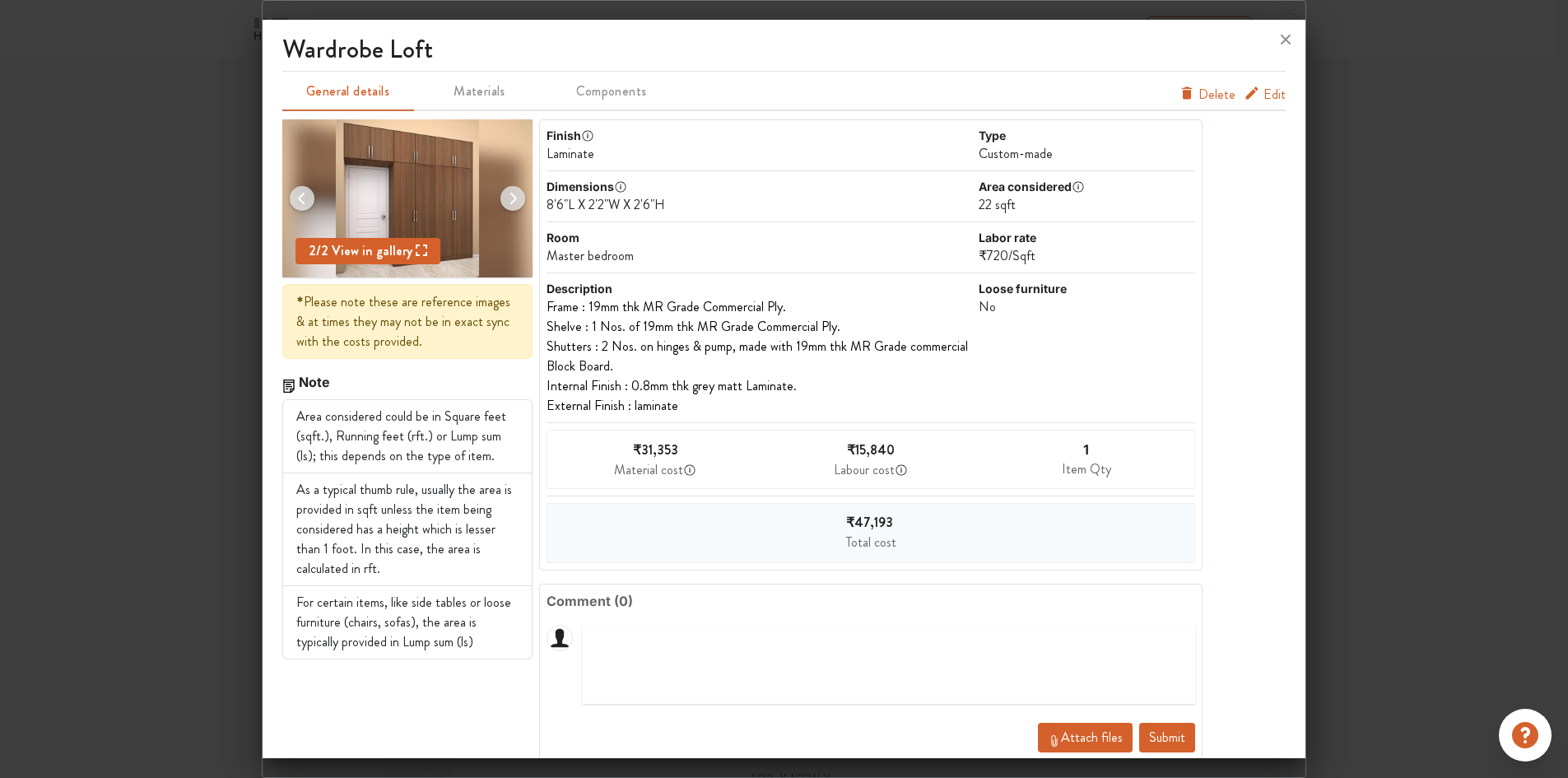
click at [299, 200] on img at bounding box center [301, 198] width 40 height 40
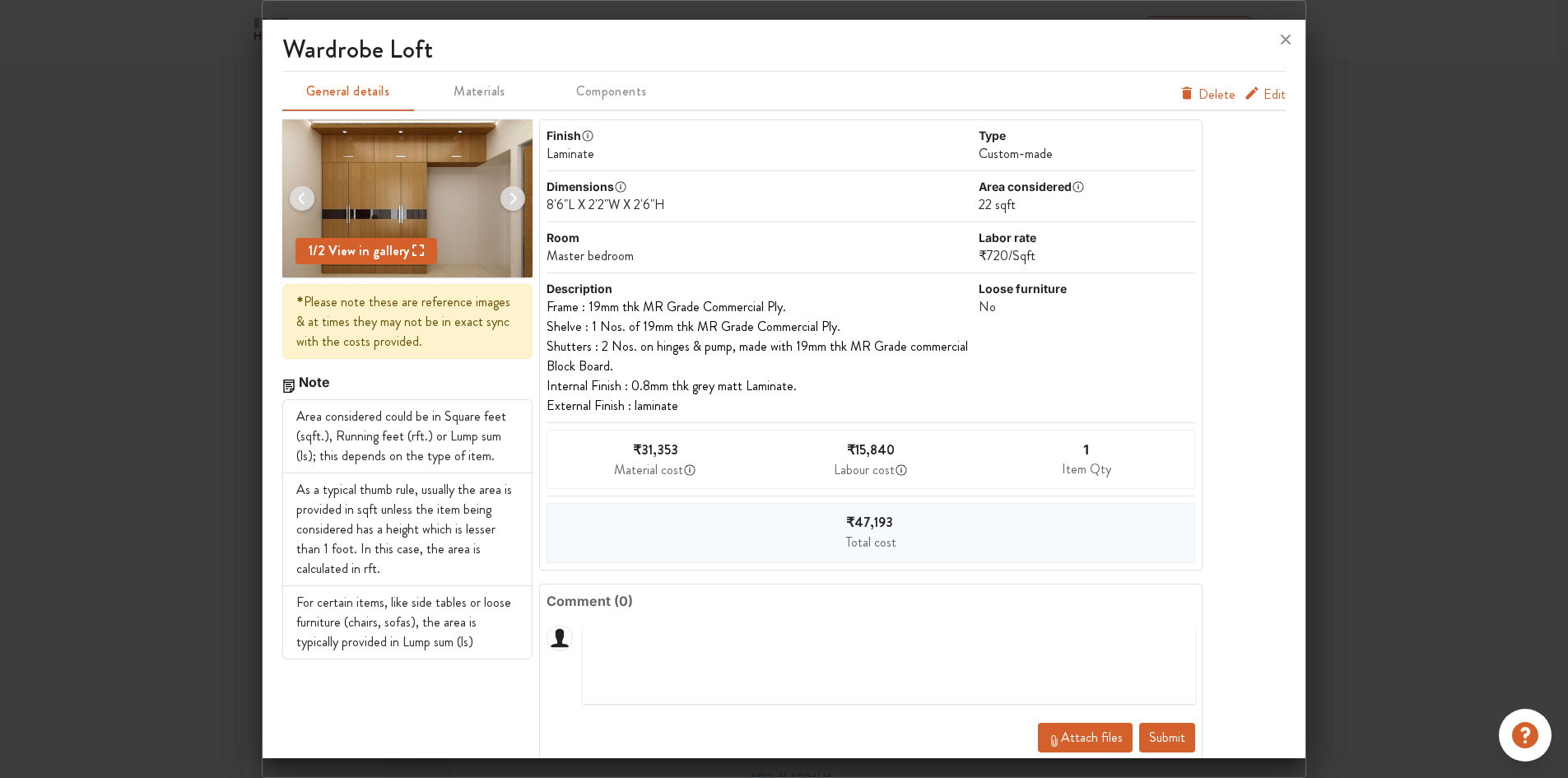
click at [515, 195] on img at bounding box center [513, 198] width 40 height 40
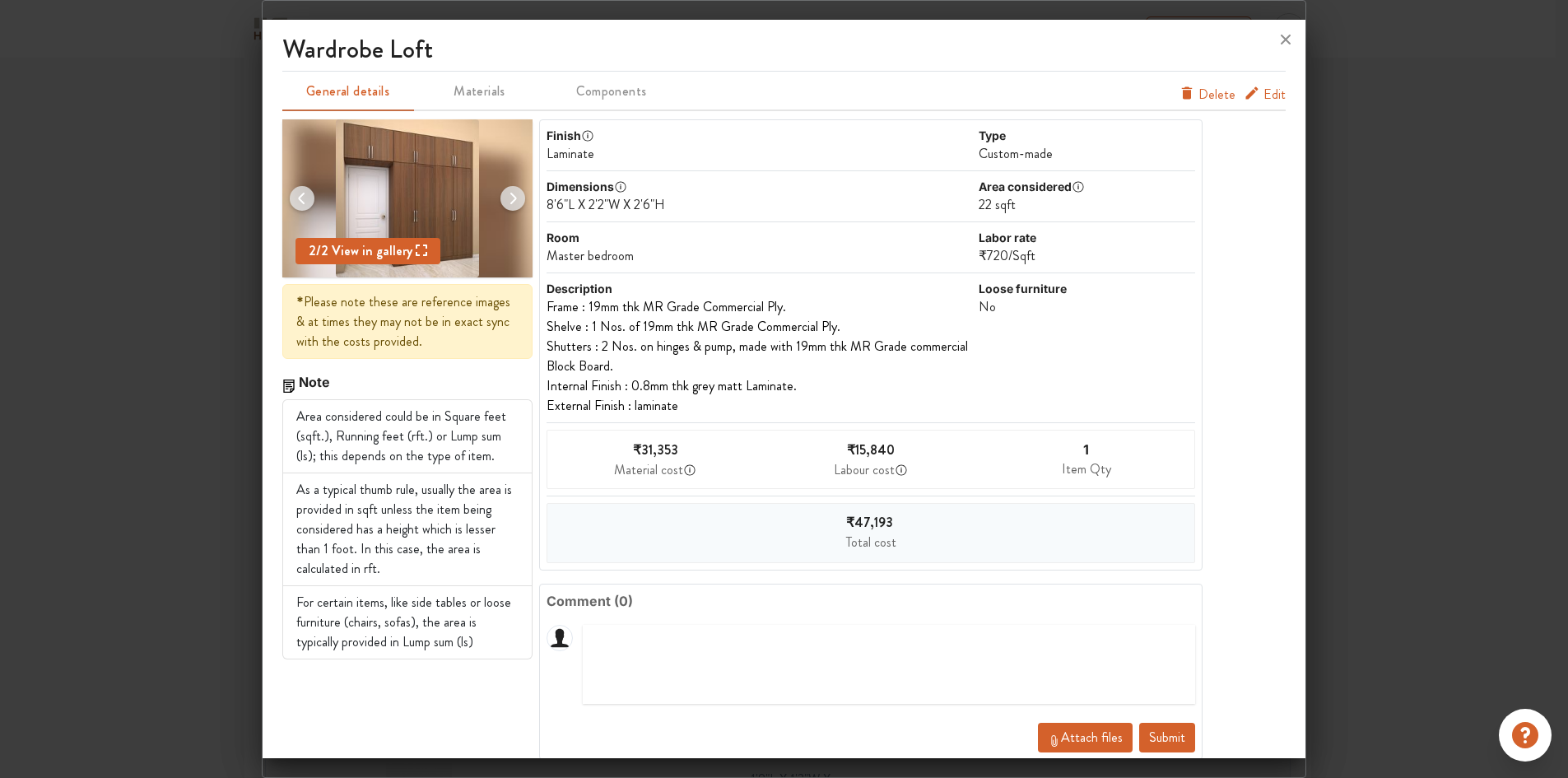
click at [1075, 745] on span "Attach files" at bounding box center [1091, 737] width 62 height 19
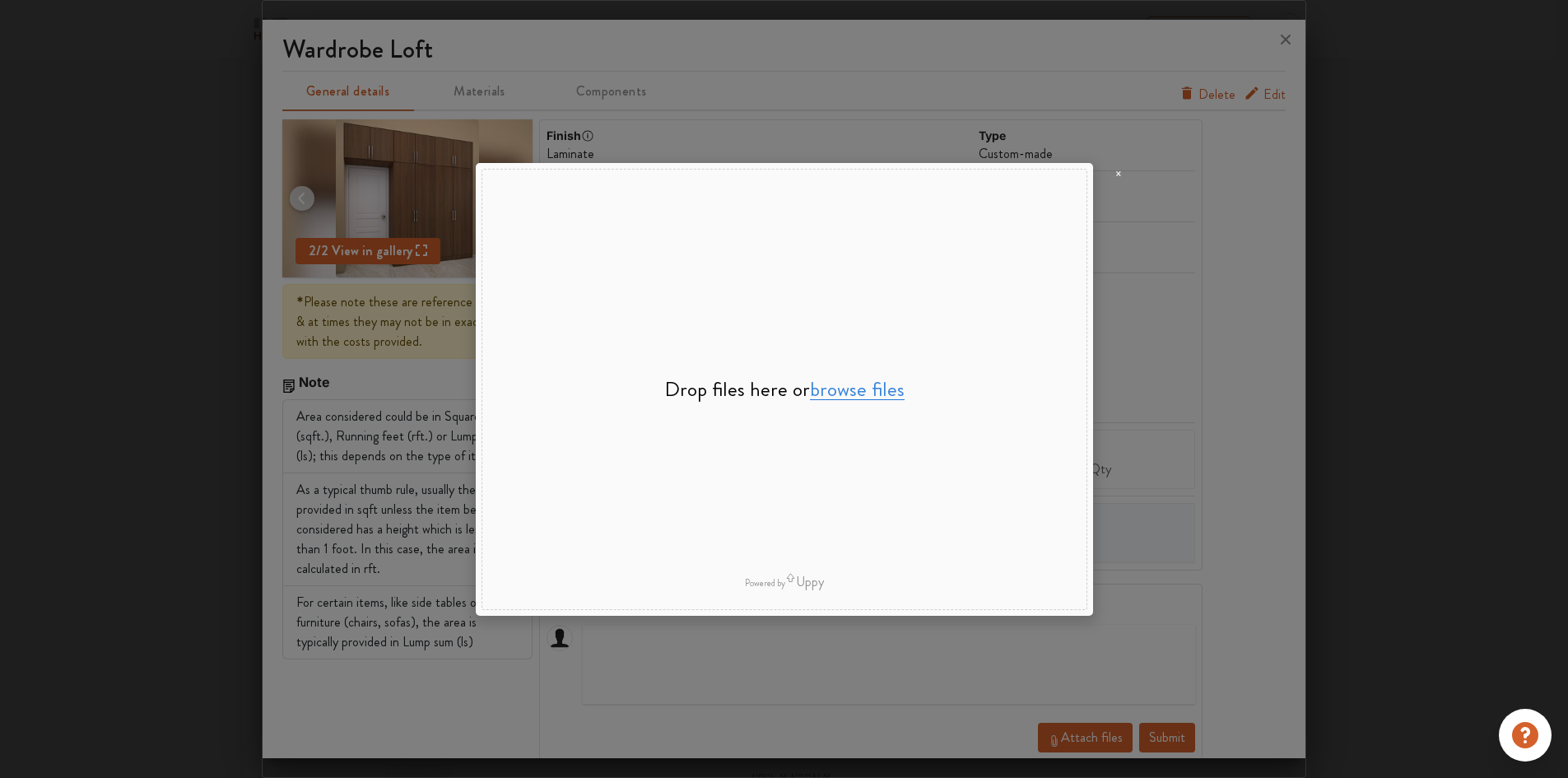
click at [841, 394] on button "browse files" at bounding box center [857, 389] width 95 height 21
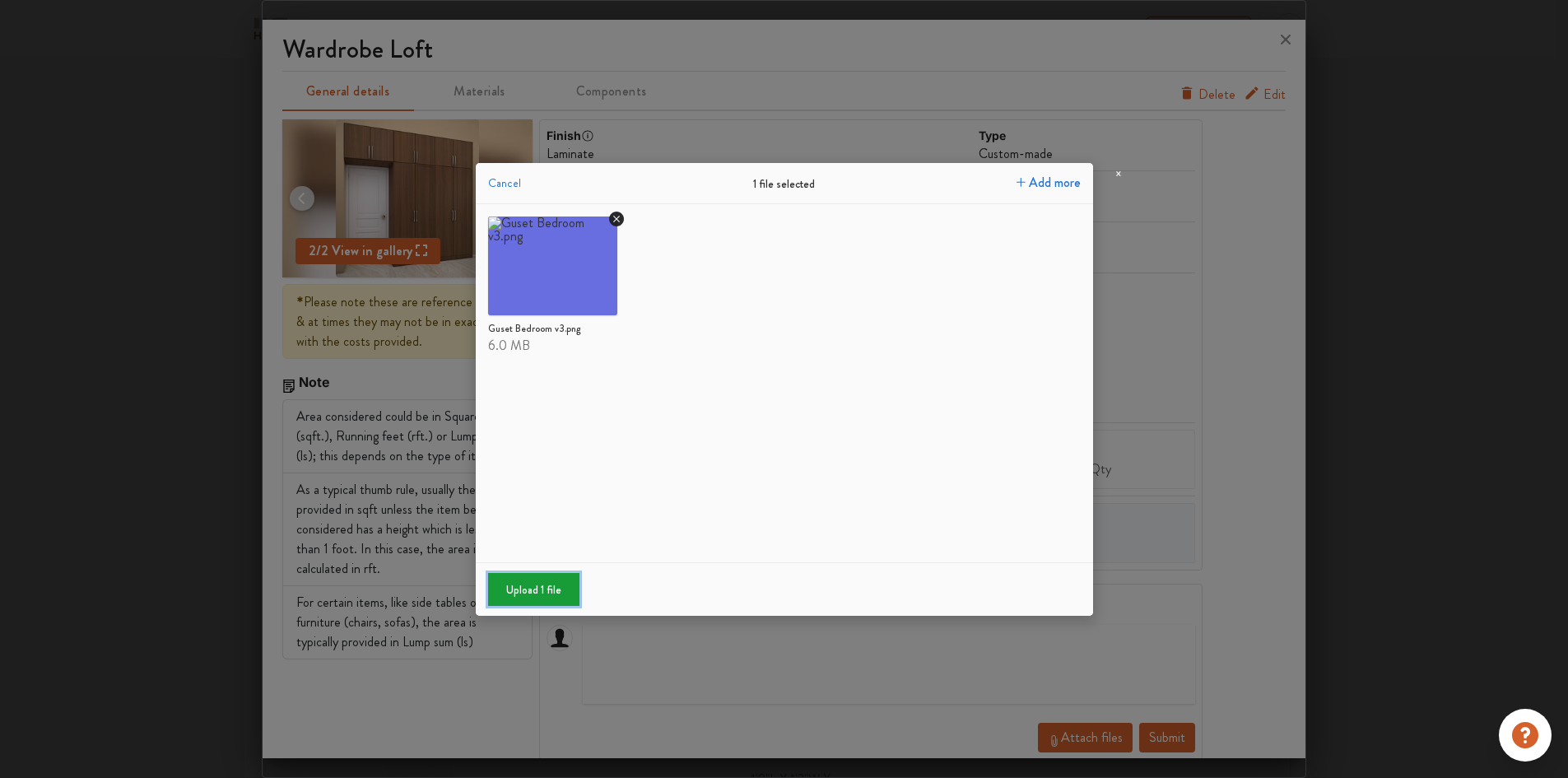
click at [502, 593] on button "Upload 1 file" at bounding box center [533, 590] width 92 height 33
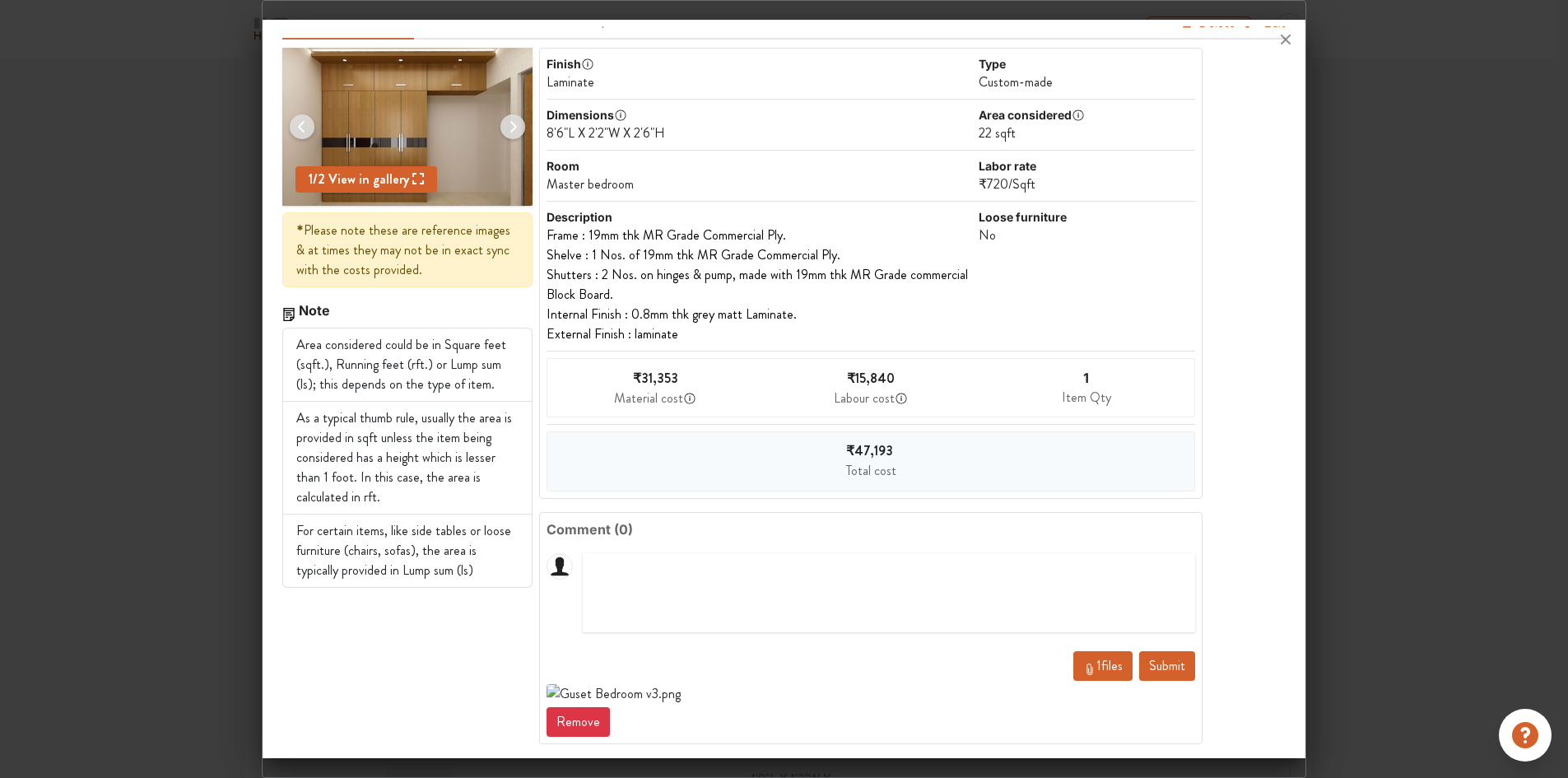
scroll to position [2327, 0]
click at [1144, 651] on button "Submit" at bounding box center [1166, 666] width 56 height 30
click at [1168, 651] on button "Submit" at bounding box center [1166, 666] width 56 height 30
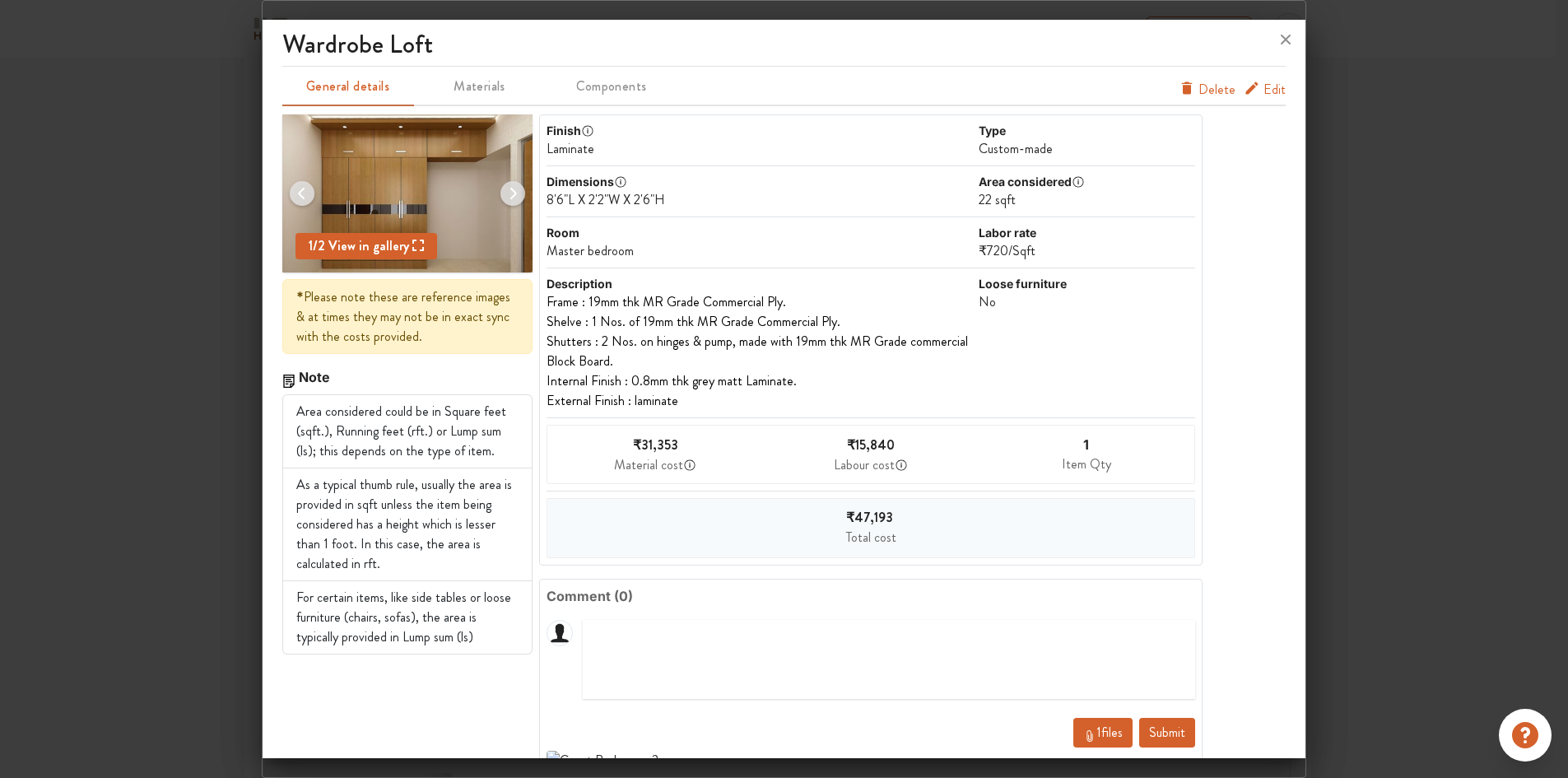
scroll to position [0, 0]
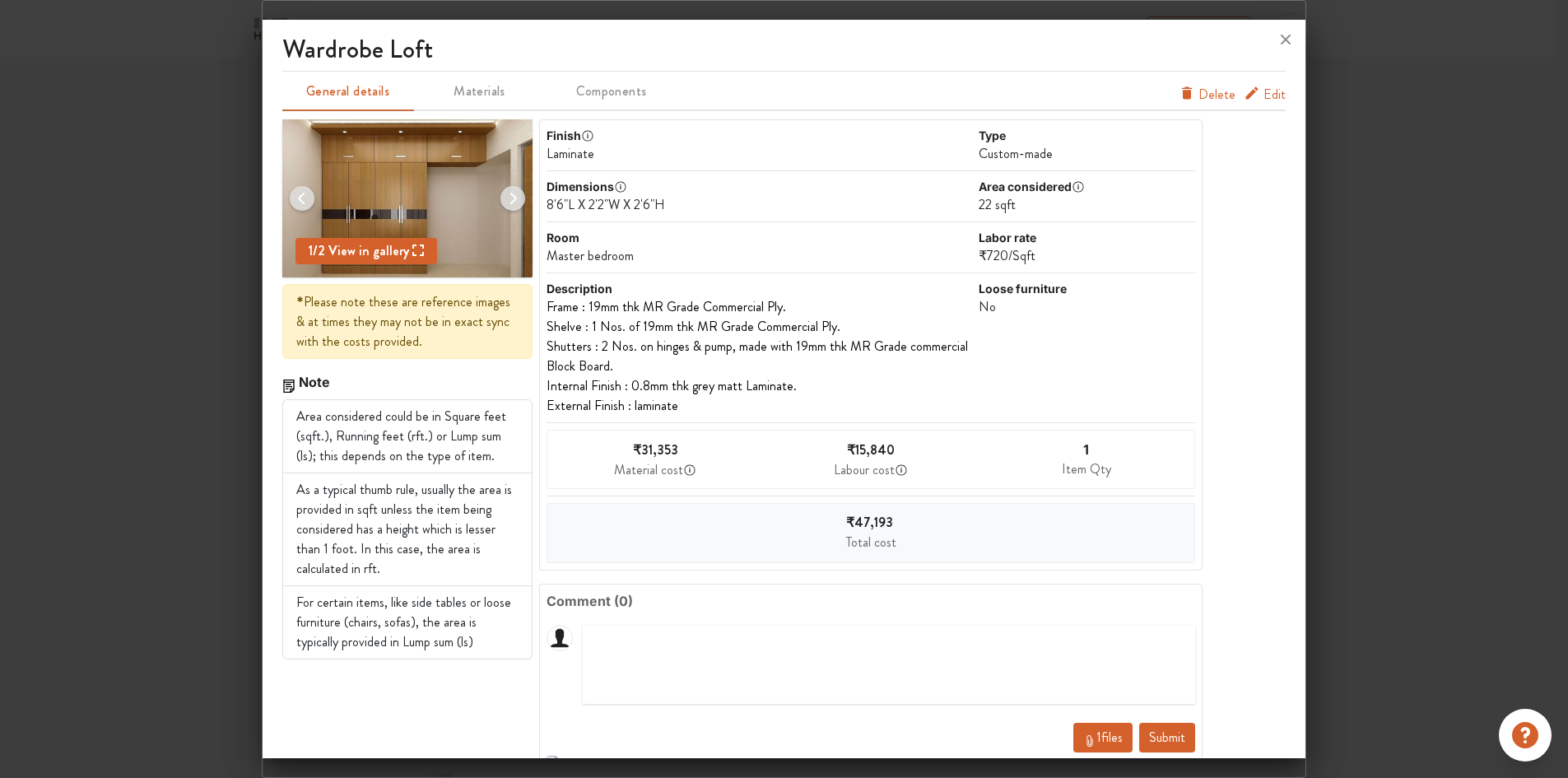
click at [1263, 94] on span "Edit" at bounding box center [1274, 94] width 22 height 19
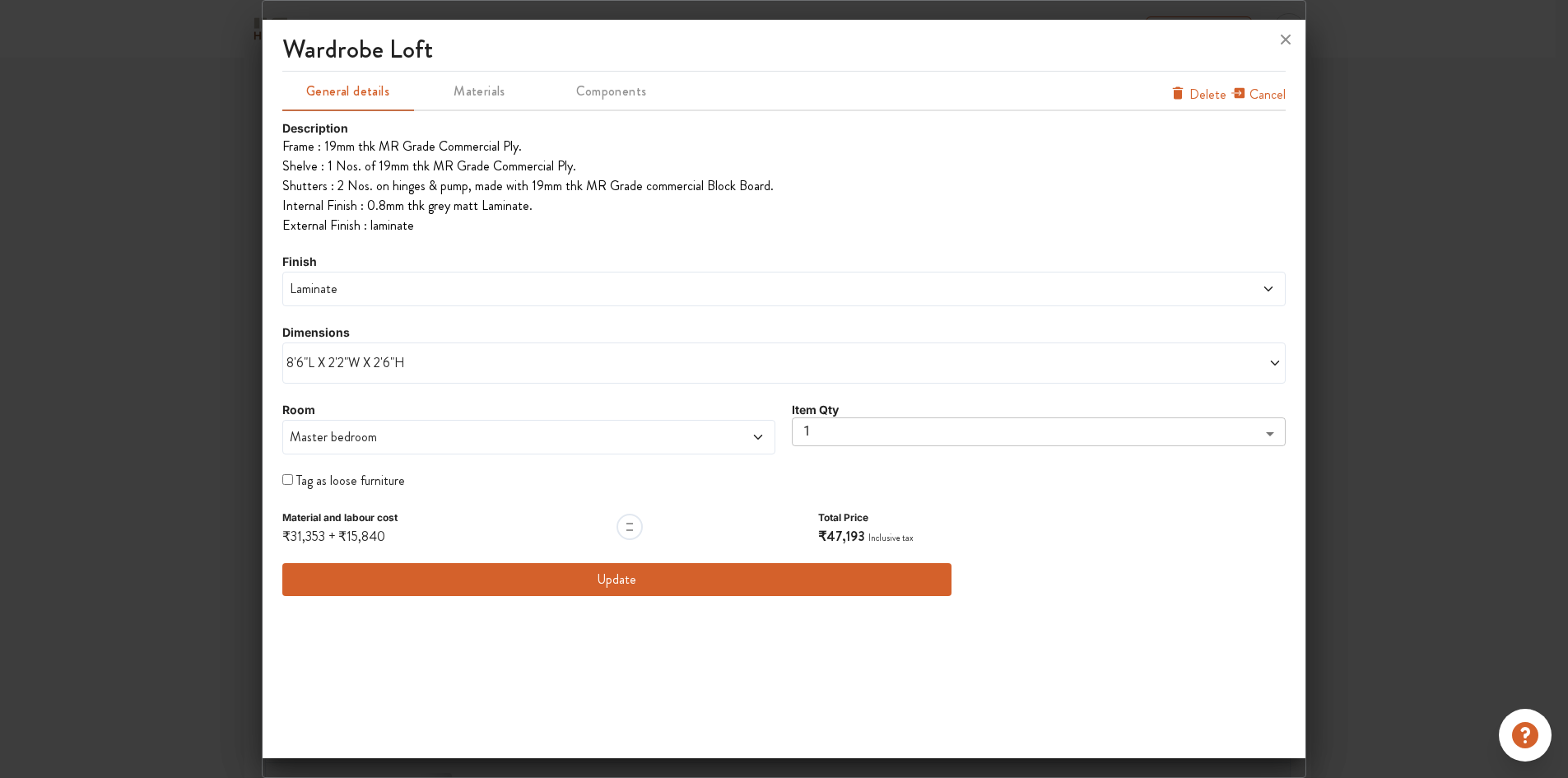
click at [793, 567] on button "Update" at bounding box center [617, 580] width 669 height 33
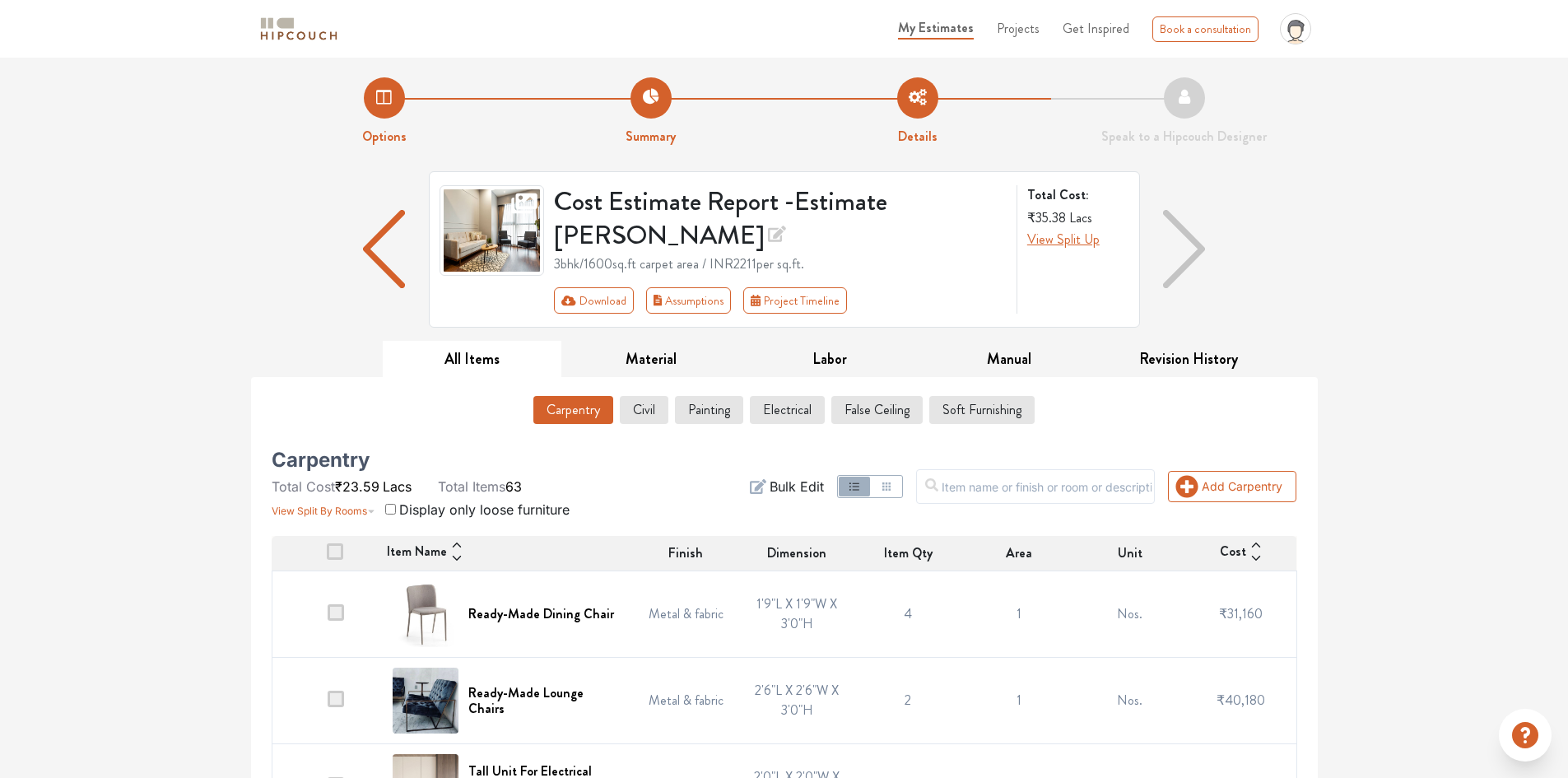
click at [1265, 252] on div "Cost Estimate Report - Estimate [PERSON_NAME] 3bhk / 1600 sq.ft carpet area / I…" at bounding box center [784, 256] width 1066 height 170
